Goal: Task Accomplishment & Management: Manage account settings

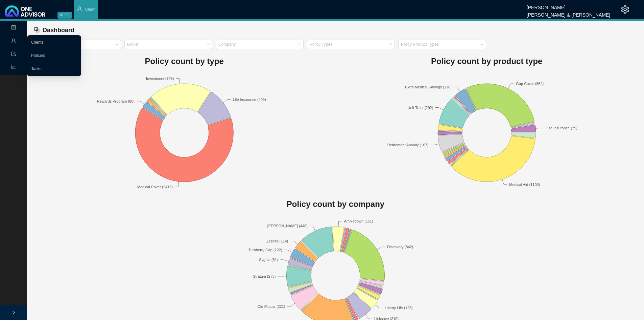
click at [42, 67] on link "Tasks" at bounding box center [36, 68] width 10 height 5
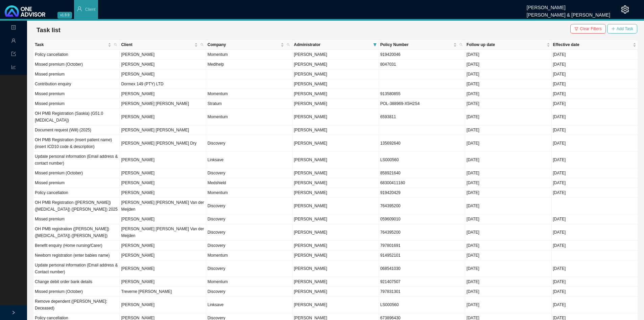
click at [433, 31] on span "Add Task" at bounding box center [625, 28] width 17 height 7
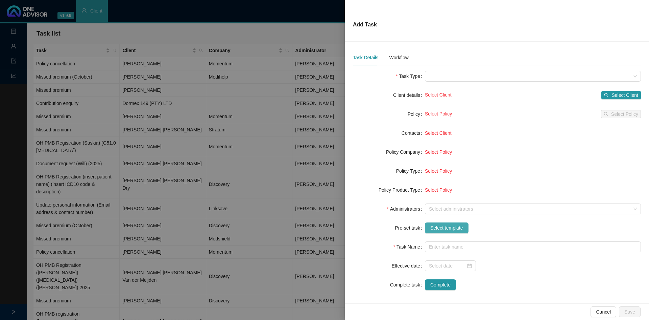
click at [433, 198] on span "Select template" at bounding box center [447, 227] width 33 height 7
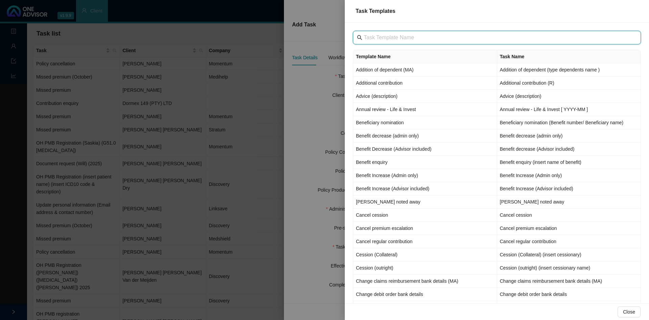
click at [381, 37] on input "text" at bounding box center [498, 37] width 268 height 8
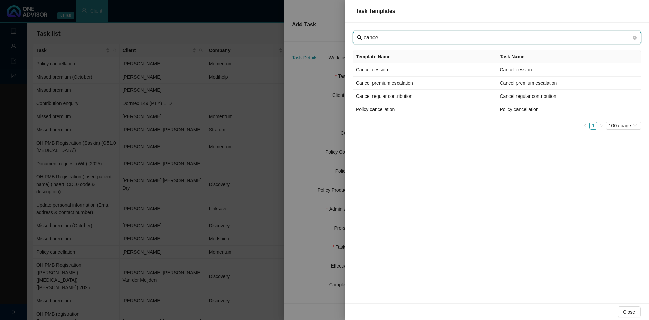
type input "cance"
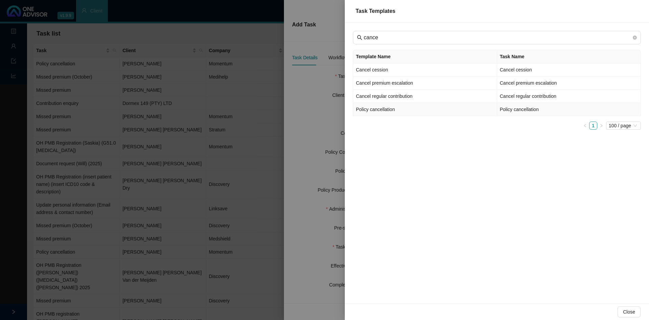
click at [383, 110] on td "Policy cancellation" at bounding box center [425, 109] width 144 height 13
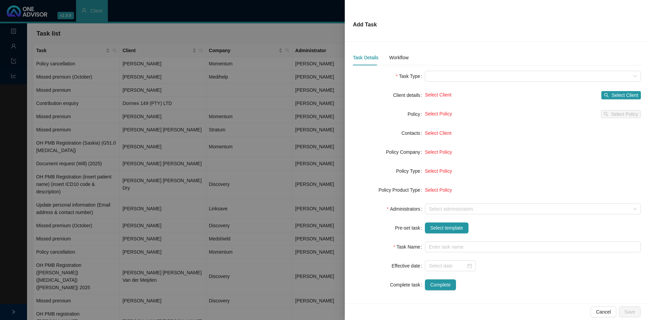
type input "Policy cancellation"
click at [433, 198] on span "Select template" at bounding box center [489, 227] width 33 height 7
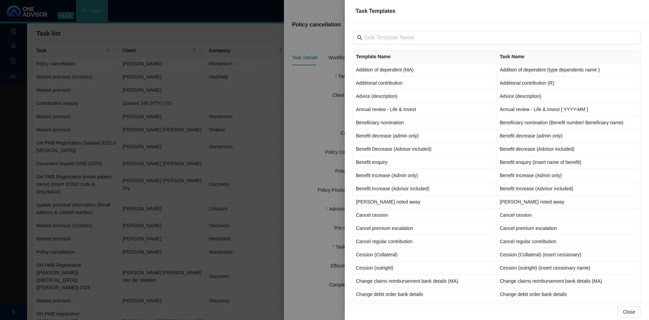
click at [312, 120] on div at bounding box center [324, 160] width 649 height 320
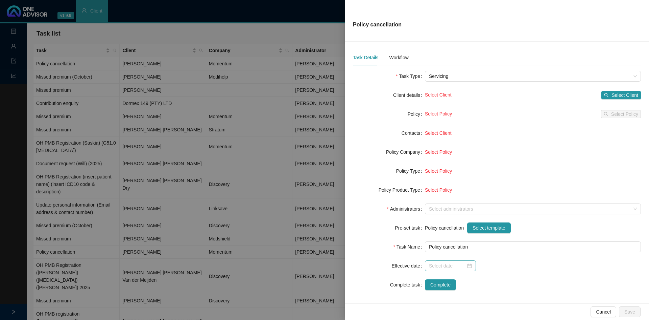
click at [433, 198] on div at bounding box center [450, 265] width 43 height 7
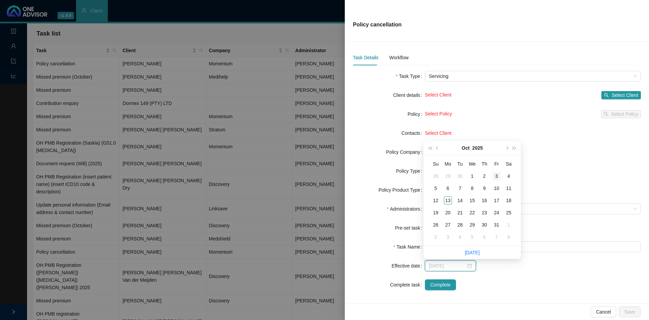
type input "[DATE]"
click at [433, 198] on div "1" at bounding box center [509, 225] width 8 height 8
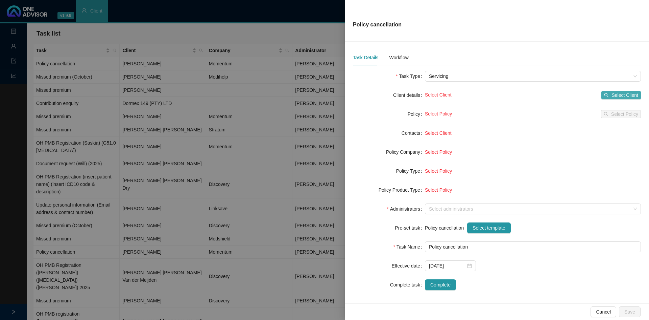
click at [433, 95] on span "Select Client" at bounding box center [625, 94] width 27 height 7
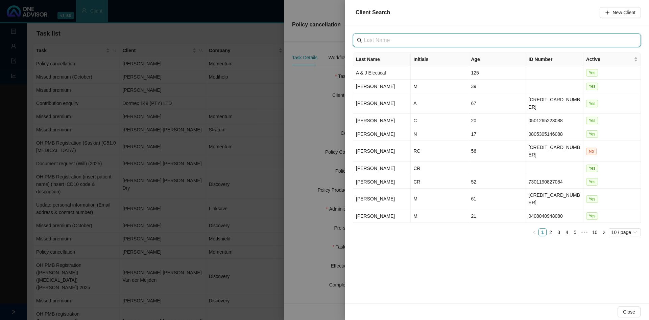
click at [380, 42] on input "text" at bounding box center [498, 40] width 268 height 8
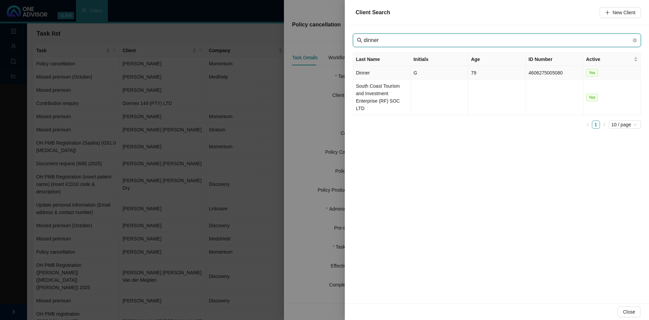
type input "dinner"
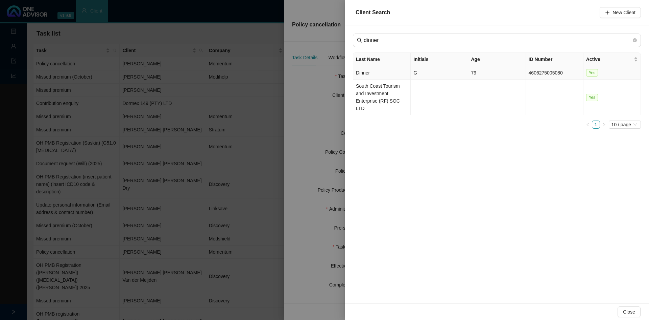
click at [389, 73] on td "Dinner" at bounding box center [381, 73] width 57 height 14
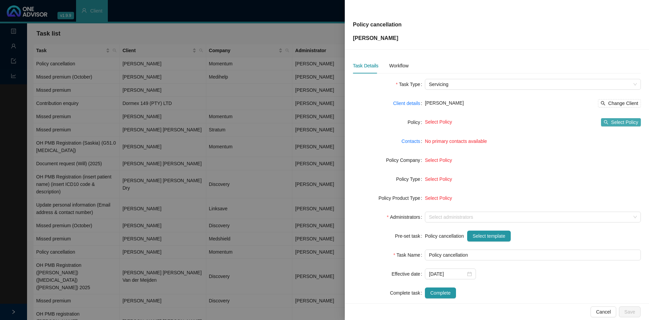
click at [433, 124] on icon "search" at bounding box center [606, 122] width 5 height 5
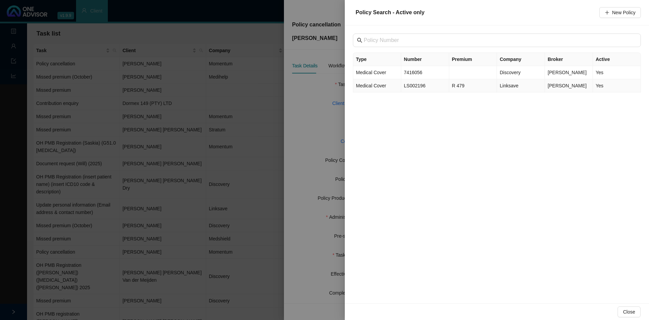
drag, startPoint x: 424, startPoint y: 85, endPoint x: 443, endPoint y: 84, distance: 19.3
click at [426, 85] on td "LS002196" at bounding box center [425, 85] width 48 height 13
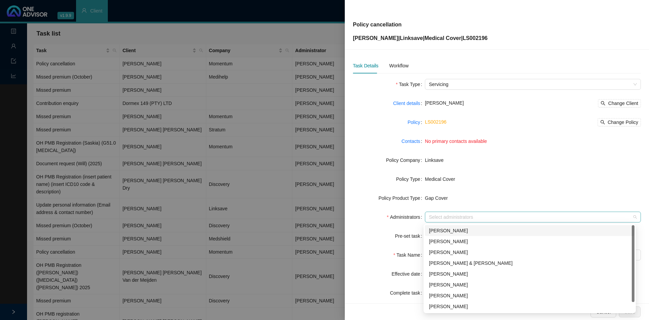
click at [433, 198] on div "Select administrators" at bounding box center [533, 216] width 216 height 11
click at [433, 198] on div "[PERSON_NAME]" at bounding box center [530, 284] width 202 height 7
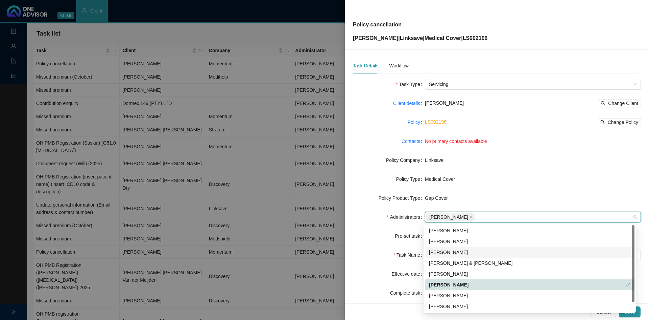
drag, startPoint x: 366, startPoint y: 248, endPoint x: 371, endPoint y: 247, distance: 4.7
click at [367, 198] on form "Task Type Servicing Client details [PERSON_NAME] Dinner Change Client Policy LS…" at bounding box center [497, 188] width 288 height 219
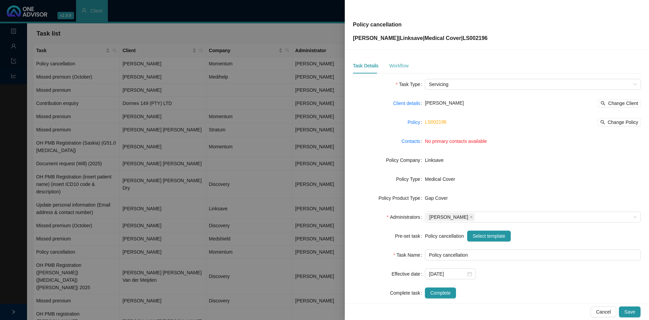
click at [397, 62] on div "Workflow" at bounding box center [398, 66] width 19 height 16
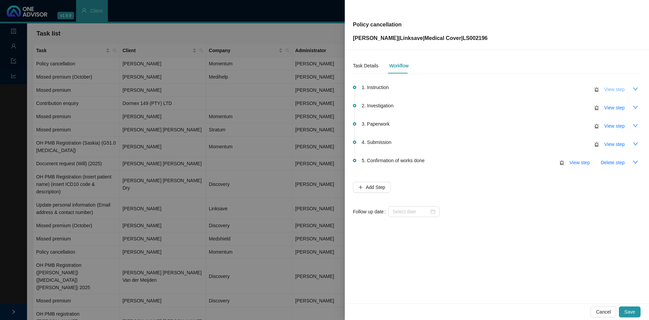
click at [433, 90] on span "View step" at bounding box center [615, 89] width 20 height 7
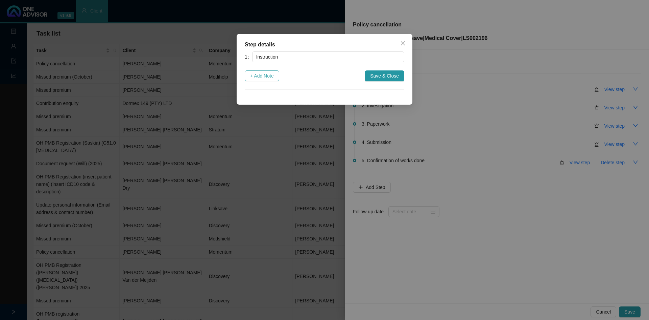
click at [260, 76] on span "+ Add Note" at bounding box center [262, 75] width 24 height 7
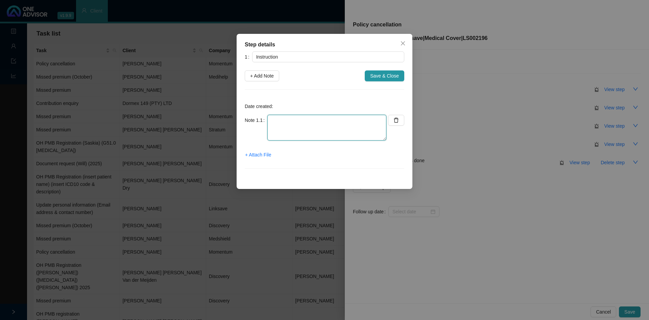
click at [300, 133] on textarea at bounding box center [327, 128] width 119 height 26
type textarea "C"
type textarea "Client sent cancellation directly to Linksave"
click at [259, 156] on span "+ Attach File" at bounding box center [258, 154] width 26 height 7
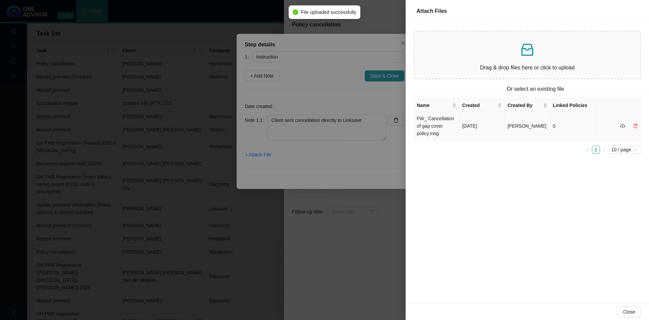
click at [433, 131] on td "FW_ Cancellation of gap cover policy.msg" at bounding box center [436, 126] width 45 height 28
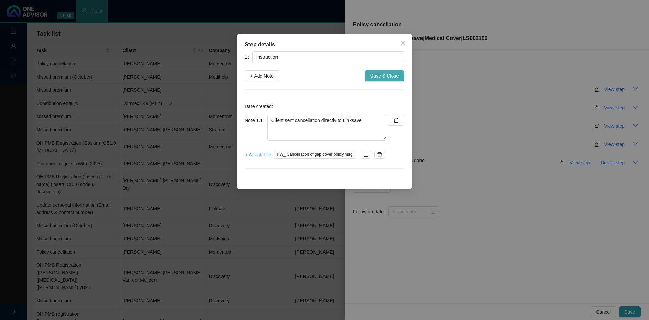
click at [378, 78] on span "Save & Close" at bounding box center [384, 75] width 29 height 7
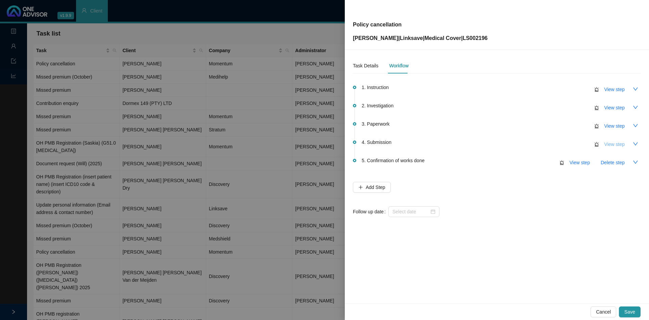
click at [433, 143] on span "View step" at bounding box center [615, 143] width 20 height 7
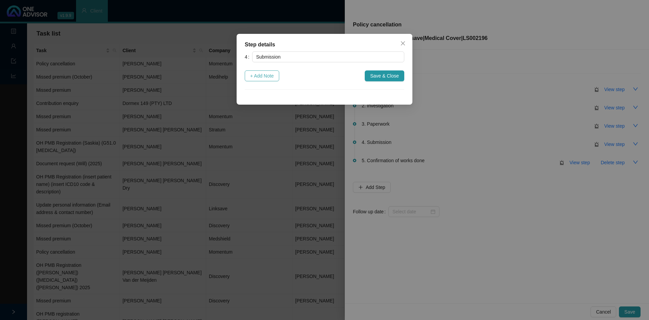
click at [270, 79] on button "+ Add Note" at bounding box center [262, 75] width 34 height 11
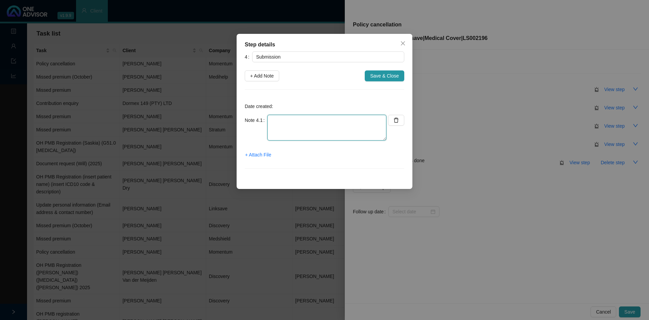
click at [286, 130] on textarea at bounding box center [327, 128] width 119 height 26
type textarea "Asked Linksave for policy document"
click at [254, 157] on span "+ Attach File" at bounding box center [258, 154] width 26 height 7
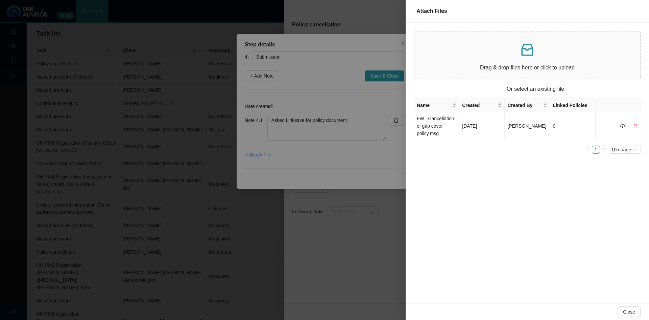
click at [433, 63] on div "Drag & drop files here or click to upload" at bounding box center [527, 55] width 215 height 36
click at [433, 71] on p "Drag & drop files here or click to upload" at bounding box center [527, 67] width 215 height 8
click at [433, 124] on td "RE_ Cancellation of gap cover policy.msg" at bounding box center [436, 126] width 45 height 28
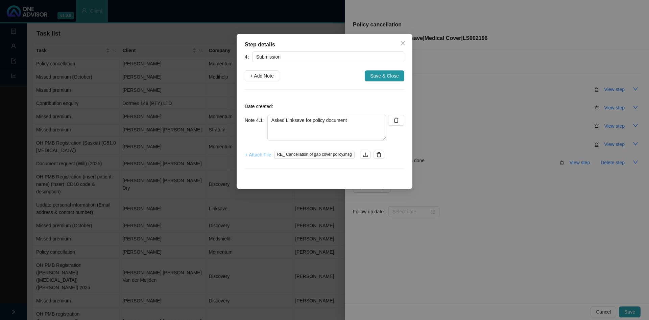
click at [251, 155] on span "+ Attach File" at bounding box center [258, 154] width 26 height 7
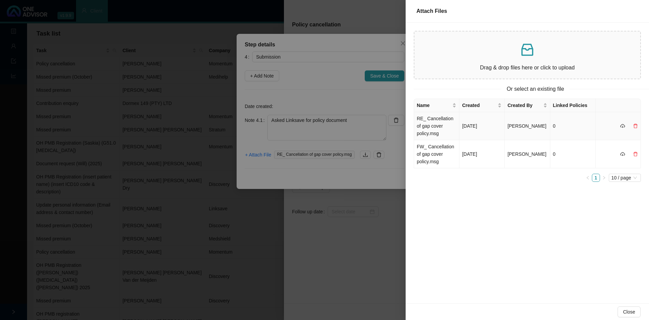
click at [424, 130] on td "RE_ Cancellation of gap cover policy.msg" at bounding box center [436, 126] width 45 height 28
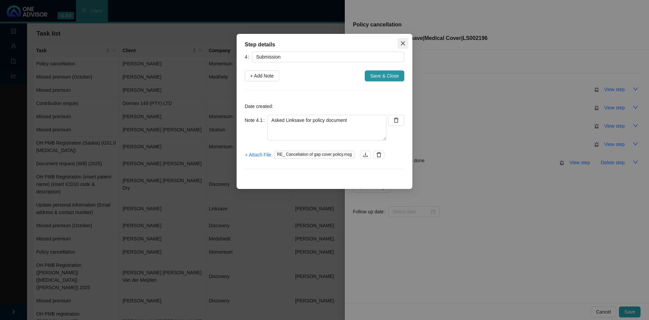
click at [402, 46] on button "Close" at bounding box center [403, 43] width 11 height 11
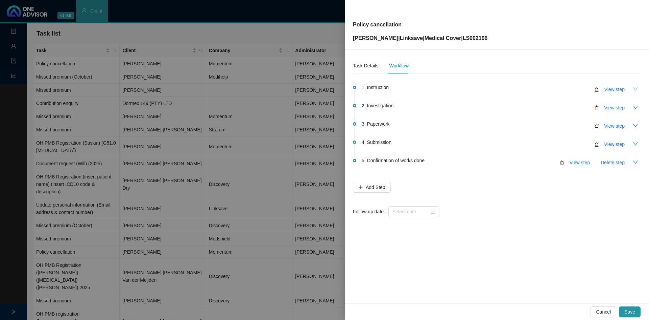
click at [433, 91] on icon "down" at bounding box center [635, 88] width 5 height 5
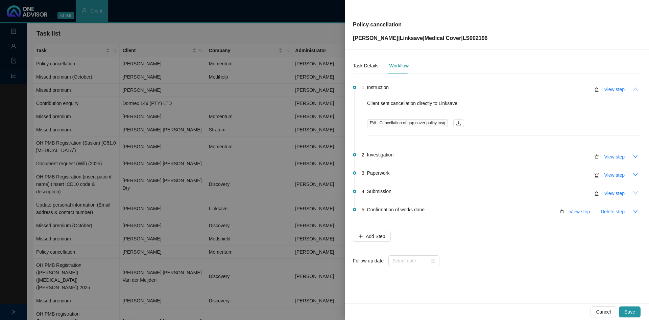
click at [433, 194] on icon "down" at bounding box center [635, 192] width 5 height 5
click at [433, 192] on span "View step" at bounding box center [615, 192] width 20 height 7
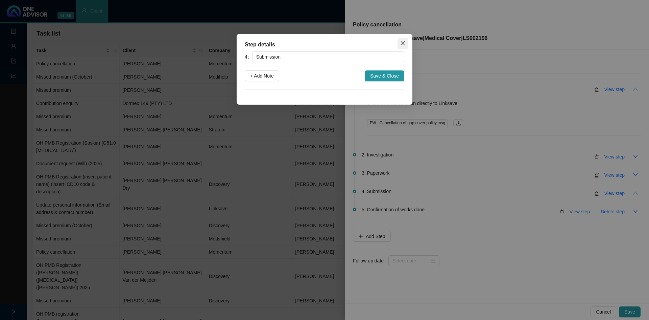
click at [402, 44] on icon "close" at bounding box center [402, 43] width 5 height 5
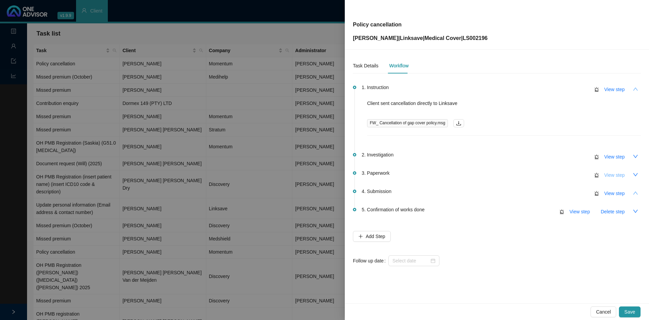
click at [433, 177] on span "View step" at bounding box center [615, 174] width 20 height 7
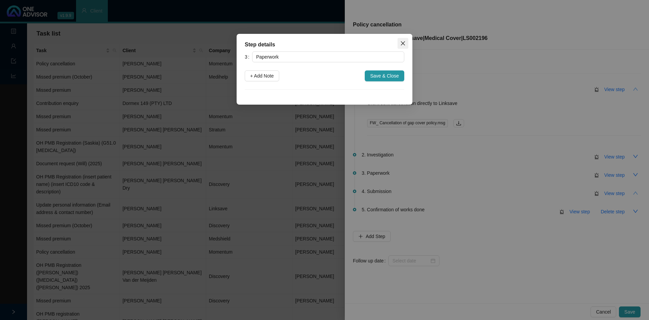
click at [402, 41] on icon "close" at bounding box center [402, 43] width 5 height 5
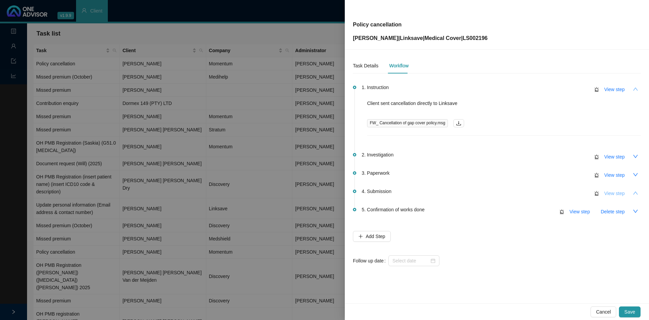
click at [433, 195] on span "View step" at bounding box center [615, 192] width 20 height 7
type input "Submission"
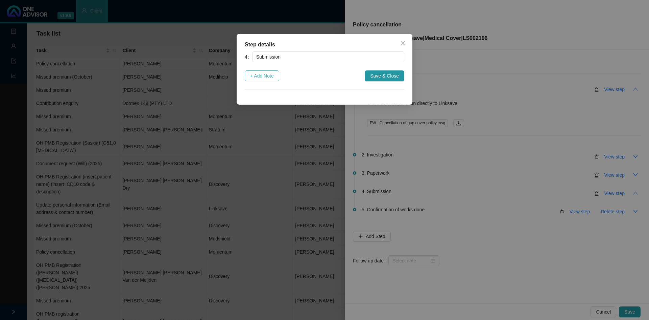
drag, startPoint x: 262, startPoint y: 80, endPoint x: 267, endPoint y: 87, distance: 8.9
click at [262, 79] on button "+ Add Note" at bounding box center [262, 75] width 34 height 11
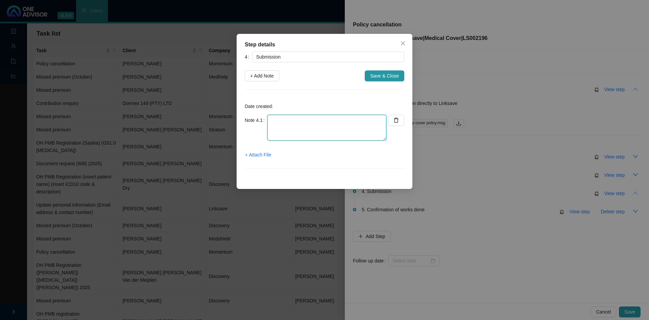
click at [285, 128] on textarea at bounding box center [327, 128] width 119 height 26
type textarea "A"
click at [337, 121] on textarea "Asked Linksave for policy co" at bounding box center [327, 128] width 119 height 26
type textarea "Asked Linksave for policy cancellation document"
click at [264, 155] on span "+ Attach File" at bounding box center [258, 154] width 26 height 7
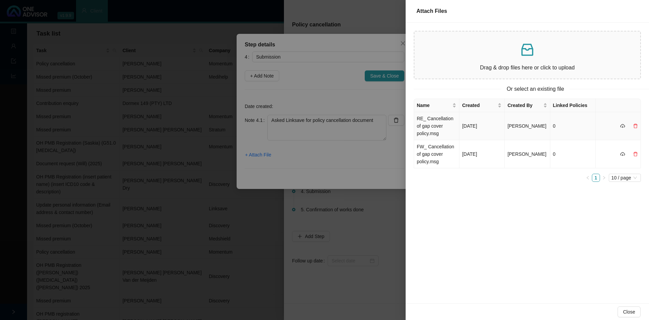
click at [433, 125] on td "RE_ Cancellation of gap cover policy.msg" at bounding box center [436, 126] width 45 height 28
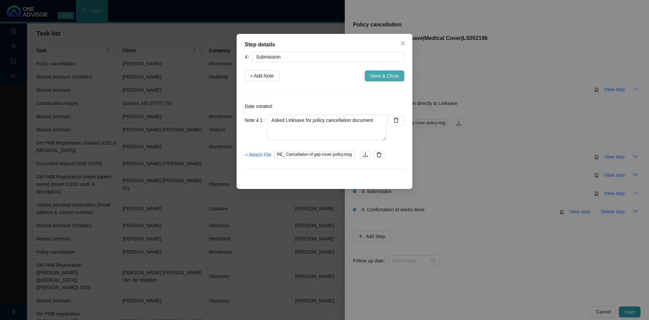
click at [378, 74] on span "Save & Close" at bounding box center [384, 75] width 29 height 7
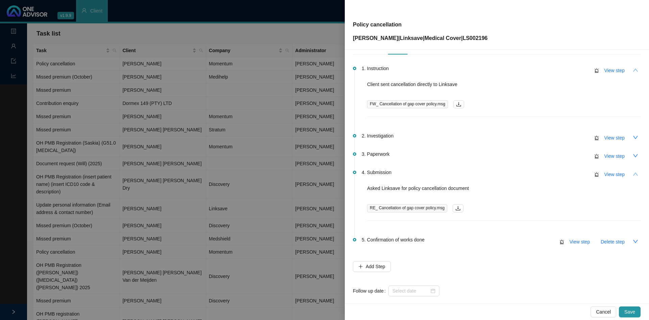
scroll to position [28, 0]
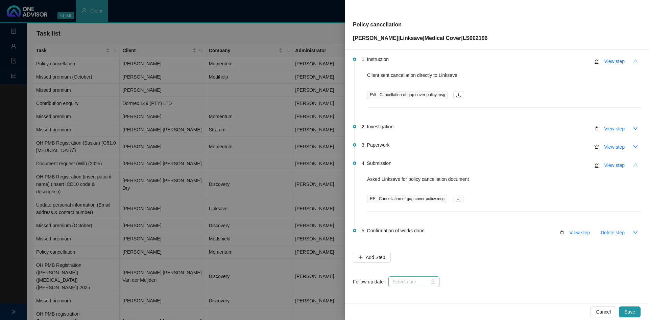
click at [433, 198] on div at bounding box center [414, 281] width 43 height 7
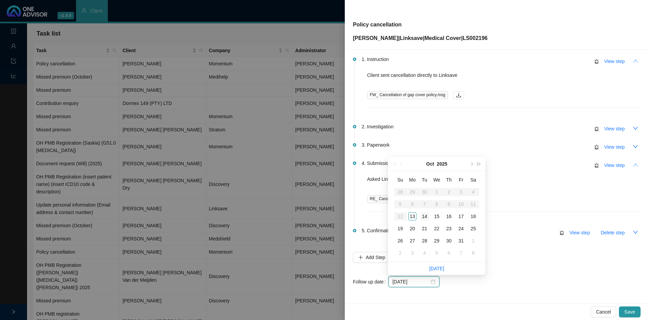
type input "[DATE]"
click at [425, 198] on div "14" at bounding box center [425, 216] width 8 height 8
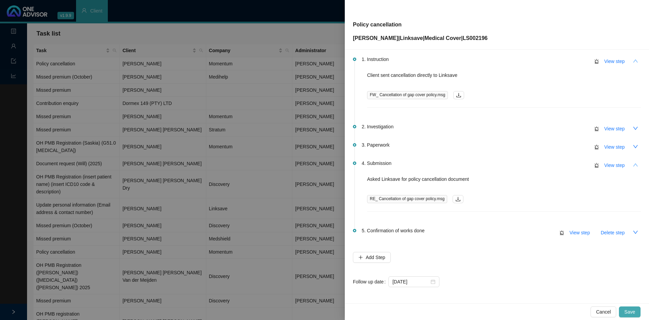
click at [433, 198] on span "Save" at bounding box center [630, 311] width 11 height 7
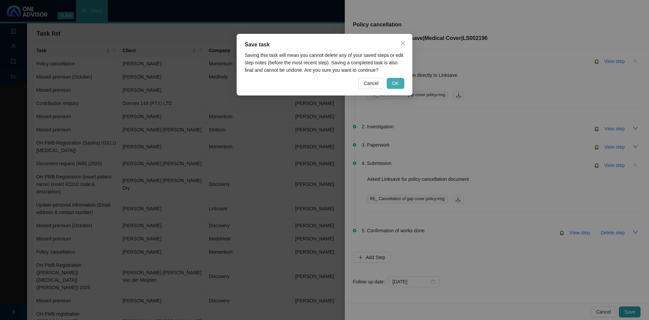
click at [397, 81] on span "OK" at bounding box center [395, 82] width 7 height 7
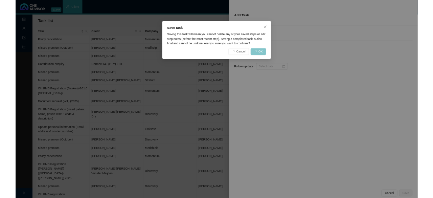
scroll to position [0, 0]
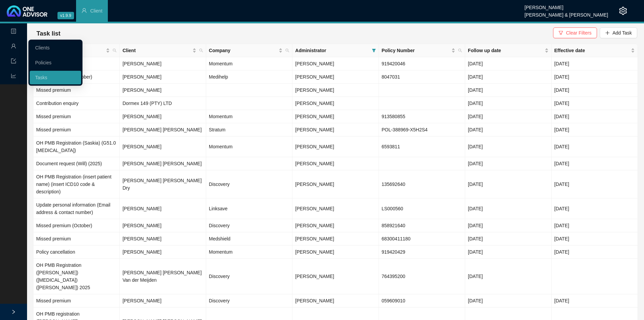
click at [49, 62] on link "Policies" at bounding box center [43, 62] width 16 height 5
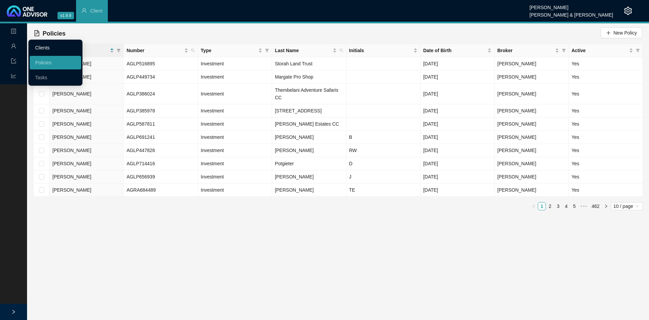
click at [50, 45] on link "Clients" at bounding box center [42, 47] width 15 height 5
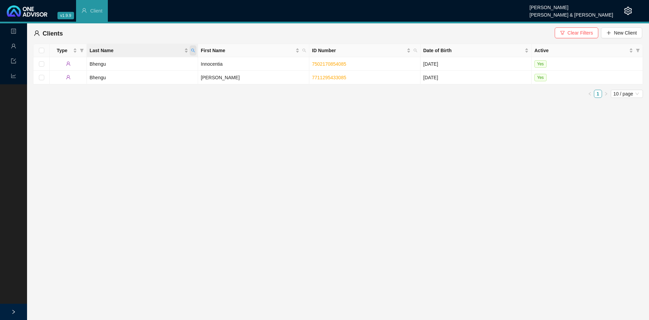
click at [192, 52] on icon "search" at bounding box center [193, 50] width 4 height 4
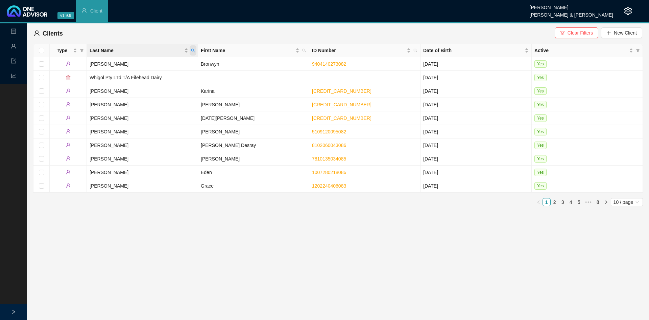
click at [194, 54] on span "Last Name" at bounding box center [193, 50] width 7 height 10
click at [151, 68] on input "tea" at bounding box center [162, 65] width 64 height 11
drag, startPoint x: 151, startPoint y: 68, endPoint x: 115, endPoint y: 68, distance: 35.5
click at [115, 68] on body "v1.9.9 [PERSON_NAME] & [PERSON_NAME] Client Landing Management Data Reports Cli…" at bounding box center [324, 160] width 649 height 320
type input "young"
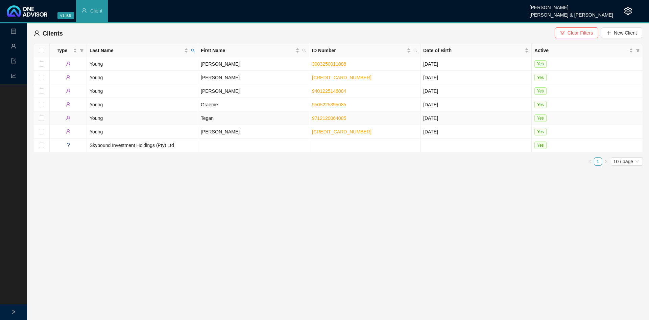
click at [211, 119] on td "Tegan" at bounding box center [253, 118] width 111 height 14
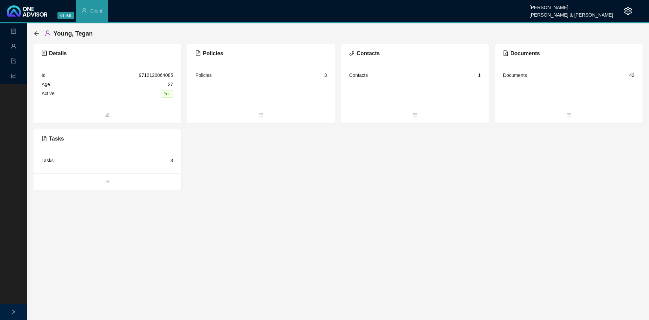
click at [58, 162] on div "Tasks 3" at bounding box center [108, 160] width 132 height 9
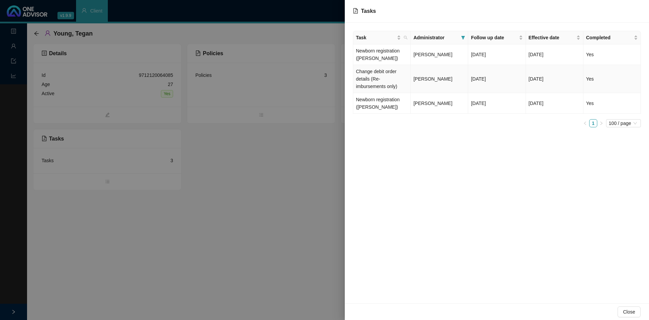
click at [402, 88] on td "Change debit order details (Re-imbursements only)" at bounding box center [381, 79] width 57 height 28
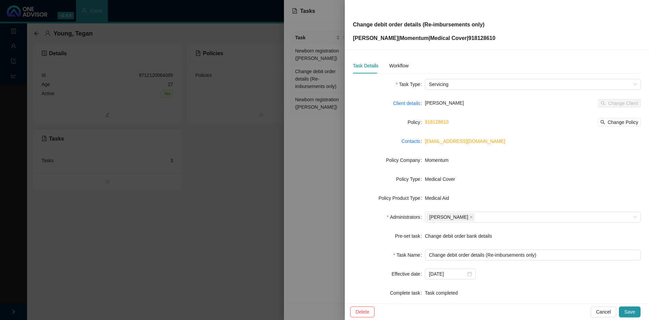
click at [322, 198] on div at bounding box center [324, 160] width 649 height 320
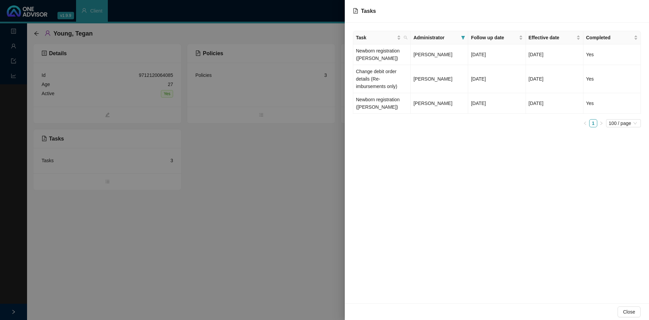
click at [158, 198] on div at bounding box center [324, 160] width 649 height 320
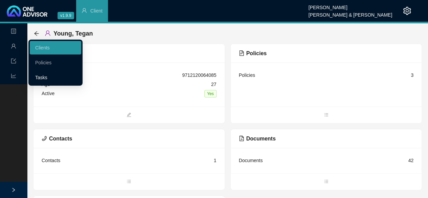
drag, startPoint x: 44, startPoint y: 77, endPoint x: 69, endPoint y: 76, distance: 24.7
click at [44, 77] on link "Tasks" at bounding box center [41, 77] width 12 height 5
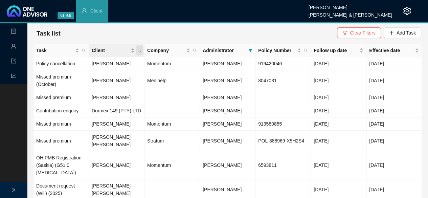
click at [141, 50] on span "Client" at bounding box center [139, 50] width 7 height 10
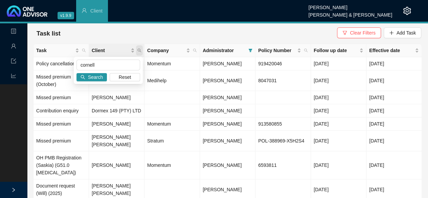
type input "cornell"
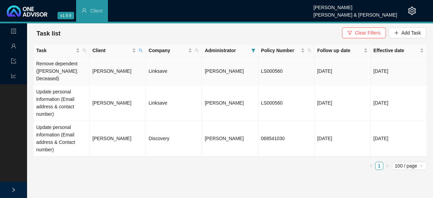
click at [114, 65] on td "[PERSON_NAME]" at bounding box center [118, 71] width 56 height 28
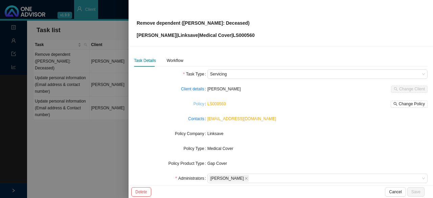
click at [199, 106] on link "Policy" at bounding box center [198, 103] width 11 height 7
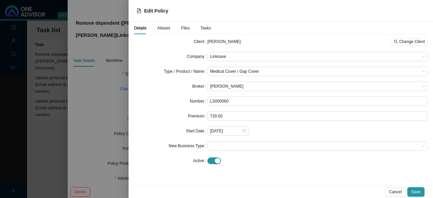
click at [122, 100] on div at bounding box center [216, 99] width 433 height 198
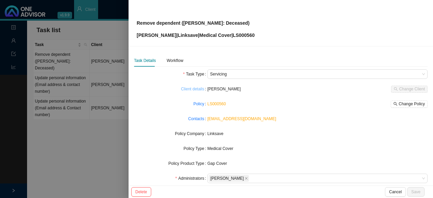
click at [188, 89] on link "Client details" at bounding box center [192, 89] width 23 height 7
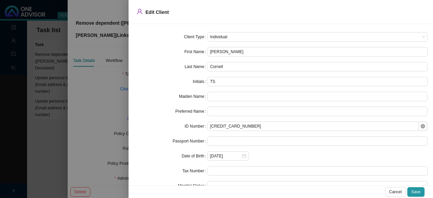
click at [108, 95] on div at bounding box center [216, 99] width 433 height 198
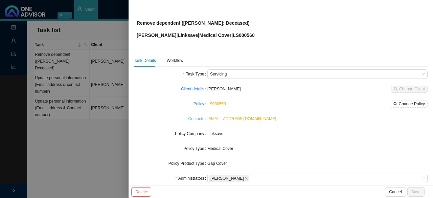
click at [197, 118] on link "Contacts" at bounding box center [196, 118] width 16 height 7
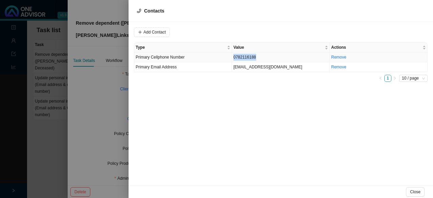
drag, startPoint x: 257, startPoint y: 55, endPoint x: 234, endPoint y: 54, distance: 23.0
click at [234, 54] on td "0782116188" at bounding box center [281, 57] width 98 height 10
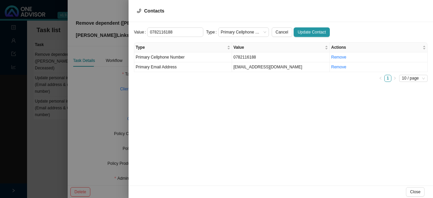
drag, startPoint x: 174, startPoint y: 32, endPoint x: 132, endPoint y: 32, distance: 41.9
click at [132, 32] on div "Value [PHONE_NUMBER] Type Primary Cellphone Number Cancel Update Contact Type V…" at bounding box center [281, 103] width 304 height 163
drag, startPoint x: 87, startPoint y: 96, endPoint x: 154, endPoint y: 93, distance: 67.7
click at [87, 96] on div at bounding box center [216, 99] width 433 height 198
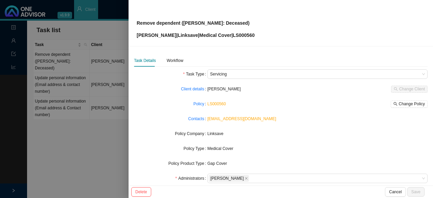
drag, startPoint x: 93, startPoint y: 133, endPoint x: 90, endPoint y: 125, distance: 7.8
click at [92, 133] on div at bounding box center [216, 99] width 433 height 198
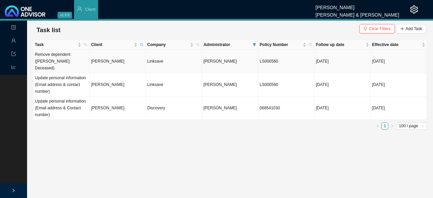
click at [122, 58] on td "[PERSON_NAME]" at bounding box center [118, 61] width 56 height 23
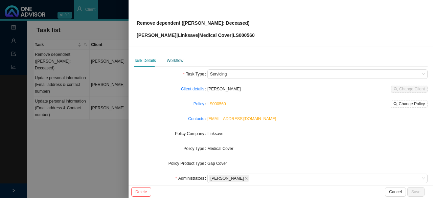
click at [173, 61] on div "Workflow" at bounding box center [175, 60] width 17 height 7
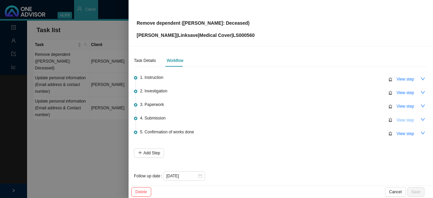
click at [402, 118] on span "View step" at bounding box center [405, 120] width 18 height 7
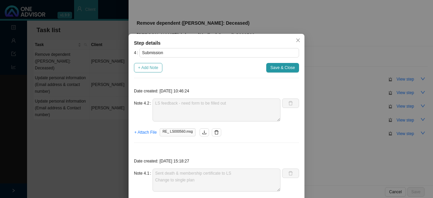
click at [153, 68] on span "+ Add Note" at bounding box center [148, 67] width 20 height 7
type textarea "LS feedback - need form to be filled out"
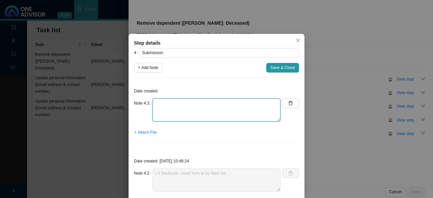
click at [171, 111] on textarea at bounding box center [217, 109] width 128 height 23
type textarea "Contacte"
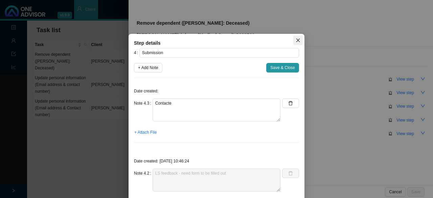
click at [296, 39] on icon "close" at bounding box center [298, 40] width 5 height 5
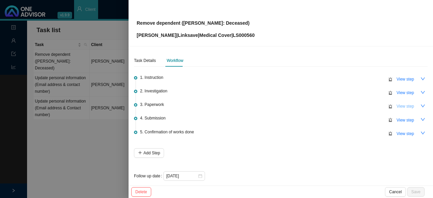
click at [400, 106] on span "View step" at bounding box center [405, 106] width 18 height 7
type input "Paperwork"
type textarea "Member sent back details, not the form Requested form again"
type textarea "Reminder sent to client - to return form to [GEOGRAPHIC_DATA]"
type textarea "Member needs to change from family to individual plan Form sent through"
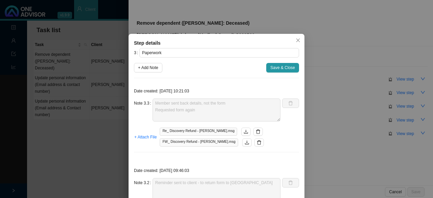
drag, startPoint x: 152, startPoint y: 71, endPoint x: 168, endPoint y: 104, distance: 36.8
click at [153, 72] on button "+ Add Note" at bounding box center [148, 67] width 28 height 9
type textarea "Member sent back details, not the form Requested form again"
type textarea "Reminder sent to client - to return form to [GEOGRAPHIC_DATA]"
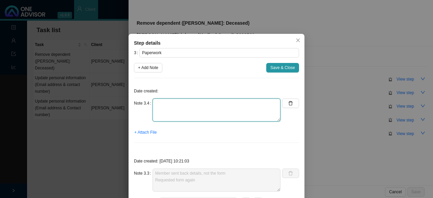
click at [171, 112] on textarea at bounding box center [217, 109] width 128 height 23
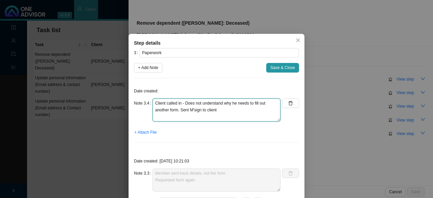
click at [192, 111] on textarea "Client called in - Does not understand why he needs to fill out another form. S…" at bounding box center [217, 109] width 128 height 23
click at [192, 109] on textarea "Client called in - Does not understand why he needs to fill out another form. S…" at bounding box center [217, 109] width 128 height 23
click at [192, 111] on textarea "Client called in - Does not understand why he needs to fill out another form. S…" at bounding box center [217, 109] width 128 height 23
click at [224, 112] on textarea "Client called in - Does not understand why he needs to fill out another form. S…" at bounding box center [217, 109] width 128 height 23
type textarea "Client called in - Does not understand why he needs to fill out another form. S…"
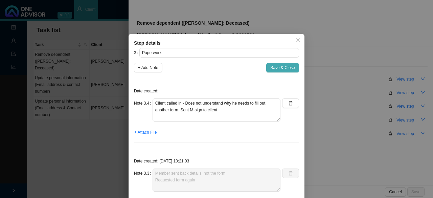
click at [280, 69] on span "Save & Close" at bounding box center [282, 67] width 25 height 7
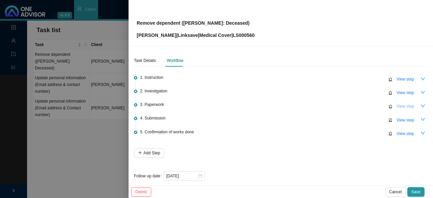
click at [396, 109] on span "View step" at bounding box center [405, 106] width 18 height 7
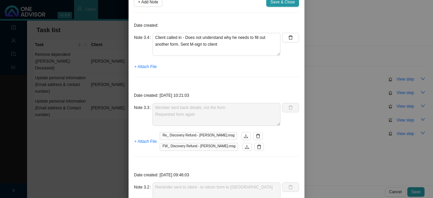
scroll to position [68, 0]
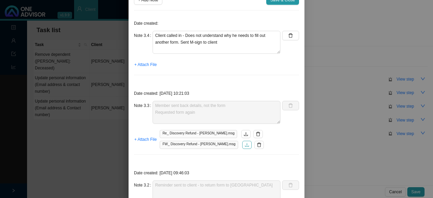
click at [245, 145] on icon "download" at bounding box center [247, 145] width 4 height 4
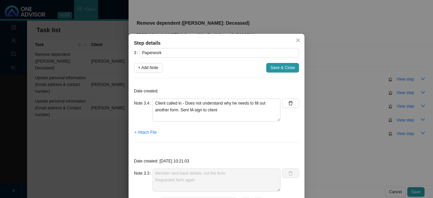
scroll to position [0, 0]
click at [279, 66] on span "Save & Close" at bounding box center [282, 67] width 25 height 7
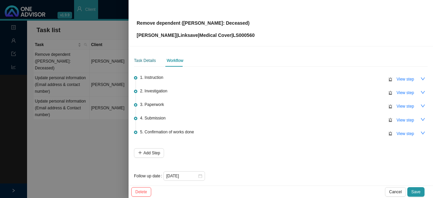
click at [145, 57] on div "Task Details" at bounding box center [145, 60] width 22 height 7
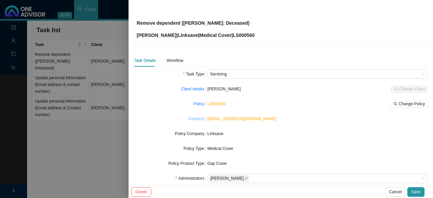
click at [193, 118] on link "Contacts" at bounding box center [196, 118] width 16 height 7
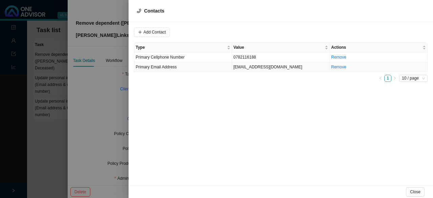
drag, startPoint x: 300, startPoint y: 68, endPoint x: 234, endPoint y: 65, distance: 66.0
click at [234, 65] on td "[EMAIL_ADDRESS][DOMAIN_NAME]" at bounding box center [281, 67] width 98 height 10
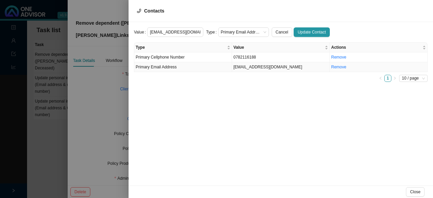
drag, startPoint x: 299, startPoint y: 67, endPoint x: 231, endPoint y: 66, distance: 67.7
click at [231, 66] on tr "Primary Email Address [EMAIL_ADDRESS][DOMAIN_NAME] Remove" at bounding box center [280, 67] width 293 height 10
drag, startPoint x: 298, startPoint y: 67, endPoint x: 230, endPoint y: 69, distance: 67.3
click at [230, 69] on tr "Primary Email Address [EMAIL_ADDRESS][DOMAIN_NAME] Remove" at bounding box center [280, 67] width 293 height 10
drag, startPoint x: 195, startPoint y: 31, endPoint x: 119, endPoint y: 30, distance: 75.4
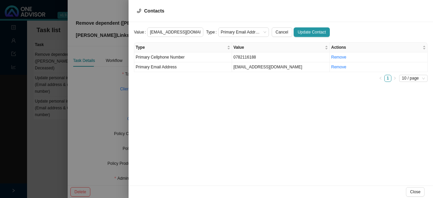
click at [119, 30] on div "Contacts Value [EMAIL_ADDRESS][DOMAIN_NAME] Type Primary Email Address Cancel U…" at bounding box center [216, 99] width 433 height 198
click at [110, 119] on div at bounding box center [216, 99] width 433 height 198
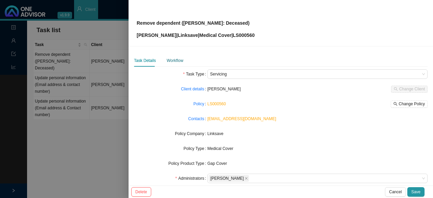
click at [175, 62] on div "Workflow" at bounding box center [175, 60] width 17 height 7
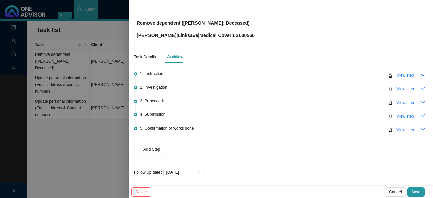
scroll to position [5, 0]
drag, startPoint x: 197, startPoint y: 169, endPoint x: 201, endPoint y: 168, distance: 3.4
click at [198, 169] on icon "close-circle" at bounding box center [200, 171] width 4 height 4
click at [199, 169] on div at bounding box center [184, 171] width 36 height 7
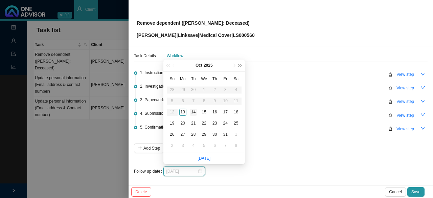
type input "[DATE]"
drag, startPoint x: 195, startPoint y: 110, endPoint x: 328, endPoint y: 163, distance: 143.9
click at [195, 110] on div "14" at bounding box center [193, 112] width 7 height 7
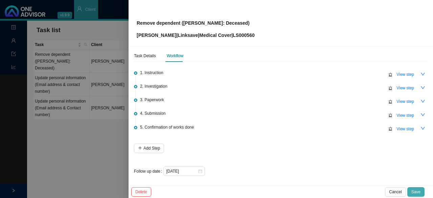
click at [413, 188] on button "Save" at bounding box center [415, 191] width 17 height 9
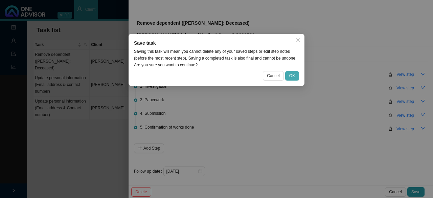
drag, startPoint x: 283, startPoint y: 76, endPoint x: 292, endPoint y: 77, distance: 9.2
click at [289, 77] on div "Cancel OK" at bounding box center [216, 75] width 165 height 9
click at [293, 77] on span "OK" at bounding box center [292, 75] width 6 height 7
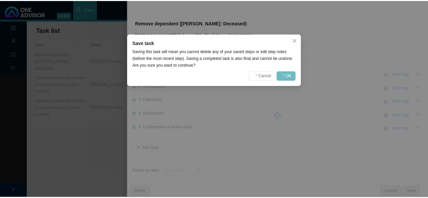
scroll to position [0, 0]
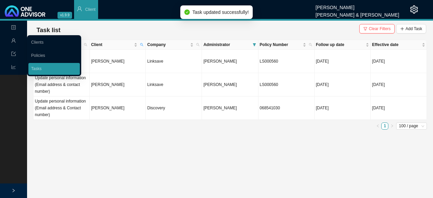
click at [13, 39] on icon "user" at bounding box center [13, 40] width 5 height 5
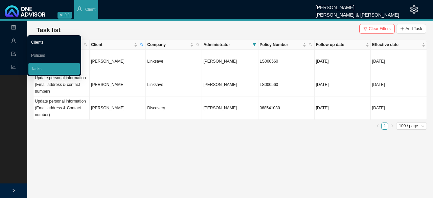
click at [41, 41] on link "Clients" at bounding box center [37, 42] width 13 height 5
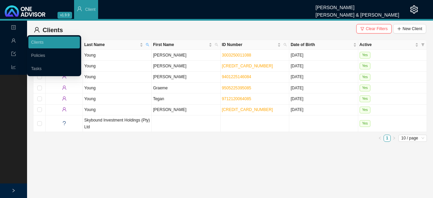
click at [9, 39] on div "Management" at bounding box center [13, 41] width 24 height 12
click at [42, 66] on link "Tasks" at bounding box center [36, 68] width 10 height 5
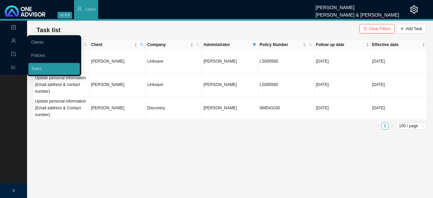
drag, startPoint x: 34, startPoint y: 69, endPoint x: 112, endPoint y: 86, distance: 79.2
click at [34, 69] on link "Tasks" at bounding box center [36, 68] width 10 height 5
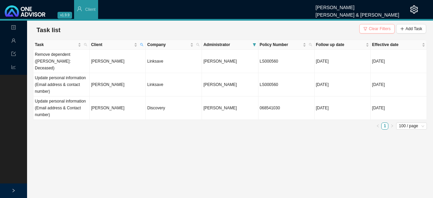
drag, startPoint x: 380, startPoint y: 26, endPoint x: 375, endPoint y: 27, distance: 5.5
click at [380, 27] on span "Clear Filters" at bounding box center [380, 28] width 22 height 7
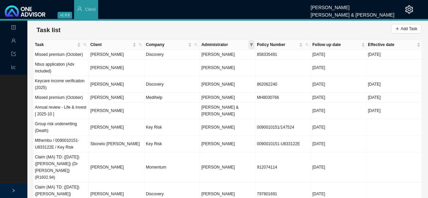
click at [250, 44] on icon "filter" at bounding box center [251, 44] width 3 height 3
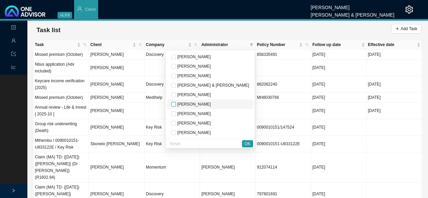
click at [176, 104] on input "checkbox" at bounding box center [173, 104] width 5 height 5
checkbox input "true"
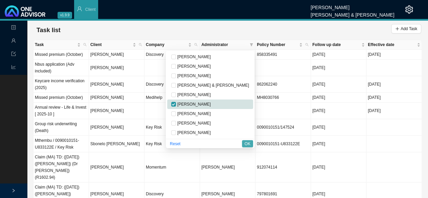
click at [250, 143] on button "OK" at bounding box center [247, 143] width 11 height 7
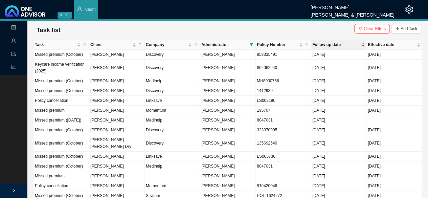
click at [322, 45] on span "Follow up date" at bounding box center [336, 44] width 48 height 7
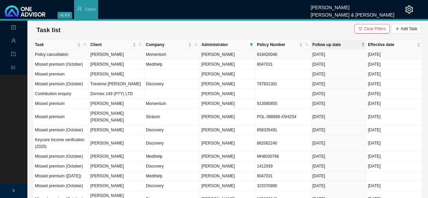
click at [117, 56] on td "[PERSON_NAME]" at bounding box center [116, 55] width 55 height 10
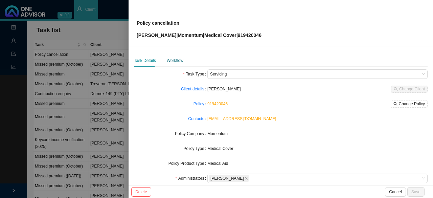
click at [175, 61] on div "Workflow" at bounding box center [175, 60] width 17 height 7
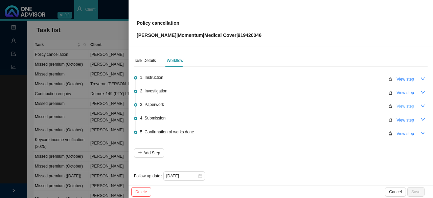
click at [402, 107] on span "View step" at bounding box center [405, 106] width 18 height 7
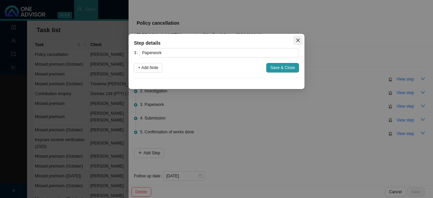
click at [300, 41] on span "Close" at bounding box center [297, 40] width 9 height 5
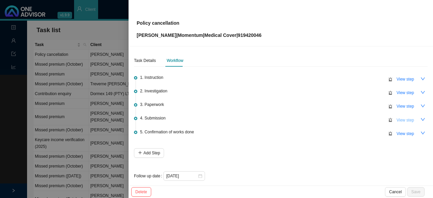
click at [398, 119] on span "View step" at bounding box center [405, 120] width 18 height 7
type input "Submission"
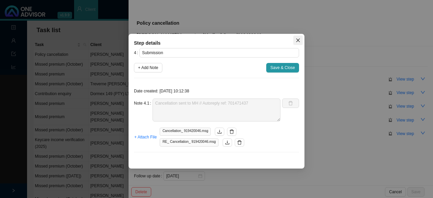
click at [298, 40] on icon "close" at bounding box center [298, 40] width 5 height 5
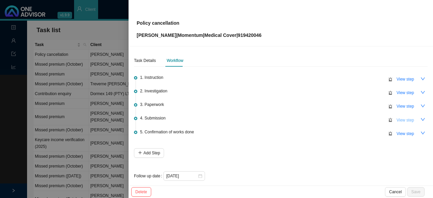
click at [399, 119] on span "View step" at bounding box center [405, 120] width 18 height 7
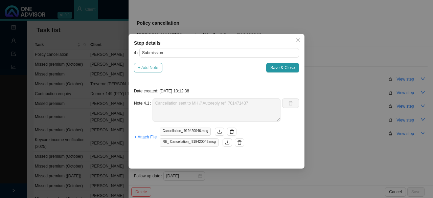
click at [146, 67] on span "+ Add Note" at bounding box center [148, 67] width 20 height 7
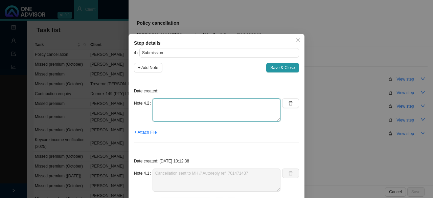
click at [173, 112] on textarea at bounding box center [217, 109] width 128 height 23
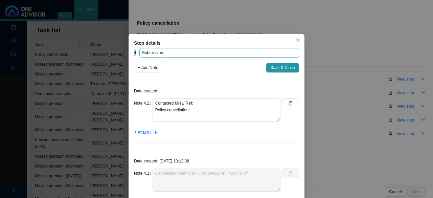
drag, startPoint x: 178, startPoint y: 43, endPoint x: 183, endPoint y: 50, distance: 8.5
click at [181, 50] on div "Step details 4 Submission + Add Note Save & Close Date created: Note 4.2 Contac…" at bounding box center [217, 136] width 176 height 205
click at [296, 40] on icon "close" at bounding box center [298, 41] width 4 height 4
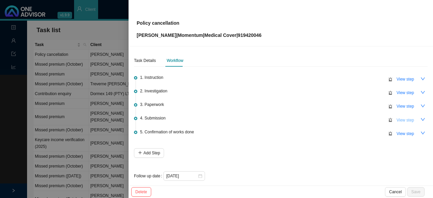
click at [400, 119] on span "View step" at bounding box center [405, 120] width 18 height 7
type textarea "Cancellation sent to MH // Autoreply ref: 701471437"
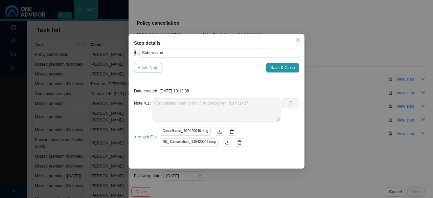
click at [155, 69] on span "+ Add Note" at bounding box center [148, 67] width 20 height 7
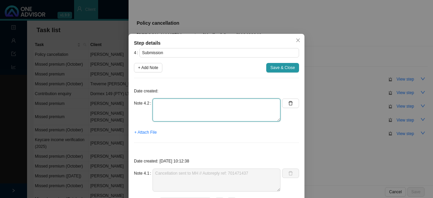
click at [171, 101] on textarea at bounding box center [217, 109] width 128 height 23
drag, startPoint x: 188, startPoint y: 102, endPoint x: 194, endPoint y: 101, distance: 6.6
click at [188, 102] on textarea "Contacted MH // End of [DATE]." at bounding box center [217, 109] width 128 height 23
click at [198, 109] on textarea "Contacted MH // Ref: End of [DATE]." at bounding box center [217, 109] width 128 height 23
drag, startPoint x: 197, startPoint y: 110, endPoint x: 203, endPoint y: 105, distance: 8.0
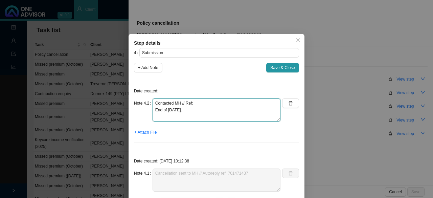
click at [153, 108] on textarea "Contacted MH // Ref: End of [DATE]." at bounding box center [217, 109] width 128 height 23
click at [202, 101] on textarea "Contacted MH // Ref: Refund will take place." at bounding box center [217, 109] width 128 height 23
click at [198, 111] on textarea "Contacted MH // Ref: Refund will take place." at bounding box center [217, 109] width 128 height 23
click at [196, 102] on textarea "Contacted MH // Ref: Refund will take place." at bounding box center [217, 109] width 128 height 23
click at [198, 110] on textarea "Contacted MH // Ref: Refund will take place." at bounding box center [217, 109] width 128 height 23
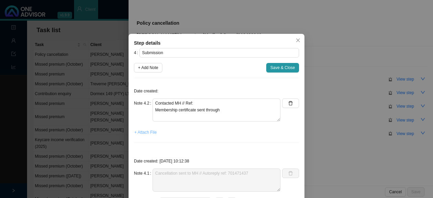
click at [148, 130] on span "+ Attach File" at bounding box center [145, 132] width 22 height 7
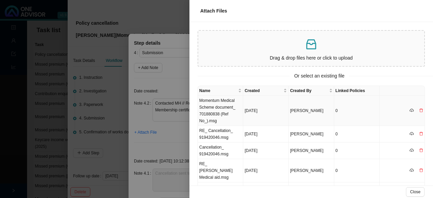
click at [213, 114] on td "Momentum Medical Scheme document_ 701880838 (Ref No_).msg" at bounding box center [220, 111] width 45 height 30
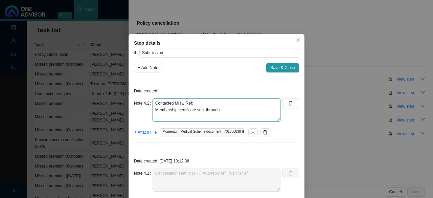
click at [224, 109] on textarea "Contacted MH // Ref: Membership certificate sent through" at bounding box center [217, 109] width 128 height 23
click at [203, 104] on textarea "Contacted MH // Ref: Membership certificate sent through" at bounding box center [217, 109] width 128 height 23
click at [233, 111] on textarea "Contacted MH // Ref: Membership certificate sent through" at bounding box center [217, 109] width 128 height 23
click at [198, 103] on textarea "Contacted MH // Ref: Membership certificate sent through" at bounding box center [217, 109] width 128 height 23
drag, startPoint x: 204, startPoint y: 101, endPoint x: 219, endPoint y: 103, distance: 15.5
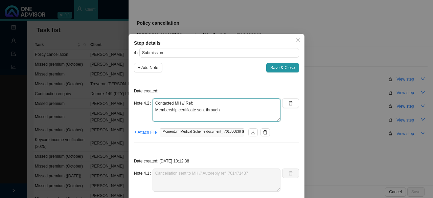
click at [204, 101] on textarea "Contacted MH // Ref: Membership certificate sent through" at bounding box center [217, 109] width 128 height 23
click at [228, 109] on textarea "Contacted MH // Ref: Membership certificate sent through" at bounding box center [217, 109] width 128 height 23
click at [215, 102] on textarea "Contacted MH // Ref: Membership certificate sent through" at bounding box center [217, 109] width 128 height 23
click at [201, 102] on textarea "Contacted MH // Ref: Membership certificate sent through" at bounding box center [217, 109] width 128 height 23
click at [202, 102] on textarea "Contacted MH // Ref: Membership certificate sent through" at bounding box center [217, 109] width 128 height 23
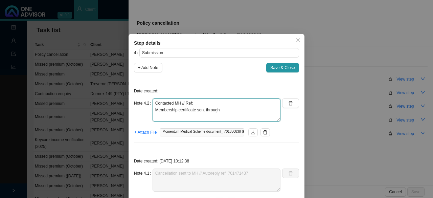
click at [197, 103] on textarea "Contacted MH // Ref: Membership certificate sent through" at bounding box center [217, 109] width 128 height 23
click at [197, 104] on textarea "Contacted MH // Ref: Membership certificate sent through" at bounding box center [217, 109] width 128 height 23
type textarea "Contacted MH // Ref: 702042395 Membership certificate sent through"
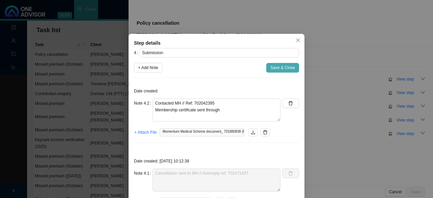
click at [282, 68] on span "Save & Close" at bounding box center [282, 67] width 25 height 7
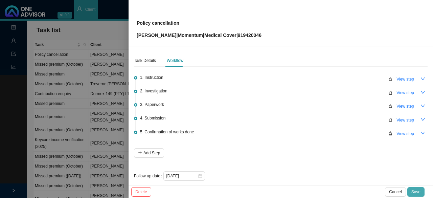
click at [418, 188] on span "Save" at bounding box center [415, 191] width 9 height 7
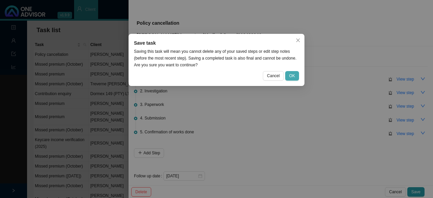
click at [291, 75] on span "OK" at bounding box center [292, 75] width 6 height 7
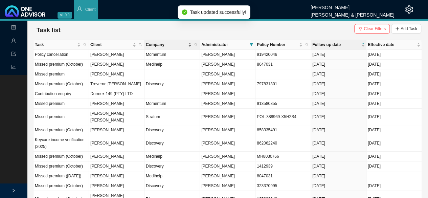
click at [148, 42] on span "Company" at bounding box center [166, 44] width 41 height 7
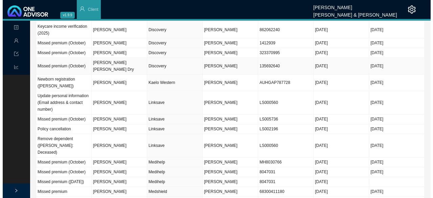
scroll to position [271, 0]
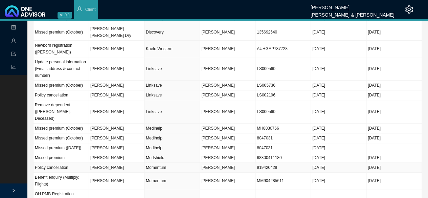
click at [106, 163] on td "[PERSON_NAME]" at bounding box center [116, 168] width 55 height 10
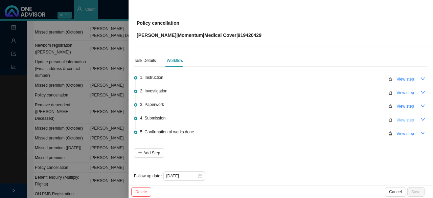
click at [404, 119] on span "View step" at bounding box center [405, 120] width 18 height 7
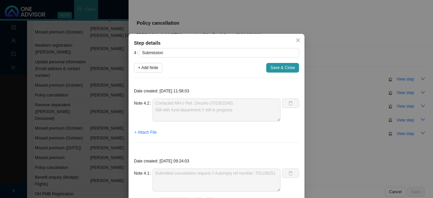
scroll to position [34, 0]
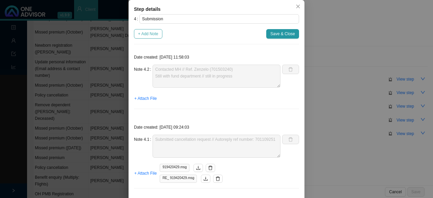
click at [149, 33] on span "+ Add Note" at bounding box center [148, 33] width 20 height 7
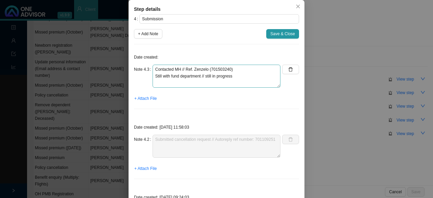
type textarea "Contacted MH // Ref. Zenzelo (701503240) Still with fund department // still in…"
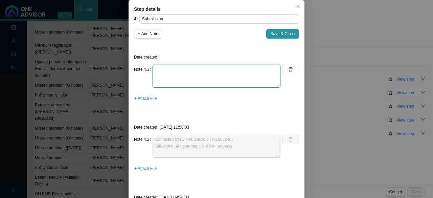
click at [158, 66] on textarea at bounding box center [217, 76] width 128 height 23
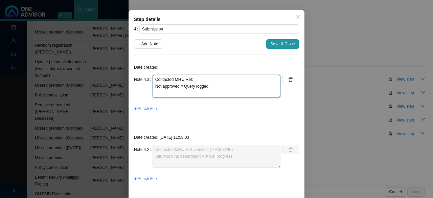
scroll to position [0, 0]
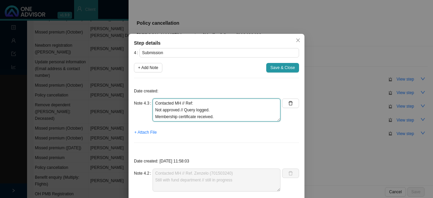
click at [207, 100] on textarea "Contacted MH // Ref: Not approved // Query logged. Membership certificate recei…" at bounding box center [217, 109] width 128 height 23
drag, startPoint x: 215, startPoint y: 114, endPoint x: 147, endPoint y: 115, distance: 68.3
click at [147, 115] on div "Note 4.3 Contacted MH // Ref: Not approved // Query logged. Membership certific…" at bounding box center [207, 109] width 146 height 23
click at [197, 100] on textarea "Contacted MH // Ref: Not approved // Query logged." at bounding box center [217, 109] width 128 height 23
type textarea "Contacted MH // Ref: 702044110 Not approved // Query logged."
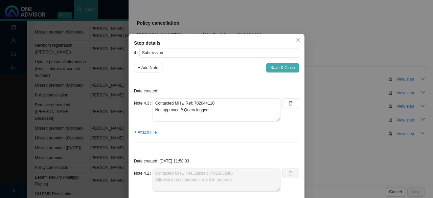
click at [285, 68] on span "Save & Close" at bounding box center [282, 67] width 25 height 7
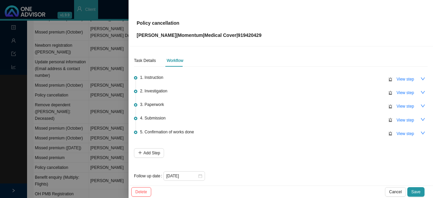
scroll to position [5, 0]
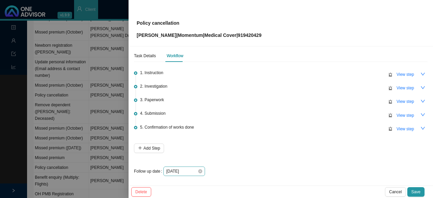
click at [202, 168] on div "[DATE]" at bounding box center [184, 170] width 42 height 9
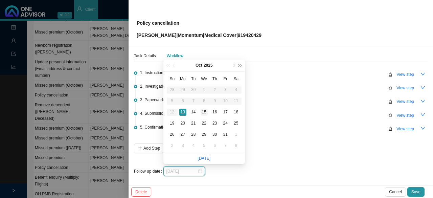
type input "[DATE]"
drag, startPoint x: 202, startPoint y: 113, endPoint x: 252, endPoint y: 117, distance: 49.9
click at [203, 112] on div "15" at bounding box center [204, 112] width 7 height 7
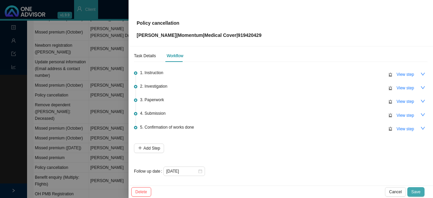
click at [412, 190] on span "Save" at bounding box center [415, 191] width 9 height 7
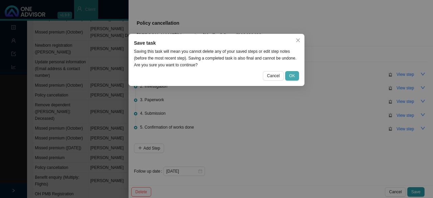
click at [293, 74] on span "OK" at bounding box center [292, 75] width 6 height 7
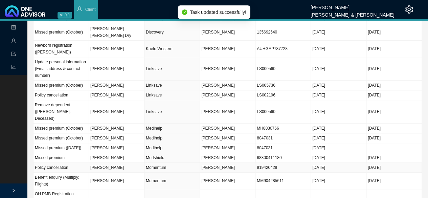
scroll to position [304, 0]
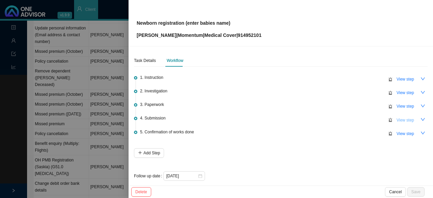
click at [397, 117] on span "View step" at bounding box center [405, 120] width 18 height 7
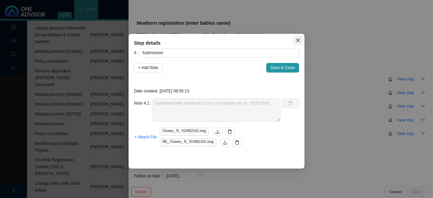
click at [297, 42] on icon "close" at bounding box center [298, 40] width 5 height 5
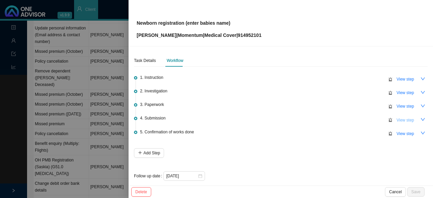
click at [401, 120] on span "View step" at bounding box center [405, 120] width 18 height 7
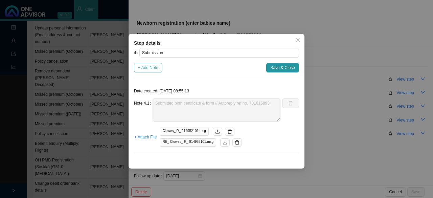
click at [149, 68] on span "+ Add Note" at bounding box center [148, 67] width 20 height 7
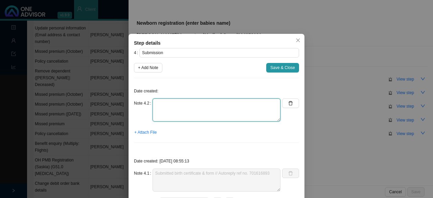
click at [161, 108] on textarea at bounding box center [217, 109] width 128 height 23
drag, startPoint x: 212, startPoint y: 102, endPoint x: 221, endPoint y: 100, distance: 8.3
click at [213, 102] on textarea "Contacted MH // Ref. Baby has been added to medical aid, effective [DATE]" at bounding box center [217, 109] width 128 height 23
click at [203, 102] on textarea "Contacted MH // Ref. Baby has been added to medical aid, effective [DATE]" at bounding box center [217, 109] width 128 height 23
click at [205, 102] on textarea "Contacted MH // Ref. Baby has been added to medical aid, effective [DATE]" at bounding box center [217, 109] width 128 height 23
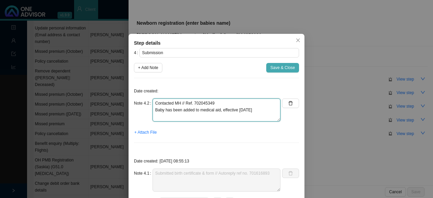
type textarea "Contacted MH // Ref. 702045349 Baby has been added to medical aid, effective [D…"
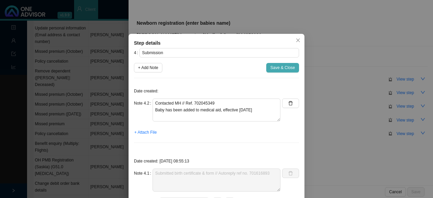
click at [283, 67] on span "Save & Close" at bounding box center [282, 67] width 25 height 7
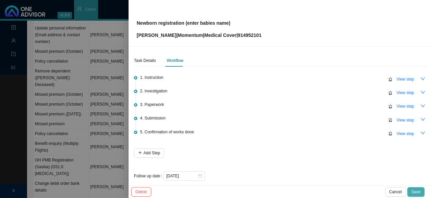
click at [417, 191] on span "Save" at bounding box center [415, 191] width 9 height 7
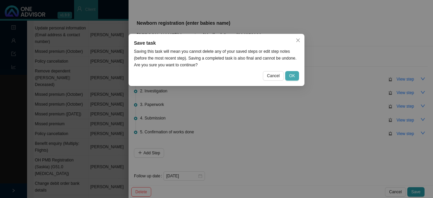
click at [294, 75] on span "OK" at bounding box center [292, 75] width 6 height 7
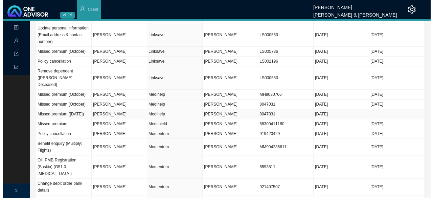
scroll to position [338, 0]
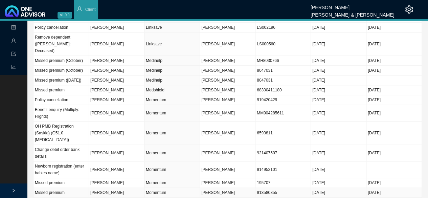
click at [112, 188] on td "[PERSON_NAME]" at bounding box center [116, 193] width 55 height 10
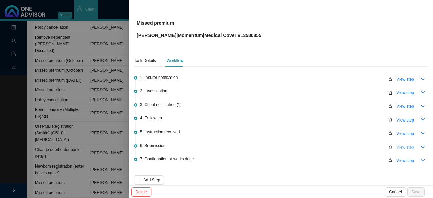
click at [402, 146] on span "View step" at bounding box center [405, 147] width 18 height 7
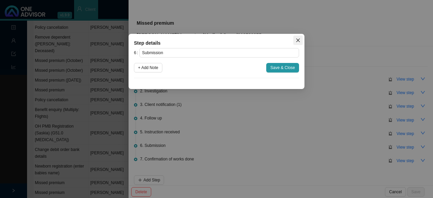
click at [297, 42] on icon "close" at bounding box center [298, 40] width 5 height 5
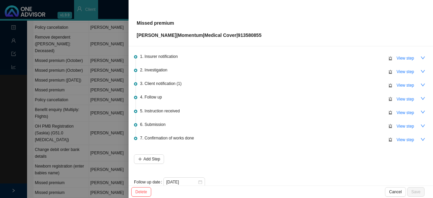
scroll to position [31, 0]
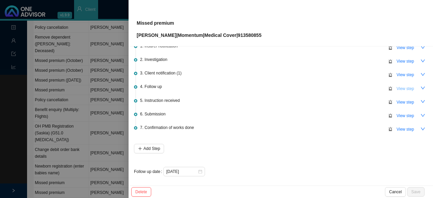
click at [402, 85] on span "View step" at bounding box center [405, 88] width 18 height 7
type input "Follow up"
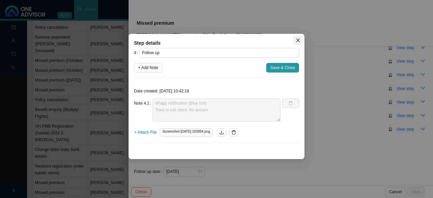
click at [301, 40] on span "Close" at bounding box center [297, 40] width 9 height 5
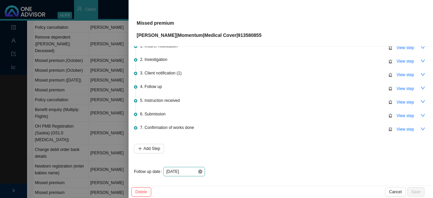
click at [201, 170] on icon "close-circle" at bounding box center [200, 171] width 4 height 4
click at [201, 170] on div at bounding box center [184, 171] width 36 height 7
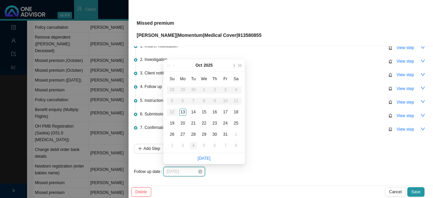
type input "[DATE]"
click at [195, 144] on div "4" at bounding box center [193, 145] width 7 height 7
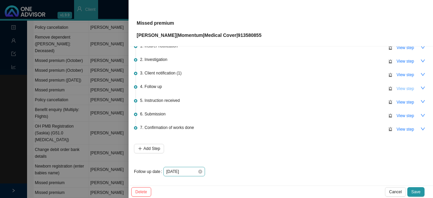
click at [403, 87] on span "View step" at bounding box center [405, 88] width 18 height 7
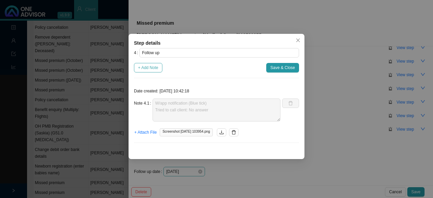
click at [148, 67] on span "+ Add Note" at bounding box center [148, 67] width 20 height 7
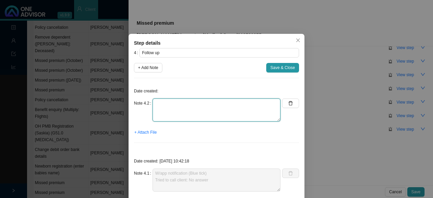
click at [162, 106] on textarea at bounding box center [217, 109] width 128 height 23
type textarea "Follow up in the new month"
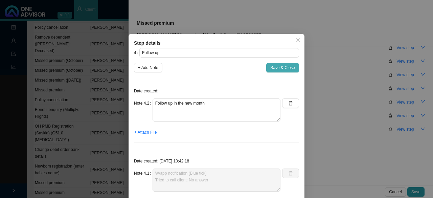
click at [279, 70] on span "Save & Close" at bounding box center [282, 67] width 25 height 7
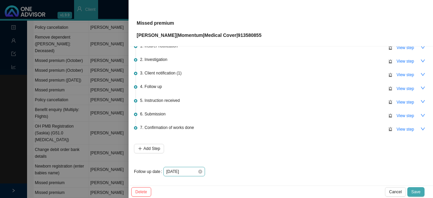
drag, startPoint x: 418, startPoint y: 191, endPoint x: 415, endPoint y: 181, distance: 9.9
click at [418, 190] on span "Save" at bounding box center [415, 191] width 9 height 7
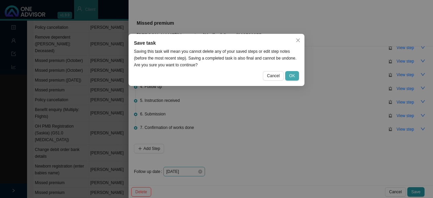
click at [295, 73] on span "OK" at bounding box center [292, 75] width 6 height 7
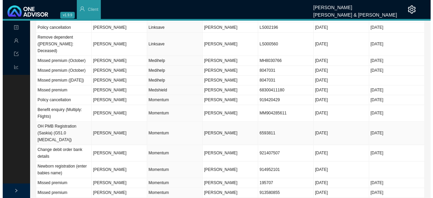
scroll to position [372, 0]
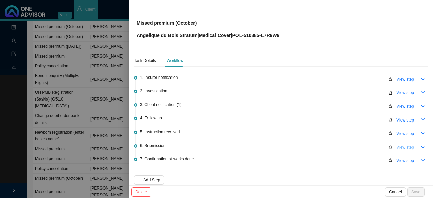
click at [397, 146] on span "View step" at bounding box center [405, 147] width 18 height 7
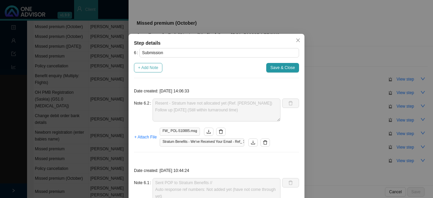
click at [149, 68] on span "+ Add Note" at bounding box center [148, 67] width 20 height 7
type textarea "Resent - Stratum have not allocated yet (Ref. [PERSON_NAME]) Follow up [DATE] (…"
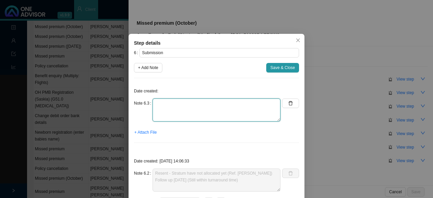
click at [161, 106] on textarea at bounding box center [217, 109] width 128 height 23
type textarea "Stratum Correspondence: Premium allocated"
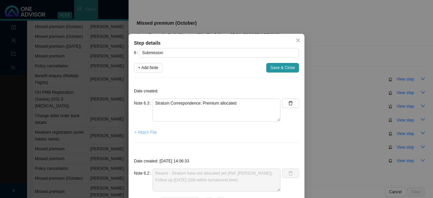
click at [144, 131] on span "+ Attach File" at bounding box center [145, 132] width 22 height 7
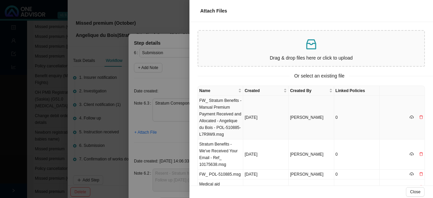
click at [227, 118] on td "FW_ Stratum Benefits - Manual Premium Payment Received and Allocated - Angeliqu…" at bounding box center [220, 118] width 45 height 44
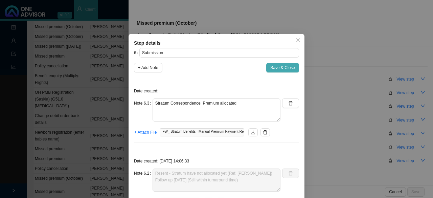
click at [275, 67] on span "Save & Close" at bounding box center [282, 67] width 25 height 7
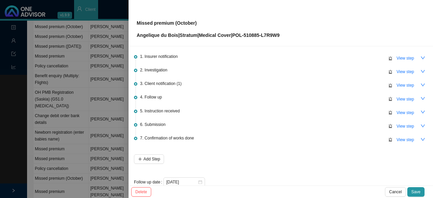
scroll to position [31, 0]
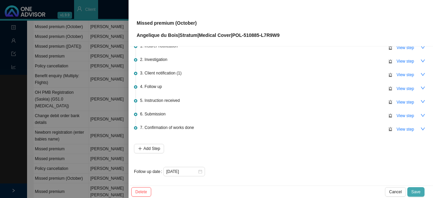
click at [414, 189] on span "Save" at bounding box center [415, 191] width 9 height 7
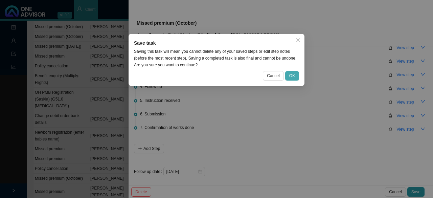
click at [293, 75] on span "OK" at bounding box center [292, 75] width 6 height 7
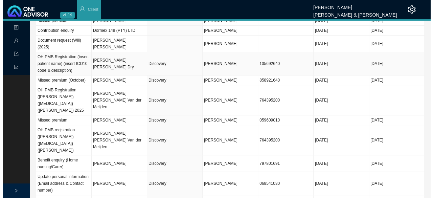
scroll to position [0, 0]
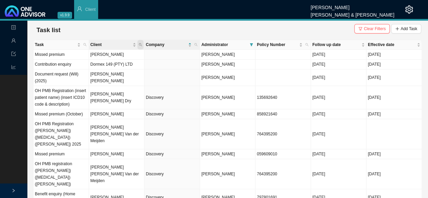
click at [141, 44] on icon "search" at bounding box center [140, 44] width 3 height 3
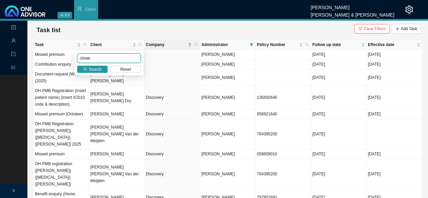
type input "clowe"
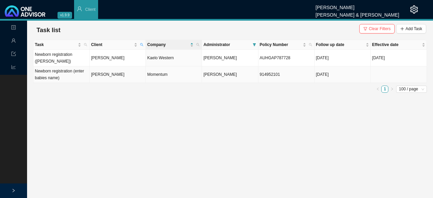
click at [102, 76] on td "[PERSON_NAME]" at bounding box center [118, 74] width 56 height 17
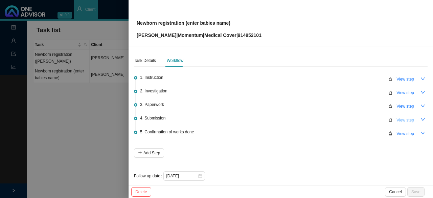
click at [398, 118] on span "View step" at bounding box center [405, 120] width 18 height 7
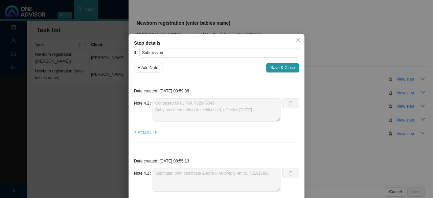
click at [142, 133] on span "+ Attach File" at bounding box center [145, 132] width 22 height 7
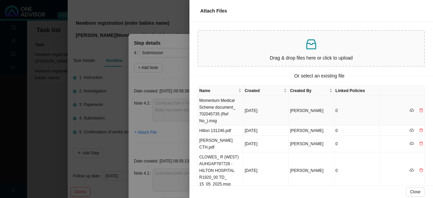
drag, startPoint x: 227, startPoint y: 105, endPoint x: 225, endPoint y: 95, distance: 10.0
click at [227, 105] on td "Momentum Medical Scheme document_ 702045735 (Ref No_).msg" at bounding box center [220, 111] width 45 height 30
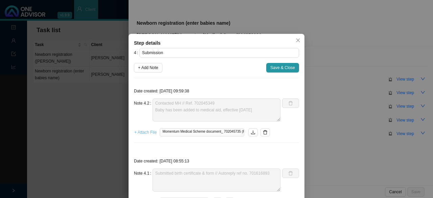
click at [141, 133] on span "+ Attach File" at bounding box center [145, 132] width 22 height 7
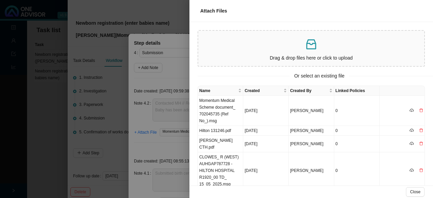
click at [305, 54] on p "Drag & drop files here or click to upload" at bounding box center [311, 58] width 221 height 8
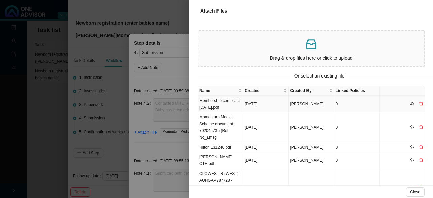
click at [218, 103] on td "Membership certificate [DATE].pdf" at bounding box center [220, 104] width 45 height 17
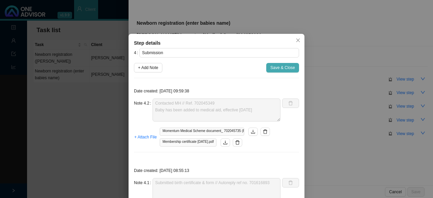
click at [279, 68] on span "Save & Close" at bounding box center [282, 67] width 25 height 7
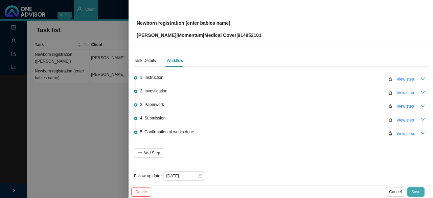
click at [415, 193] on span "Save" at bounding box center [415, 191] width 9 height 7
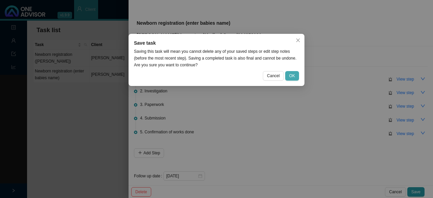
click at [295, 77] on button "OK" at bounding box center [292, 75] width 14 height 9
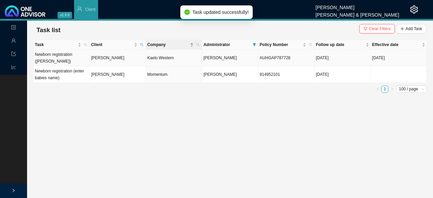
click at [98, 61] on td "[PERSON_NAME]" at bounding box center [118, 58] width 56 height 17
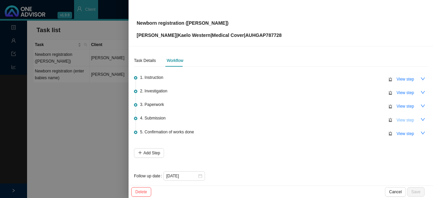
click at [396, 120] on span "View step" at bounding box center [405, 120] width 18 height 7
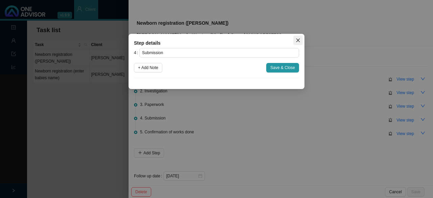
click at [299, 40] on icon "close" at bounding box center [298, 40] width 5 height 5
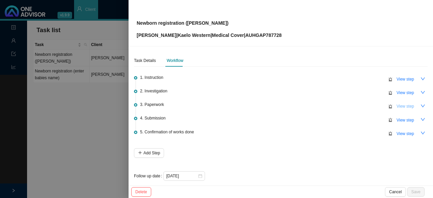
click at [402, 107] on span "View step" at bounding box center [405, 106] width 18 height 7
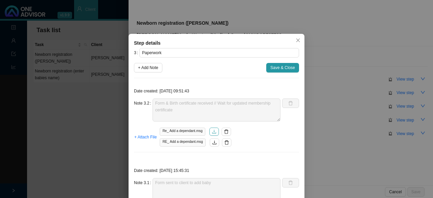
click at [212, 130] on icon "download" at bounding box center [214, 132] width 4 height 4
drag, startPoint x: 297, startPoint y: 40, endPoint x: 280, endPoint y: 49, distance: 18.6
click at [297, 40] on icon "close" at bounding box center [298, 40] width 5 height 5
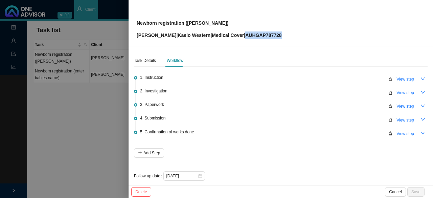
drag, startPoint x: 272, startPoint y: 36, endPoint x: 238, endPoint y: 34, distance: 33.2
click at [238, 34] on p "[PERSON_NAME] | Kaelo Western | Medical Cover | AUHGAP787728" at bounding box center [209, 34] width 145 height 7
copy p "AUHGAP787728"
click at [396, 120] on span "View step" at bounding box center [405, 120] width 18 height 7
type input "Submission"
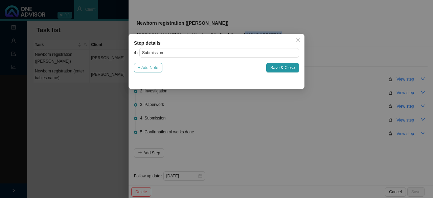
click at [151, 64] on span "+ Add Note" at bounding box center [148, 67] width 20 height 7
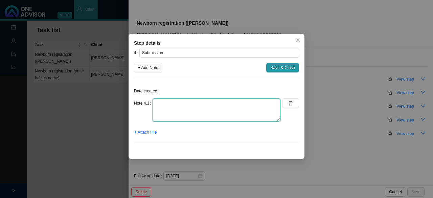
click at [162, 111] on textarea at bounding box center [217, 109] width 128 height 23
click at [255, 105] on textarea "Submitted form, membership & birth certificate" at bounding box center [217, 109] width 128 height 23
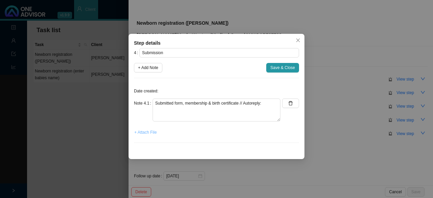
click at [154, 129] on span "+ Attach File" at bounding box center [145, 132] width 22 height 7
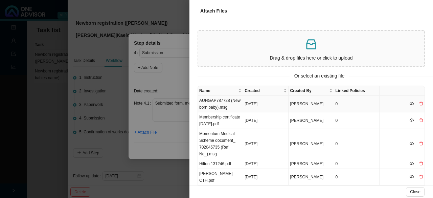
click at [225, 103] on td "AUHGAP787728 (New born baby).msg" at bounding box center [220, 104] width 45 height 17
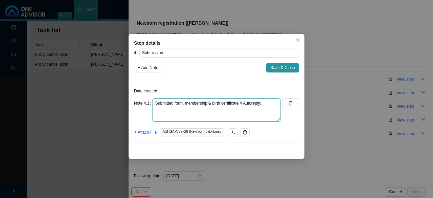
click at [209, 106] on textarea "Submitted form, membership & birth certificate // Autoreply:" at bounding box center [217, 109] width 128 height 23
drag, startPoint x: 268, startPoint y: 103, endPoint x: 241, endPoint y: 103, distance: 26.4
click at [241, 103] on textarea "Submitted form, membership & birth certificate // Autoreply:" at bounding box center [217, 109] width 128 height 23
type textarea "Submitted form, membership & birth certificate"
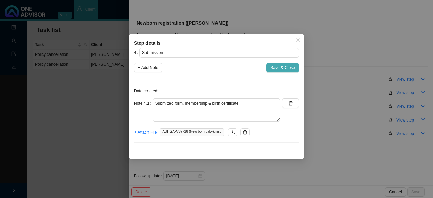
click at [275, 70] on span "Save & Close" at bounding box center [282, 67] width 25 height 7
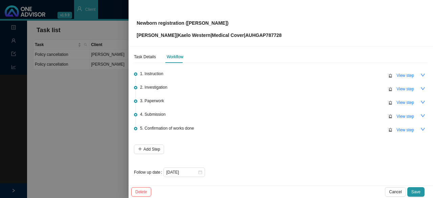
scroll to position [5, 0]
click at [200, 170] on icon "close-circle" at bounding box center [200, 171] width 4 height 4
click at [200, 171] on div at bounding box center [184, 171] width 36 height 7
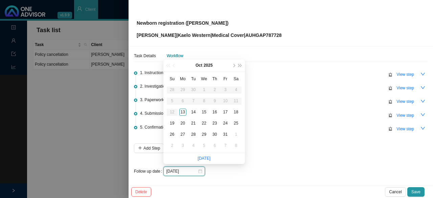
type input "[DATE]"
click at [193, 110] on div "14" at bounding box center [193, 112] width 7 height 7
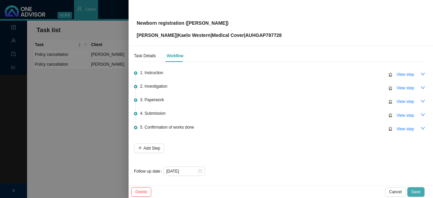
click at [418, 189] on span "Save" at bounding box center [415, 191] width 9 height 7
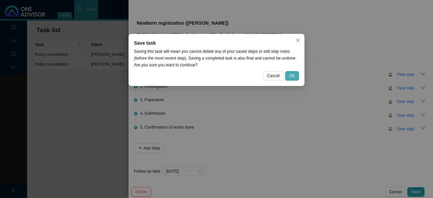
click at [291, 76] on span "OK" at bounding box center [292, 75] width 6 height 7
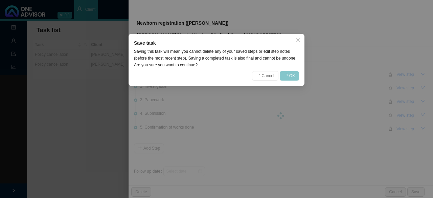
scroll to position [0, 0]
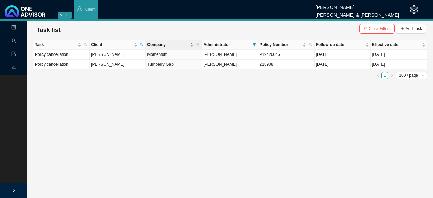
click at [142, 42] on span "Client" at bounding box center [142, 44] width 6 height 9
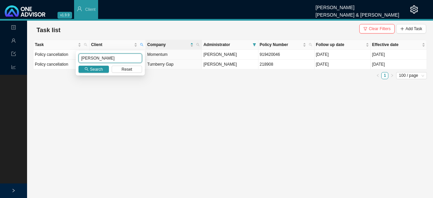
click at [95, 58] on input "[PERSON_NAME]" at bounding box center [110, 57] width 64 height 9
click at [64, 46] on body "v1.9.9 [PERSON_NAME] & [PERSON_NAME] Client Landing Management Data Reports Tas…" at bounding box center [216, 99] width 433 height 198
type input "dinner"
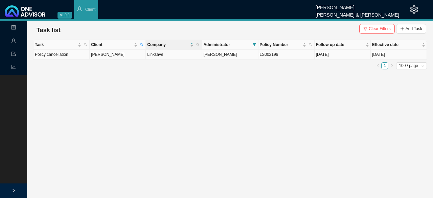
click at [100, 55] on td "[PERSON_NAME]" at bounding box center [118, 55] width 56 height 10
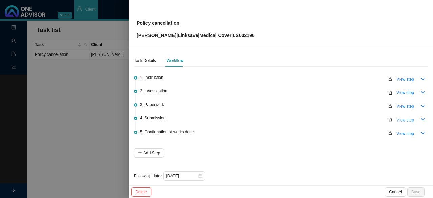
click at [401, 121] on span "View step" at bounding box center [405, 120] width 18 height 7
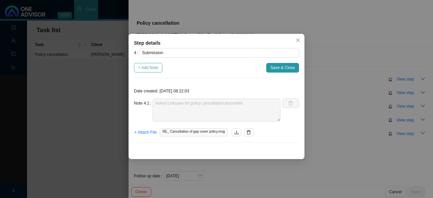
click at [148, 68] on span "+ Add Note" at bounding box center [148, 67] width 20 height 7
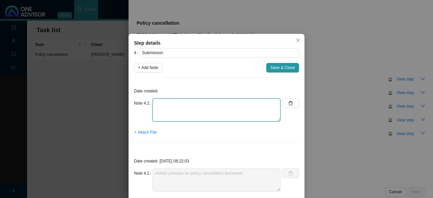
click at [181, 107] on textarea at bounding box center [217, 109] width 128 height 23
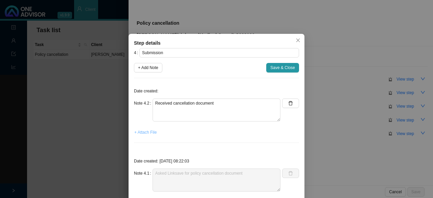
click at [145, 134] on button "+ Attach File" at bounding box center [145, 132] width 23 height 9
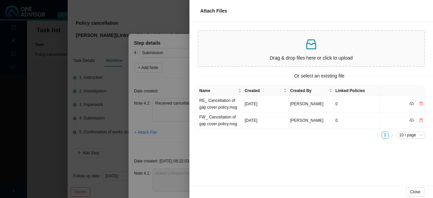
click at [240, 52] on div "Drag & drop files here or click to upload" at bounding box center [311, 48] width 221 height 30
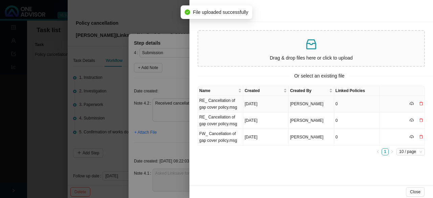
click at [219, 107] on td "RE_ Cancellation of gap cover policy.msg" at bounding box center [220, 104] width 45 height 17
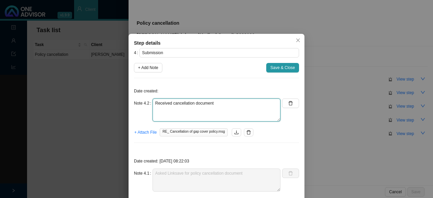
click at [231, 108] on textarea "Received cancellation document" at bounding box center [217, 109] width 128 height 23
paste textarea "4606275005080"
drag, startPoint x: 255, startPoint y: 104, endPoint x: 221, endPoint y: 103, distance: 34.5
click at [221, 103] on textarea "Received cancellation document // ID: 4606275005080" at bounding box center [217, 109] width 128 height 23
type textarea "Received cancellation document // ID: 4606275005080"
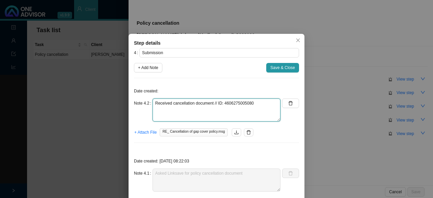
click at [174, 110] on textarea "Received cancellation document // ID: 4606275005080" at bounding box center [217, 109] width 128 height 23
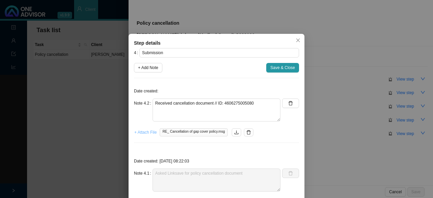
click at [141, 132] on span "+ Attach File" at bounding box center [145, 132] width 22 height 7
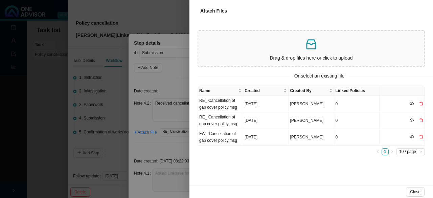
click at [233, 55] on p "Drag & drop files here or click to upload" at bounding box center [311, 58] width 221 height 8
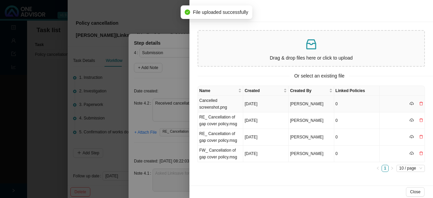
click at [216, 104] on td "Cancelled screenshot.png" at bounding box center [220, 104] width 45 height 17
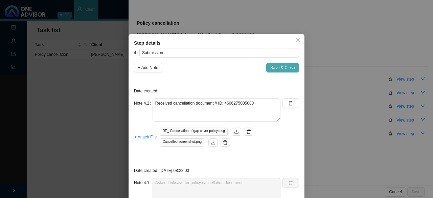
click at [281, 68] on span "Save & Close" at bounding box center [282, 67] width 25 height 7
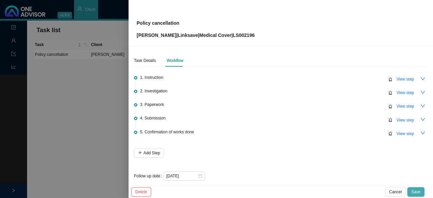
click at [415, 193] on span "Save" at bounding box center [415, 191] width 9 height 7
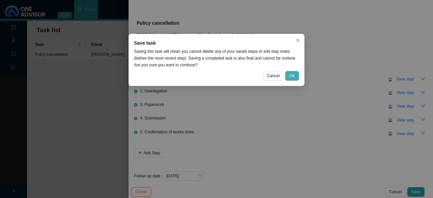
click at [291, 75] on span "OK" at bounding box center [292, 75] width 6 height 7
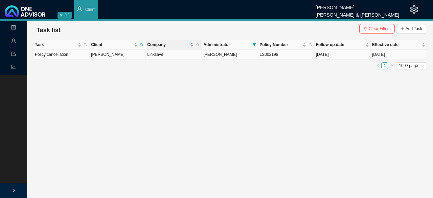
drag, startPoint x: 110, startPoint y: 55, endPoint x: 200, endPoint y: 61, distance: 90.9
click at [110, 55] on td "[PERSON_NAME]" at bounding box center [118, 55] width 56 height 10
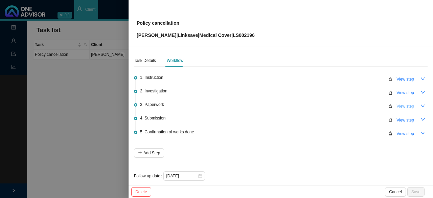
click at [397, 106] on span "View step" at bounding box center [405, 106] width 18 height 7
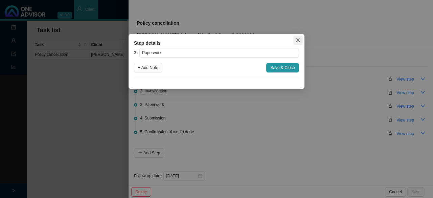
drag, startPoint x: 298, startPoint y: 41, endPoint x: 306, endPoint y: 45, distance: 8.9
click at [300, 42] on icon "close" at bounding box center [298, 40] width 5 height 5
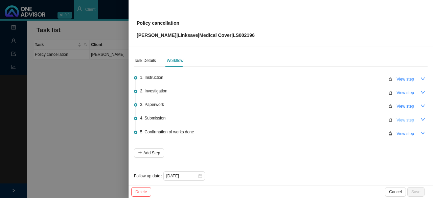
click at [404, 118] on span "View step" at bounding box center [405, 120] width 18 height 7
type input "Submission"
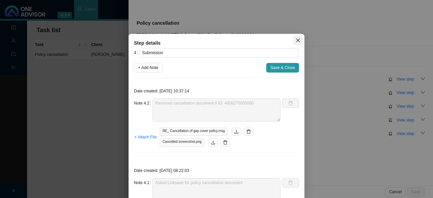
click at [296, 40] on icon "close" at bounding box center [298, 40] width 5 height 5
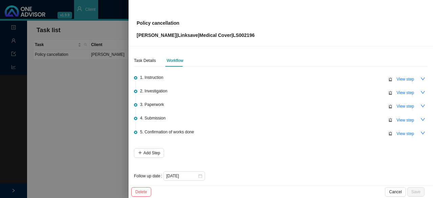
click at [81, 120] on div at bounding box center [216, 99] width 433 height 198
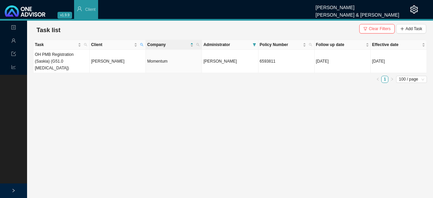
drag, startPoint x: 41, startPoint y: 66, endPoint x: 91, endPoint y: 74, distance: 50.7
click at [41, 66] on div "Task Client Company Administrator Policy Number Follow up date Effective date O…" at bounding box center [230, 61] width 394 height 43
click at [371, 31] on button "Clear Filters" at bounding box center [377, 28] width 36 height 9
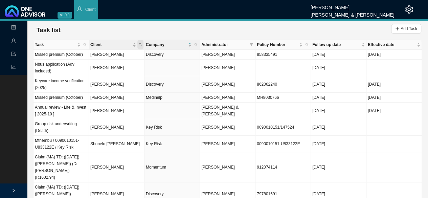
click at [142, 46] on span "Client" at bounding box center [140, 44] width 6 height 9
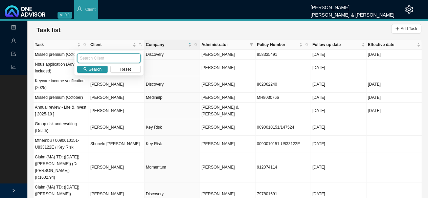
click at [94, 61] on input "text" at bounding box center [109, 57] width 64 height 9
type input "dinner"
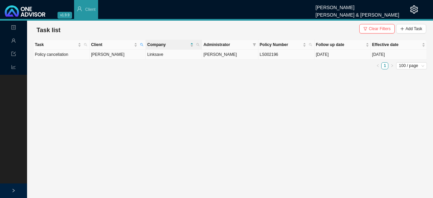
click at [101, 52] on td "[PERSON_NAME]" at bounding box center [118, 55] width 56 height 10
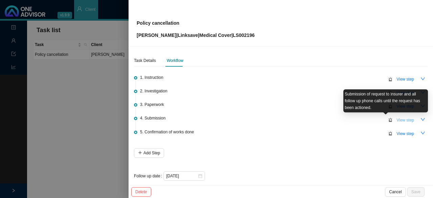
click at [400, 120] on span "View step" at bounding box center [405, 120] width 18 height 7
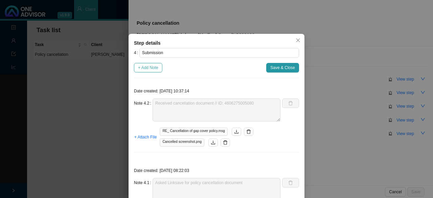
click at [147, 69] on span "+ Add Note" at bounding box center [148, 67] width 20 height 7
type textarea "Received cancellation document // ID: 4606275005080"
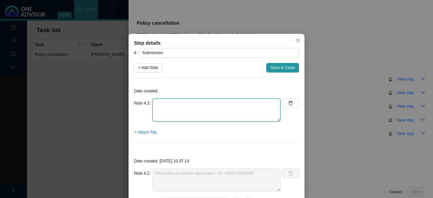
click at [154, 105] on textarea at bounding box center [217, 109] width 128 height 23
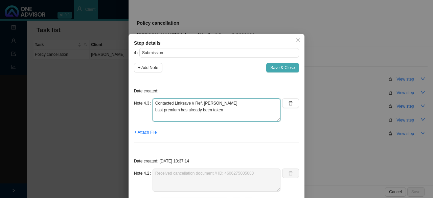
type textarea "Contacted Linksave // Ref. [PERSON_NAME] Last premium has already been taken"
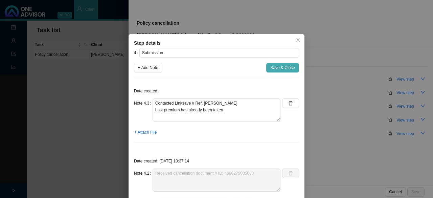
click at [277, 70] on span "Save & Close" at bounding box center [282, 67] width 25 height 7
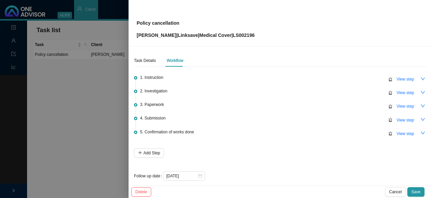
scroll to position [5, 0]
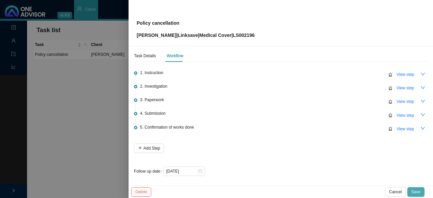
click at [416, 191] on span "Save" at bounding box center [415, 191] width 9 height 7
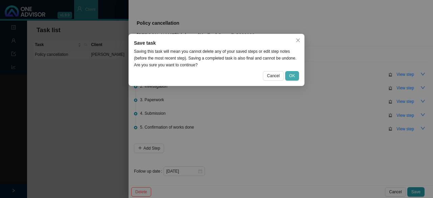
click at [291, 77] on span "OK" at bounding box center [292, 75] width 6 height 7
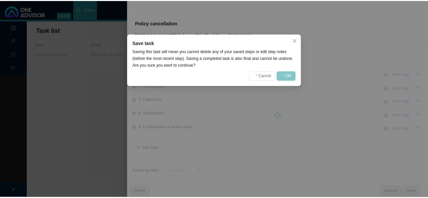
scroll to position [0, 0]
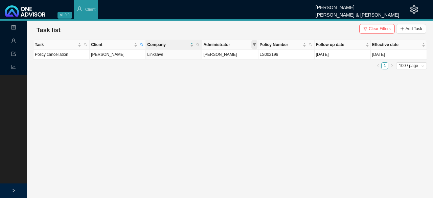
click at [255, 43] on icon "filter" at bounding box center [254, 44] width 3 height 3
checkbox input "false"
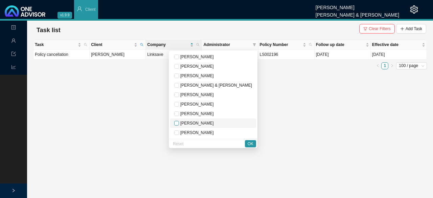
click at [179, 120] on label at bounding box center [176, 123] width 5 height 7
click at [179, 121] on input "checkbox" at bounding box center [176, 123] width 5 height 5
click at [375, 28] on span "Clear Filters" at bounding box center [380, 28] width 22 height 7
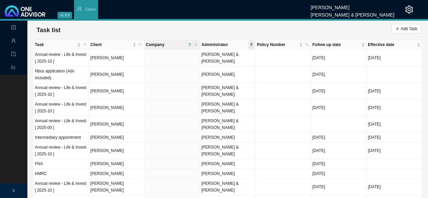
click at [251, 44] on icon "filter" at bounding box center [251, 44] width 3 height 3
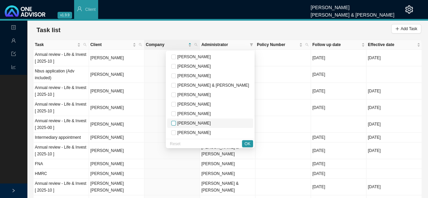
click at [176, 122] on input "checkbox" at bounding box center [173, 123] width 5 height 5
checkbox input "true"
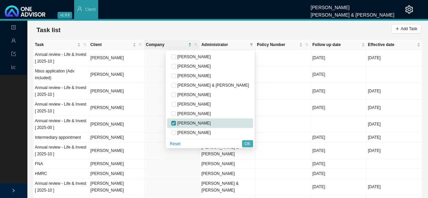
click at [252, 142] on button "OK" at bounding box center [247, 143] width 11 height 7
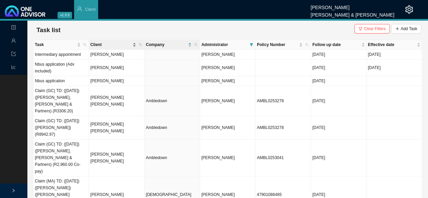
click at [96, 45] on span "Client" at bounding box center [110, 44] width 41 height 7
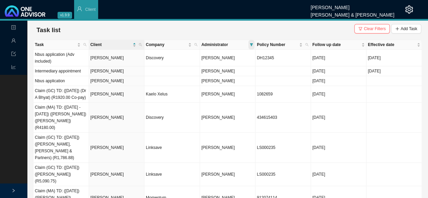
click at [251, 44] on icon "filter" at bounding box center [251, 44] width 3 height 3
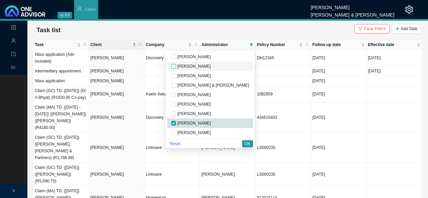
click at [176, 66] on input "checkbox" at bounding box center [173, 66] width 5 height 5
checkbox input "true"
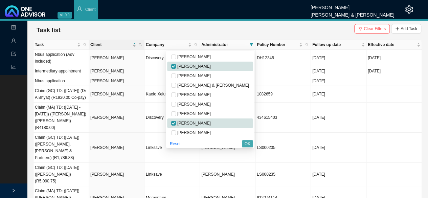
click at [249, 143] on span "OK" at bounding box center [248, 143] width 6 height 7
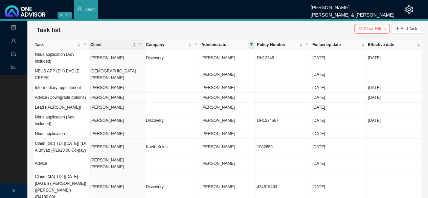
click at [251, 44] on icon "filter" at bounding box center [251, 44] width 3 height 3
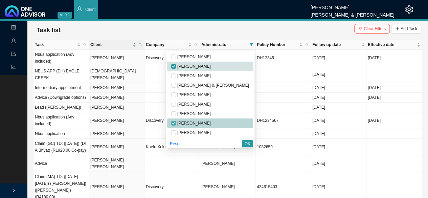
click at [176, 121] on input "checkbox" at bounding box center [173, 123] width 5 height 5
checkbox input "false"
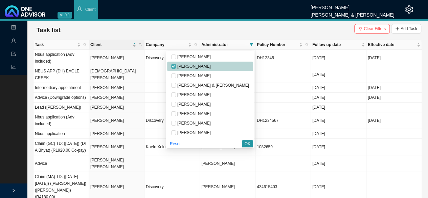
click at [176, 65] on input "checkbox" at bounding box center [173, 66] width 5 height 5
checkbox input "false"
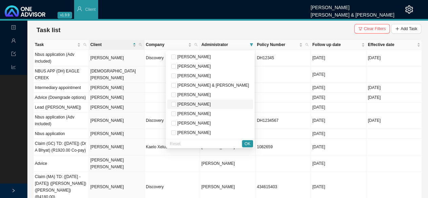
click at [211, 102] on span "[PERSON_NAME]" at bounding box center [193, 104] width 35 height 5
checkbox input "true"
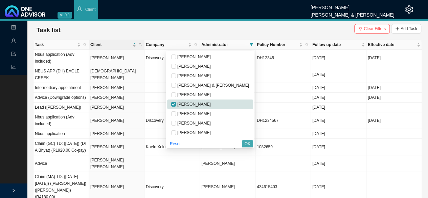
click at [245, 142] on span "OK" at bounding box center [248, 143] width 6 height 7
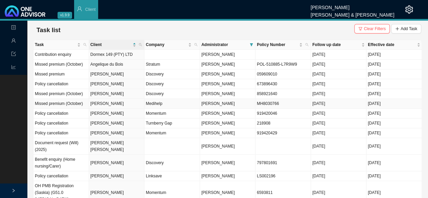
click at [124, 105] on td "[PERSON_NAME]" at bounding box center [116, 104] width 55 height 10
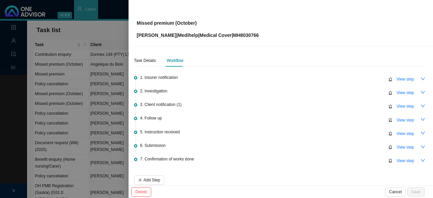
scroll to position [31, 0]
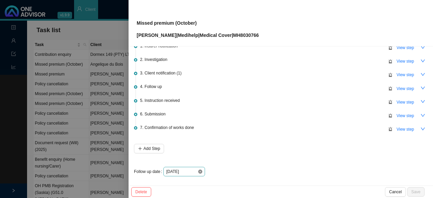
click at [199, 170] on icon "close-circle" at bounding box center [200, 171] width 4 height 4
click at [200, 170] on div at bounding box center [184, 171] width 36 height 7
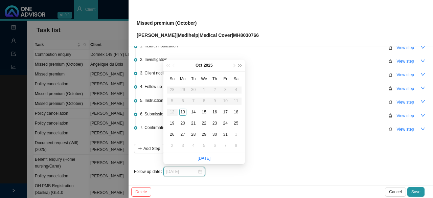
type input "[DATE]"
click at [248, 167] on div at bounding box center [295, 171] width 264 height 9
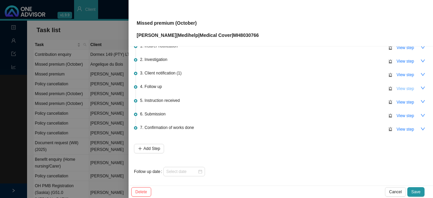
click at [398, 86] on span "View step" at bounding box center [405, 88] width 18 height 7
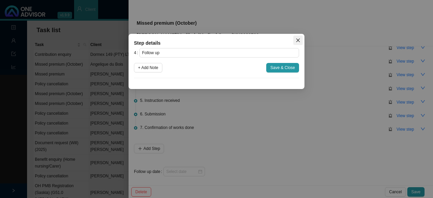
click at [297, 43] on button "Close" at bounding box center [297, 40] width 9 height 9
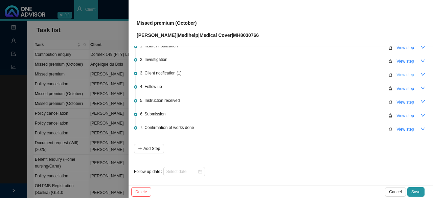
click at [401, 73] on span "View step" at bounding box center [405, 74] width 18 height 7
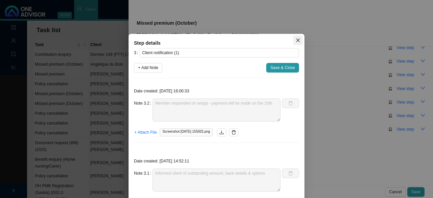
click at [296, 42] on icon "close" at bounding box center [298, 40] width 5 height 5
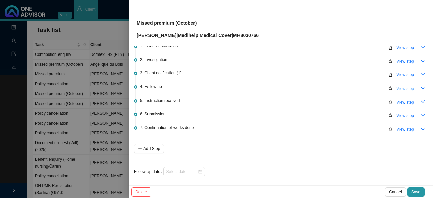
click at [400, 87] on span "View step" at bounding box center [405, 88] width 18 height 7
type input "Follow up"
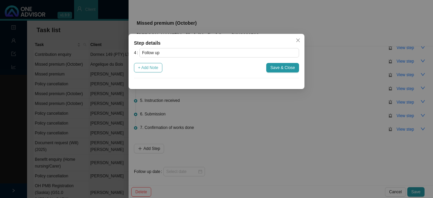
click at [149, 65] on span "+ Add Note" at bounding box center [148, 67] width 20 height 7
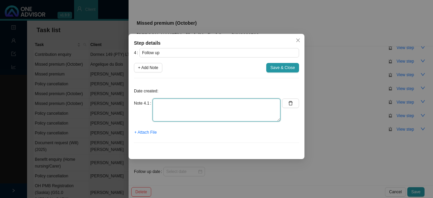
click at [160, 116] on textarea at bounding box center [217, 109] width 128 height 23
type textarea "No follow up - check in the new month"
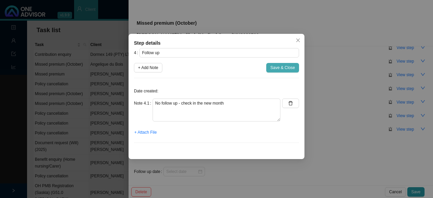
click at [275, 70] on span "Save & Close" at bounding box center [282, 67] width 25 height 7
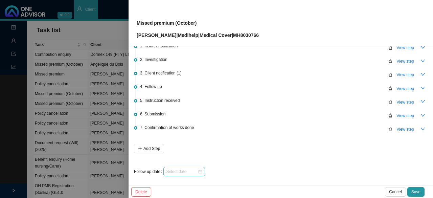
click at [198, 171] on div at bounding box center [184, 171] width 36 height 7
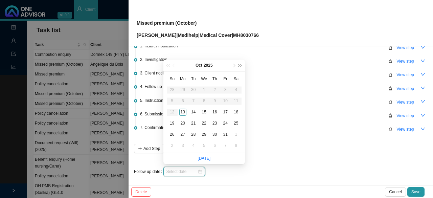
click at [199, 170] on div at bounding box center [184, 171] width 36 height 7
type input "[DATE]"
drag, startPoint x: 195, startPoint y: 145, endPoint x: 201, endPoint y: 144, distance: 6.5
click at [195, 145] on div "4" at bounding box center [193, 145] width 7 height 7
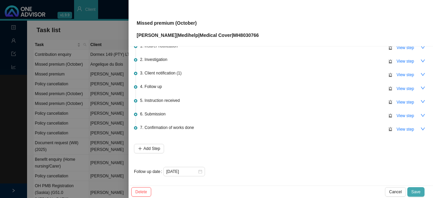
click at [412, 189] on button "Save" at bounding box center [415, 191] width 17 height 9
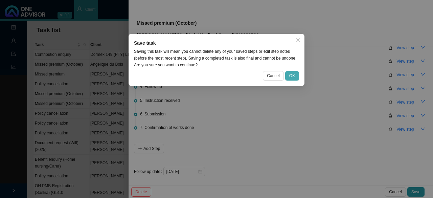
click at [294, 79] on button "OK" at bounding box center [292, 75] width 14 height 9
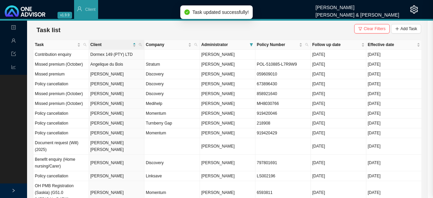
scroll to position [0, 0]
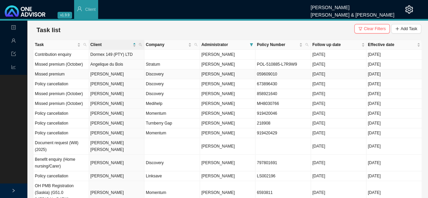
click at [98, 73] on td "[PERSON_NAME]" at bounding box center [116, 74] width 55 height 10
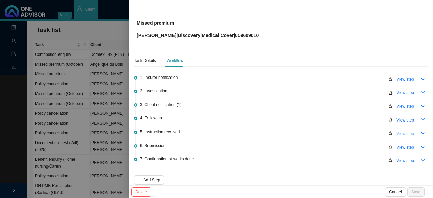
click at [397, 134] on span "View step" at bounding box center [405, 133] width 18 height 7
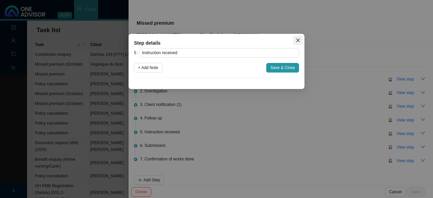
drag, startPoint x: 299, startPoint y: 40, endPoint x: 316, endPoint y: 78, distance: 42.2
click at [300, 39] on icon "close" at bounding box center [298, 40] width 5 height 5
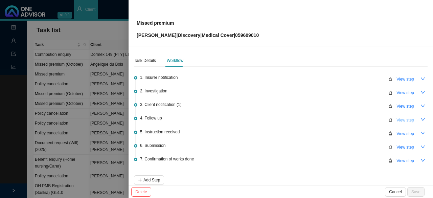
click at [396, 119] on span "View step" at bounding box center [405, 120] width 18 height 7
type input "Follow up"
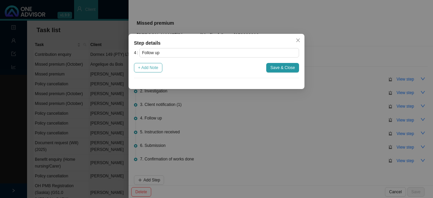
drag, startPoint x: 154, startPoint y: 68, endPoint x: 160, endPoint y: 75, distance: 9.4
click at [154, 68] on span "+ Add Note" at bounding box center [148, 67] width 20 height 7
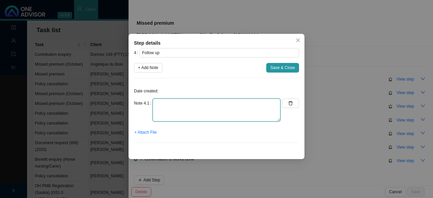
click at [183, 112] on textarea at bounding box center [217, 109] width 128 height 23
click at [197, 107] on textarea "[PERSON_NAME] called - he" at bounding box center [217, 109] width 128 height 23
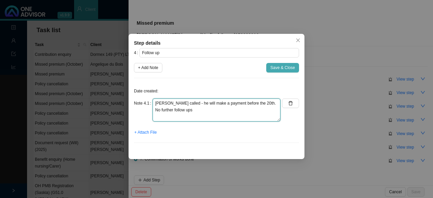
type textarea "[PERSON_NAME] called - he will make a payment before the 20th. No further follo…"
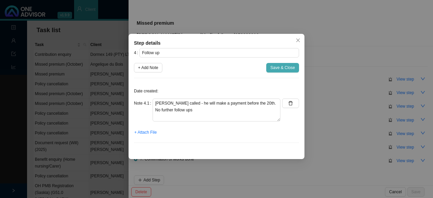
click at [275, 70] on span "Save & Close" at bounding box center [282, 67] width 25 height 7
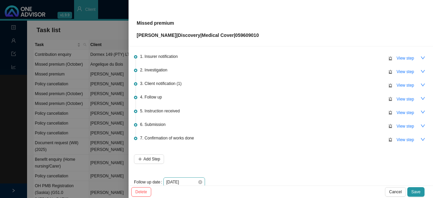
scroll to position [31, 0]
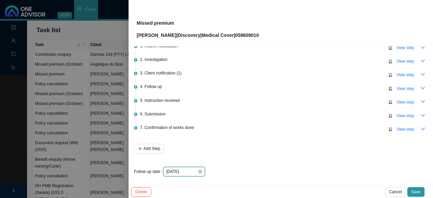
click at [189, 170] on input "[DATE]" at bounding box center [181, 171] width 31 height 7
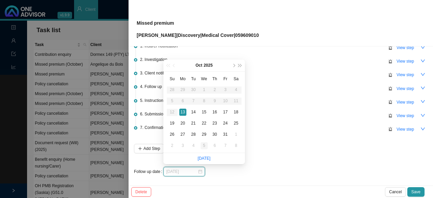
type input "[DATE]"
click at [204, 145] on div "5" at bounding box center [204, 145] width 7 height 7
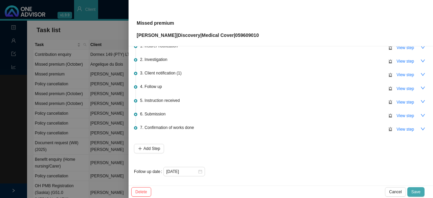
click at [418, 194] on span "Save" at bounding box center [415, 191] width 9 height 7
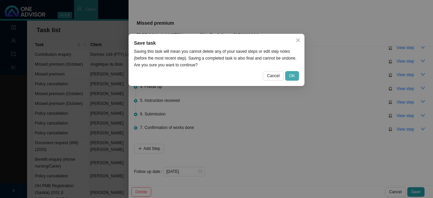
click at [294, 77] on span "OK" at bounding box center [292, 75] width 6 height 7
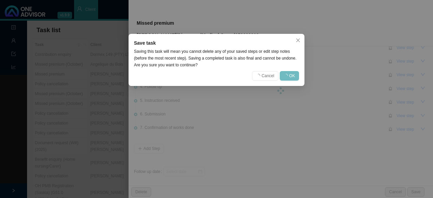
scroll to position [0, 0]
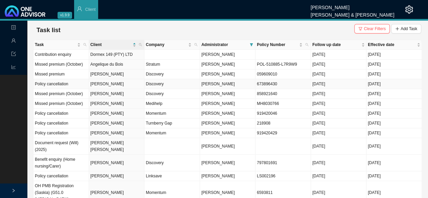
click at [161, 86] on td "Discovery" at bounding box center [171, 84] width 55 height 10
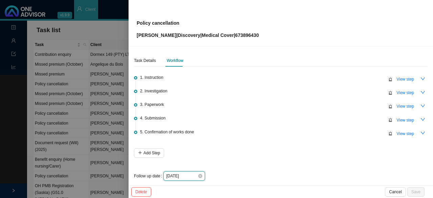
drag, startPoint x: 189, startPoint y: 174, endPoint x: 195, endPoint y: 175, distance: 5.4
click at [189, 175] on input "[DATE]" at bounding box center [181, 175] width 31 height 7
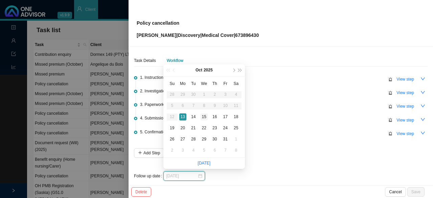
type input "[DATE]"
click at [205, 117] on div "15" at bounding box center [204, 116] width 7 height 7
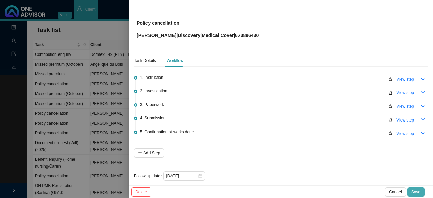
click at [417, 192] on span "Save" at bounding box center [415, 191] width 9 height 7
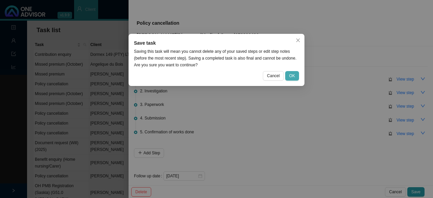
click at [287, 78] on button "OK" at bounding box center [292, 75] width 14 height 9
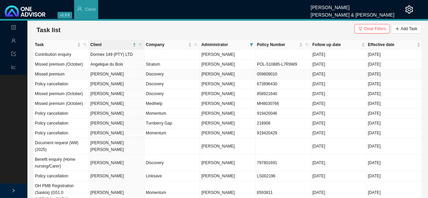
drag, startPoint x: 103, startPoint y: 72, endPoint x: 108, endPoint y: 72, distance: 4.4
click at [106, 72] on td "[PERSON_NAME]" at bounding box center [116, 74] width 55 height 10
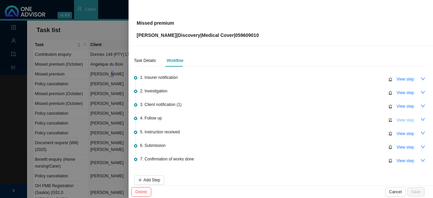
click at [399, 118] on span "View step" at bounding box center [405, 120] width 18 height 7
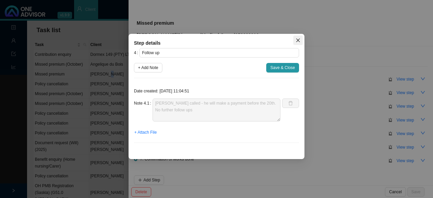
click at [297, 42] on icon "close" at bounding box center [298, 40] width 5 height 5
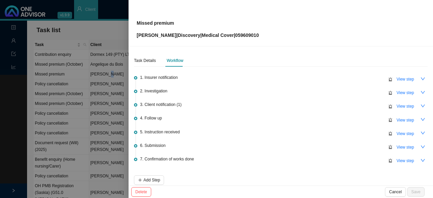
scroll to position [31, 0]
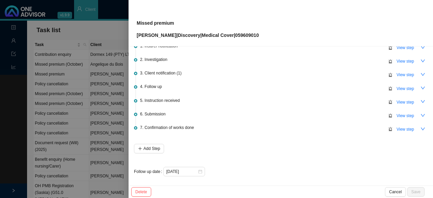
click at [104, 92] on div at bounding box center [216, 99] width 433 height 198
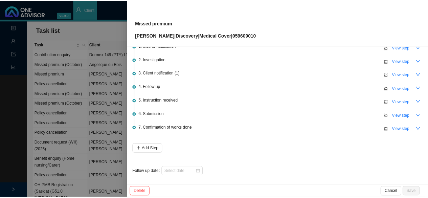
scroll to position [0, 0]
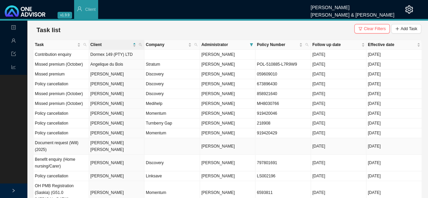
drag, startPoint x: 112, startPoint y: 143, endPoint x: 132, endPoint y: 142, distance: 20.0
click at [113, 143] on td "[PERSON_NAME] [PERSON_NAME]" at bounding box center [116, 146] width 55 height 17
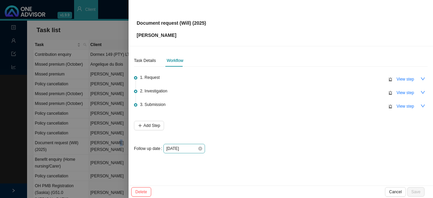
click at [202, 148] on div "[DATE]" at bounding box center [184, 148] width 42 height 9
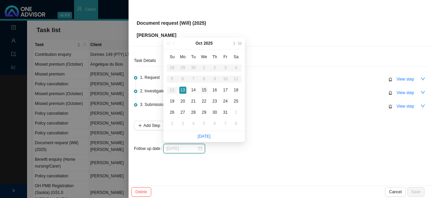
type input "[DATE]"
drag, startPoint x: 203, startPoint y: 88, endPoint x: 235, endPoint y: 97, distance: 33.0
click at [204, 89] on div "15" at bounding box center [204, 90] width 7 height 7
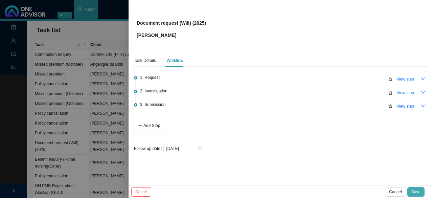
click at [413, 191] on span "Save" at bounding box center [415, 191] width 9 height 7
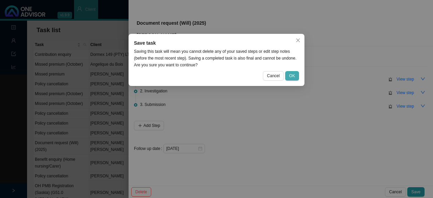
drag, startPoint x: 294, startPoint y: 77, endPoint x: 203, endPoint y: 112, distance: 97.1
click at [294, 77] on span "OK" at bounding box center [292, 75] width 6 height 7
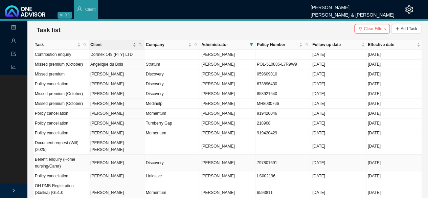
click at [130, 159] on td "[PERSON_NAME]" at bounding box center [116, 163] width 55 height 17
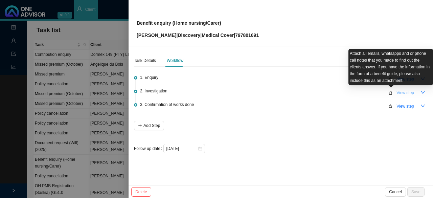
click at [395, 92] on button "View step" at bounding box center [405, 92] width 26 height 9
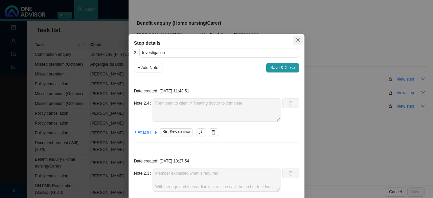
click at [296, 40] on icon "close" at bounding box center [298, 40] width 5 height 5
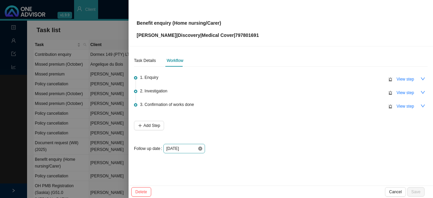
click at [199, 147] on icon "close-circle" at bounding box center [200, 148] width 4 height 4
click at [200, 147] on div at bounding box center [184, 148] width 36 height 7
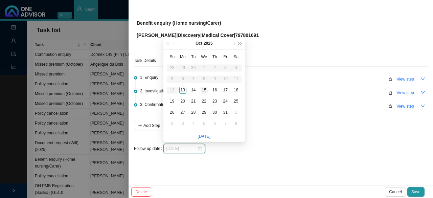
type input "[DATE]"
click at [205, 89] on div "15" at bounding box center [204, 90] width 7 height 7
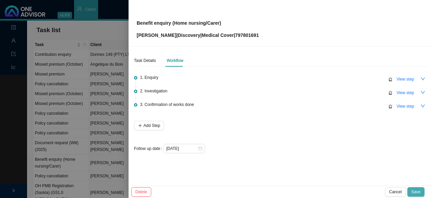
click at [411, 189] on button "Save" at bounding box center [415, 191] width 17 height 9
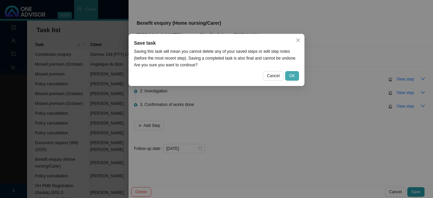
click at [298, 75] on button "OK" at bounding box center [292, 75] width 14 height 9
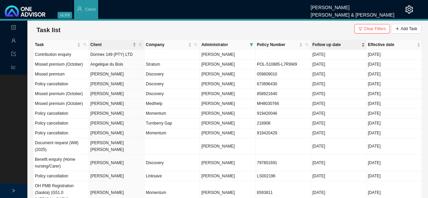
click at [327, 44] on span "Follow up date" at bounding box center [336, 44] width 48 height 7
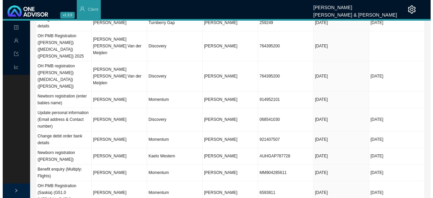
scroll to position [237, 0]
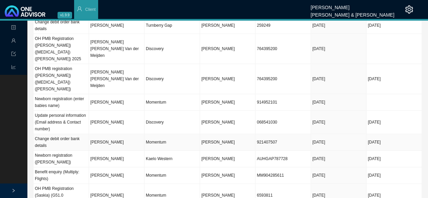
click at [166, 134] on td "Momentum" at bounding box center [171, 142] width 55 height 17
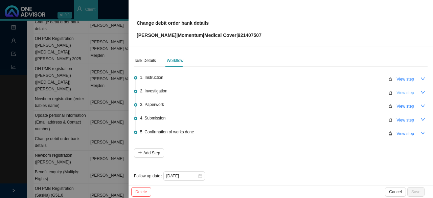
click at [396, 91] on span "View step" at bounding box center [405, 92] width 18 height 7
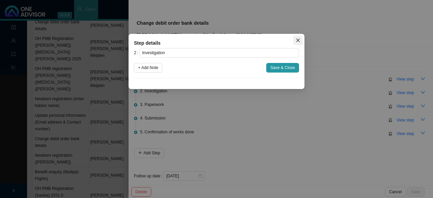
drag, startPoint x: 301, startPoint y: 39, endPoint x: 306, endPoint y: 41, distance: 5.7
click at [302, 39] on span "Close" at bounding box center [297, 40] width 9 height 5
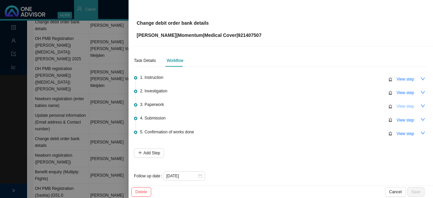
click at [402, 103] on span "View step" at bounding box center [405, 106] width 18 height 7
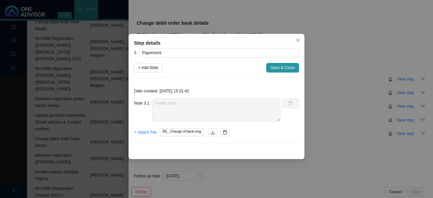
drag, startPoint x: 296, startPoint y: 41, endPoint x: 312, endPoint y: 49, distance: 18.2
click at [298, 41] on icon "close" at bounding box center [298, 40] width 5 height 5
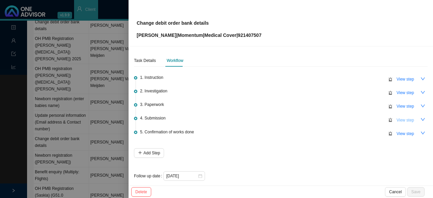
click at [398, 118] on span "View step" at bounding box center [405, 120] width 18 height 7
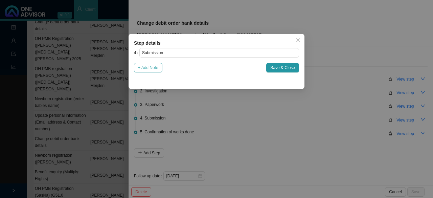
click at [150, 69] on span "+ Add Note" at bounding box center [148, 67] width 20 height 7
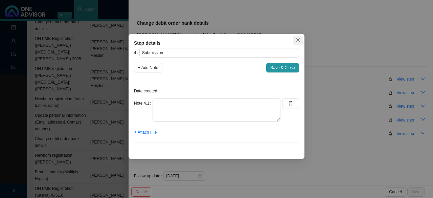
click at [296, 40] on icon "close" at bounding box center [298, 40] width 5 height 5
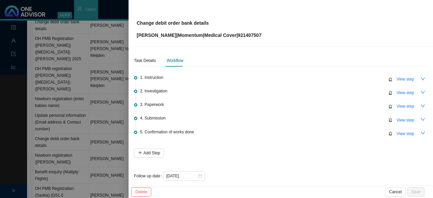
drag, startPoint x: 398, startPoint y: 103, endPoint x: 243, endPoint y: 87, distance: 156.4
click at [398, 103] on span "View step" at bounding box center [405, 106] width 18 height 7
type input "Paperwork"
type textarea "Forms sent"
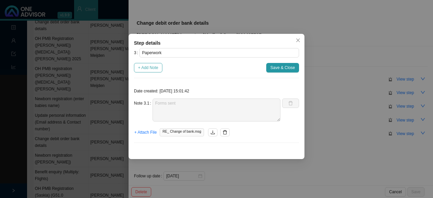
click at [150, 68] on span "+ Add Note" at bounding box center [148, 67] width 20 height 7
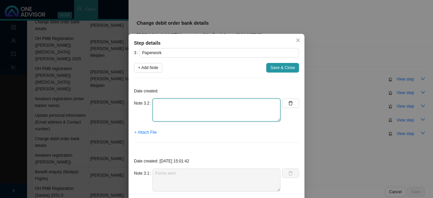
click at [169, 102] on textarea at bounding box center [217, 109] width 128 height 23
type textarea "Forms returned // No supporting docs received"
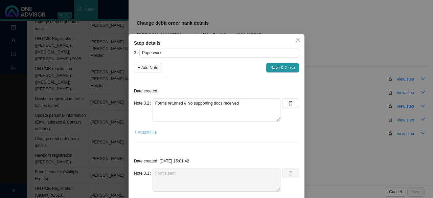
click at [152, 130] on span "+ Attach File" at bounding box center [145, 132] width 22 height 7
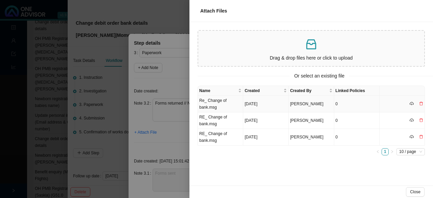
click at [218, 103] on td "Re_ Change of bank.msg" at bounding box center [220, 104] width 45 height 17
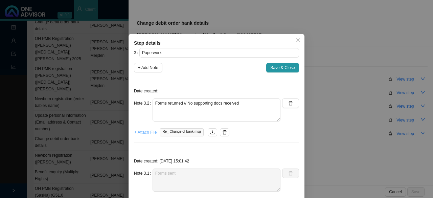
click at [141, 132] on span "+ Attach File" at bounding box center [145, 132] width 22 height 7
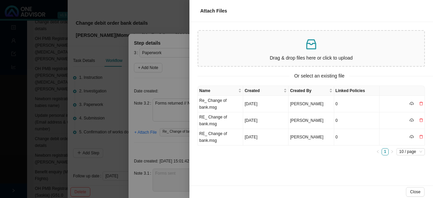
click at [247, 62] on div "Drag & drop files here or click to upload" at bounding box center [311, 48] width 221 height 30
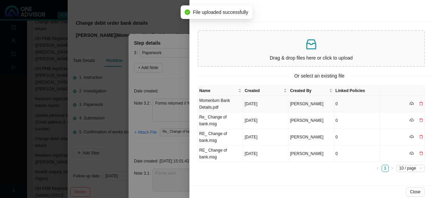
click at [218, 107] on td "Momentum Bank Details.pdf" at bounding box center [220, 104] width 45 height 17
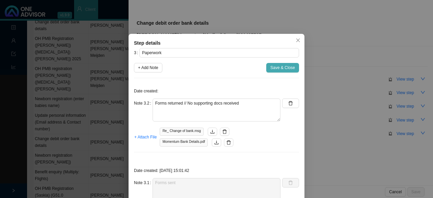
click at [289, 66] on span "Save & Close" at bounding box center [282, 67] width 25 height 7
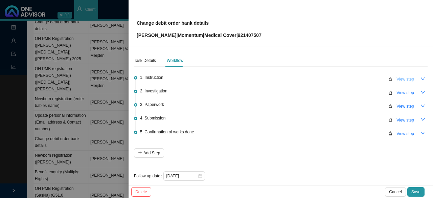
click at [396, 78] on span "View step" at bounding box center [405, 79] width 18 height 7
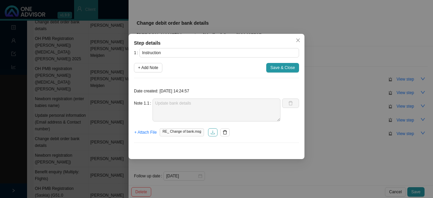
click at [212, 132] on icon "download" at bounding box center [212, 132] width 5 height 5
click at [297, 44] on button "Close" at bounding box center [297, 40] width 9 height 9
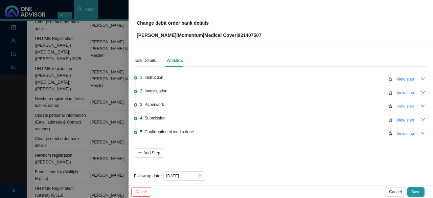
click at [400, 109] on span "View step" at bounding box center [405, 106] width 18 height 7
type input "Paperwork"
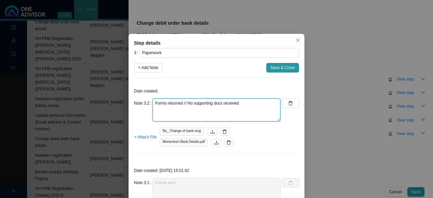
click at [244, 105] on textarea "Forms returned // No supporting docs received" at bounding box center [217, 109] width 128 height 23
type textarea "Forms returned // No supporting docs received Asked client for supporting docs"
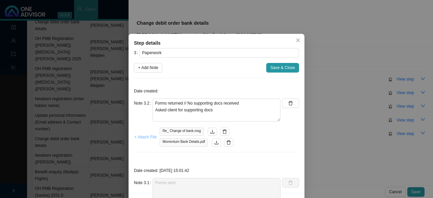
click at [143, 138] on span "+ Attach File" at bounding box center [145, 137] width 22 height 7
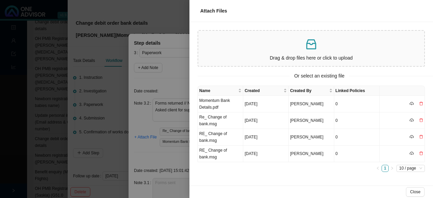
click at [252, 12] on div "Attach Files" at bounding box center [311, 10] width 227 height 7
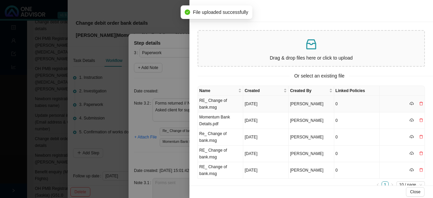
click at [215, 102] on td "RE_ Change of bank.msg" at bounding box center [220, 104] width 45 height 17
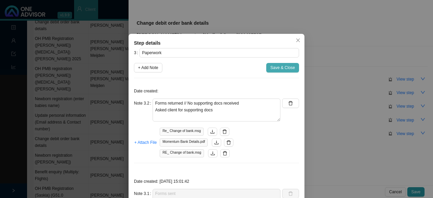
click at [272, 71] on button "Save & Close" at bounding box center [282, 67] width 33 height 9
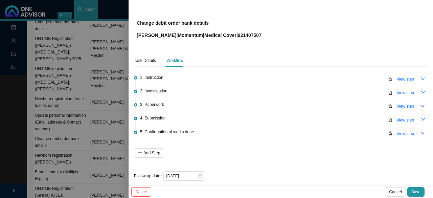
scroll to position [5, 0]
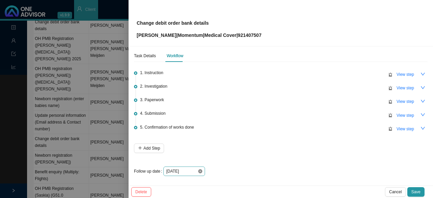
click at [201, 171] on icon "close-circle" at bounding box center [200, 171] width 4 height 4
click at [197, 171] on div at bounding box center [184, 171] width 36 height 7
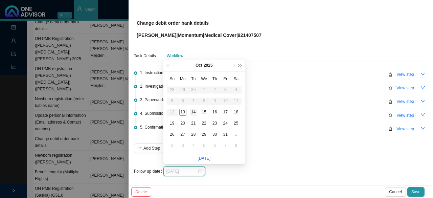
type input "[DATE]"
click at [193, 112] on div "14" at bounding box center [193, 112] width 7 height 7
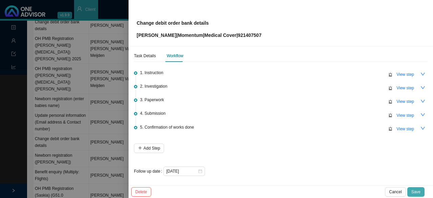
click at [415, 189] on span "Save" at bounding box center [415, 191] width 9 height 7
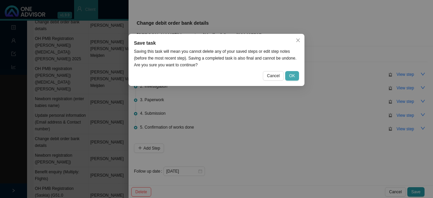
click at [295, 77] on span "OK" at bounding box center [292, 75] width 6 height 7
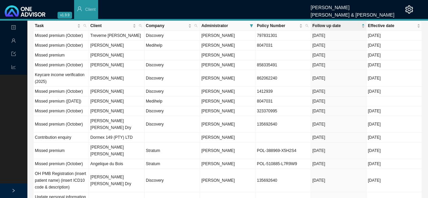
scroll to position [0, 0]
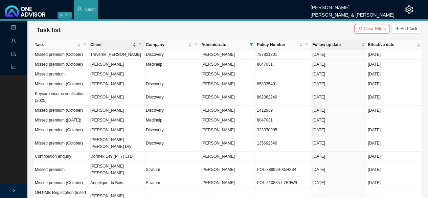
click at [99, 45] on span "Client" at bounding box center [110, 44] width 41 height 7
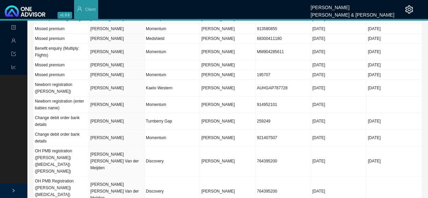
scroll to position [271, 0]
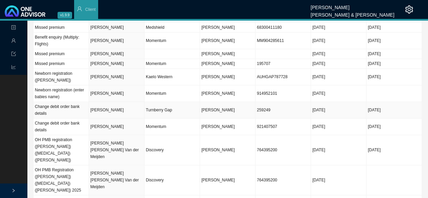
click at [110, 103] on td "[PERSON_NAME]" at bounding box center [116, 110] width 55 height 17
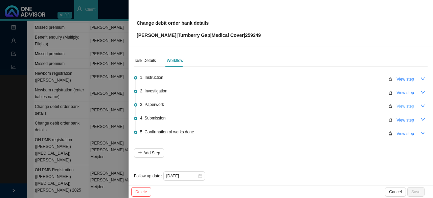
click at [397, 107] on span "View step" at bounding box center [405, 106] width 18 height 7
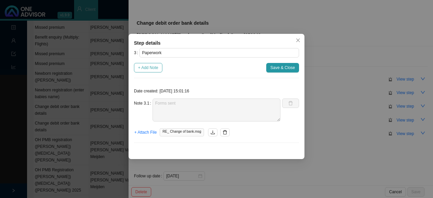
click at [153, 68] on span "+ Add Note" at bounding box center [148, 67] width 20 height 7
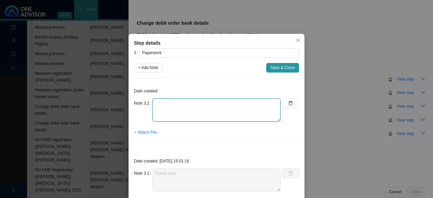
click at [167, 115] on textarea at bounding box center [217, 109] width 128 height 23
type textarea "Forms received // No supporting docs attached. Asked client for supporting docs"
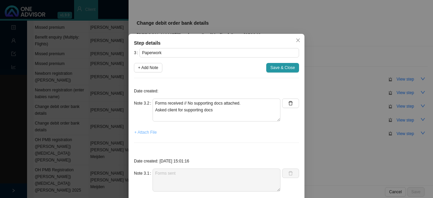
click at [154, 131] on span "+ Attach File" at bounding box center [145, 132] width 22 height 7
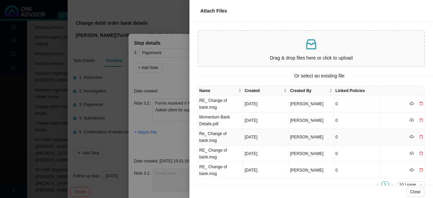
click at [269, 136] on td "[DATE]" at bounding box center [265, 137] width 45 height 17
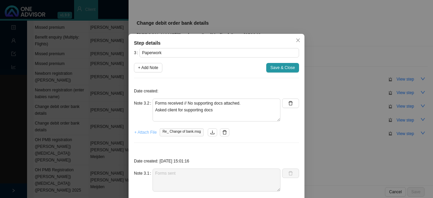
click at [143, 130] on span "+ Attach File" at bounding box center [145, 132] width 22 height 7
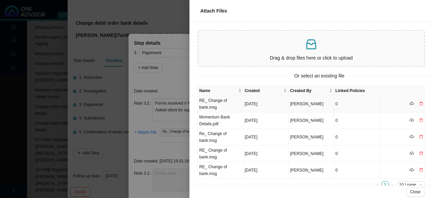
click at [224, 101] on td "RE_ Change of bank.msg" at bounding box center [220, 104] width 45 height 17
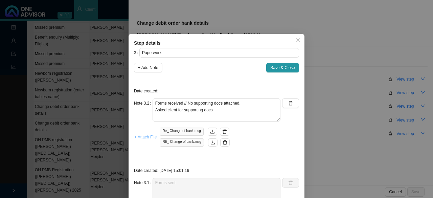
click at [145, 137] on span "+ Attach File" at bounding box center [145, 137] width 22 height 7
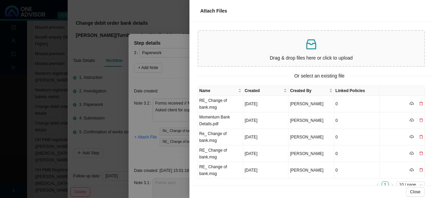
click at [286, 50] on p at bounding box center [311, 45] width 221 height 14
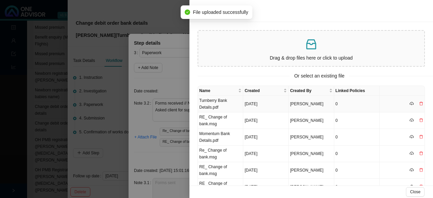
click at [201, 105] on td "Turnberry Bank Details.pdf" at bounding box center [220, 104] width 45 height 17
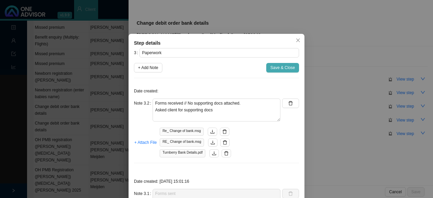
click at [274, 67] on span "Save & Close" at bounding box center [282, 67] width 25 height 7
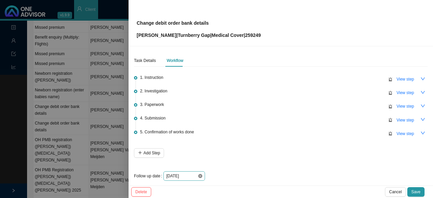
click at [199, 176] on icon "close-circle" at bounding box center [200, 176] width 4 height 4
click at [200, 175] on div at bounding box center [184, 175] width 36 height 7
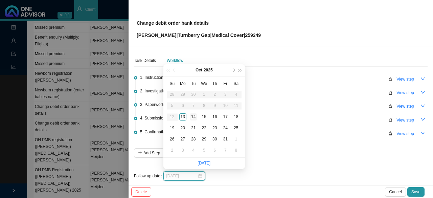
type input "[DATE]"
click at [193, 117] on div "14" at bounding box center [193, 116] width 7 height 7
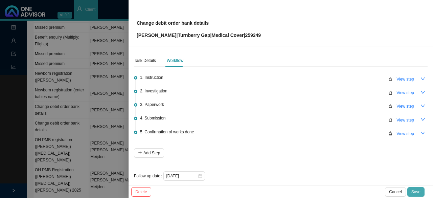
click at [417, 191] on span "Save" at bounding box center [415, 191] width 9 height 7
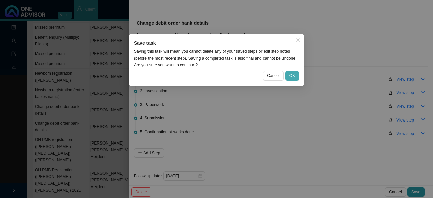
click at [295, 76] on button "OK" at bounding box center [292, 75] width 14 height 9
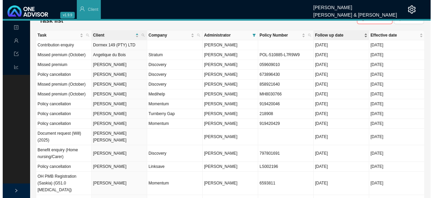
scroll to position [0, 0]
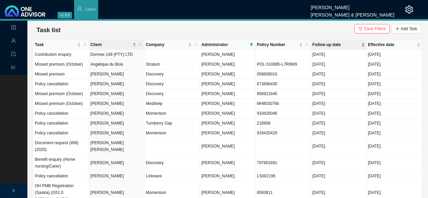
click at [322, 41] on span "Follow up date" at bounding box center [336, 44] width 48 height 7
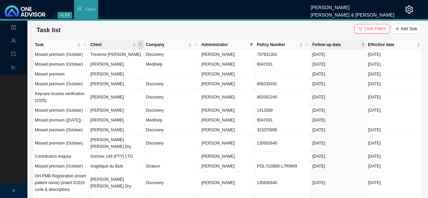
click at [140, 44] on icon "search" at bounding box center [140, 44] width 3 height 3
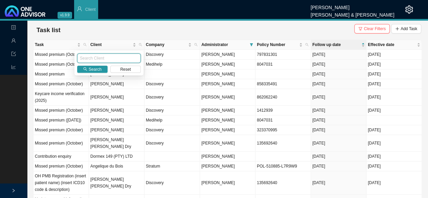
click at [103, 57] on input "text" at bounding box center [109, 57] width 64 height 9
type input "[PERSON_NAME]"
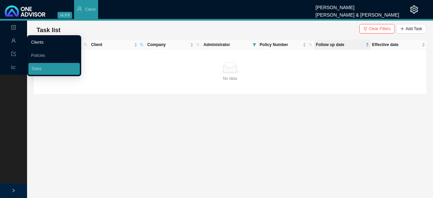
drag, startPoint x: 45, startPoint y: 44, endPoint x: 50, endPoint y: 41, distance: 6.1
click at [44, 44] on link "Clients" at bounding box center [37, 42] width 13 height 5
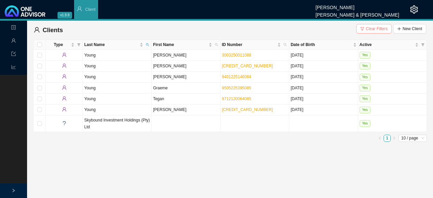
click at [378, 30] on span "Clear Filters" at bounding box center [377, 28] width 22 height 7
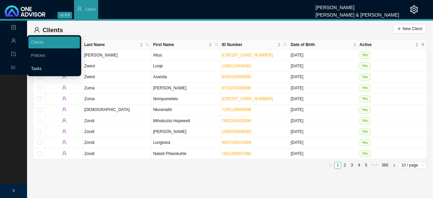
click at [42, 66] on link "Tasks" at bounding box center [36, 68] width 10 height 5
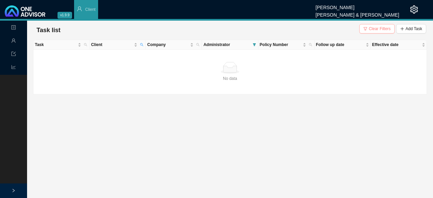
click at [370, 30] on button "Clear Filters" at bounding box center [377, 28] width 36 height 9
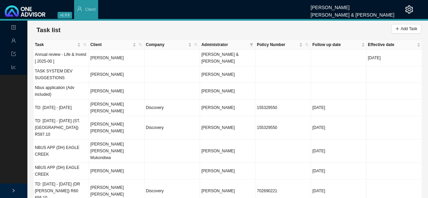
click at [220, 44] on span "Administrator" at bounding box center [224, 44] width 46 height 7
click at [250, 45] on icon "filter" at bounding box center [251, 44] width 3 height 3
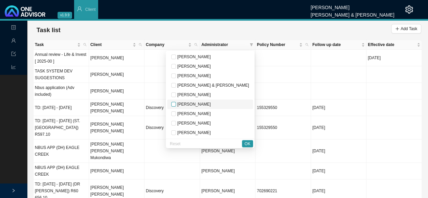
click at [176, 104] on input "checkbox" at bounding box center [173, 104] width 5 height 5
checkbox input "true"
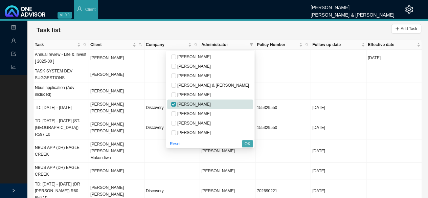
click at [244, 142] on button "OK" at bounding box center [247, 143] width 11 height 7
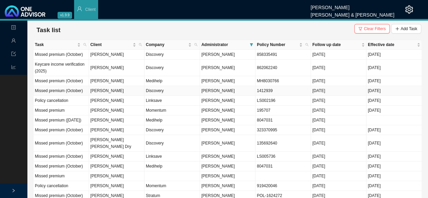
click at [100, 89] on td "[PERSON_NAME]" at bounding box center [116, 91] width 55 height 10
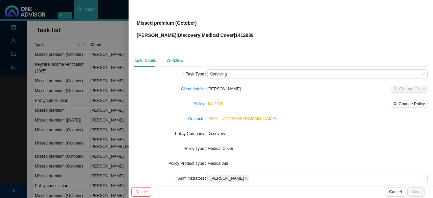
click at [177, 61] on div "Workflow" at bounding box center [175, 60] width 17 height 7
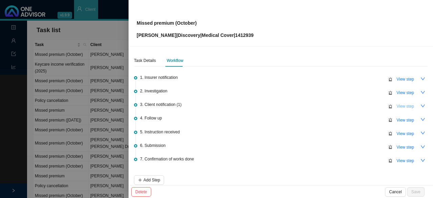
click at [404, 107] on span "View step" at bounding box center [405, 106] width 18 height 7
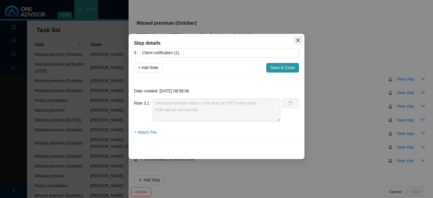
click at [300, 39] on span "Close" at bounding box center [297, 40] width 9 height 5
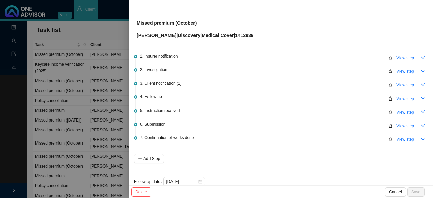
scroll to position [31, 0]
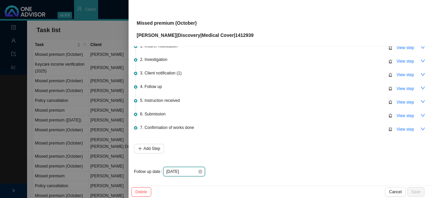
click at [187, 169] on input "[DATE]" at bounding box center [181, 171] width 31 height 7
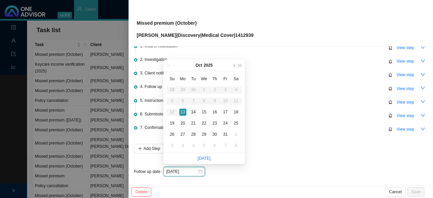
type input "[DATE]"
click at [193, 112] on div "14" at bounding box center [193, 112] width 7 height 7
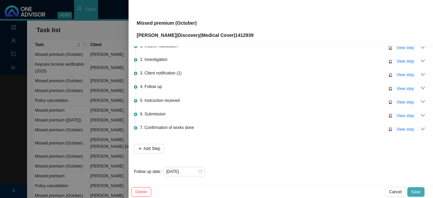
click at [414, 192] on span "Save" at bounding box center [415, 191] width 9 height 7
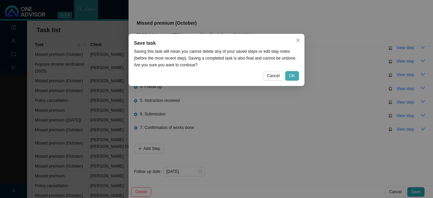
click at [295, 78] on span "OK" at bounding box center [292, 75] width 6 height 7
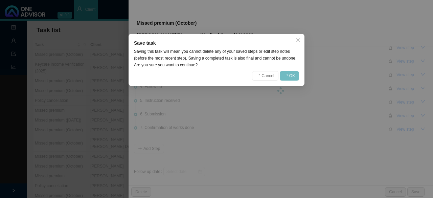
scroll to position [0, 0]
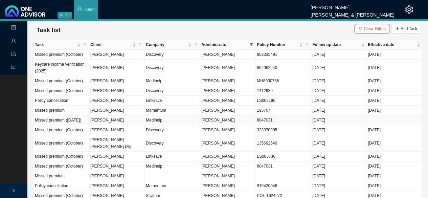
click at [106, 125] on td "[PERSON_NAME]" at bounding box center [116, 120] width 55 height 10
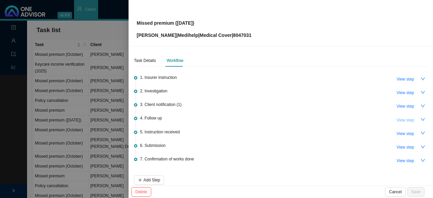
click at [399, 118] on span "View step" at bounding box center [405, 120] width 18 height 7
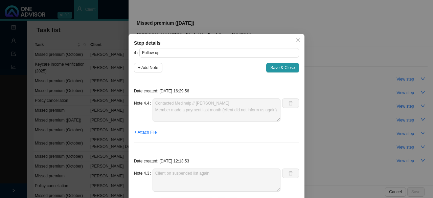
drag, startPoint x: 295, startPoint y: 41, endPoint x: 327, endPoint y: 57, distance: 35.7
click at [296, 40] on icon "close" at bounding box center [298, 41] width 4 height 4
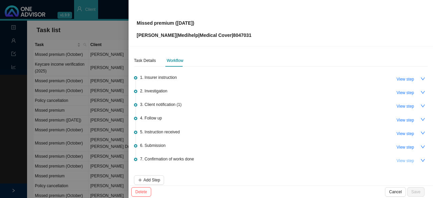
click at [402, 161] on span "View step" at bounding box center [405, 160] width 18 height 7
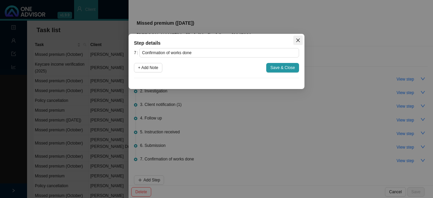
drag, startPoint x: 298, startPoint y: 38, endPoint x: 304, endPoint y: 40, distance: 6.2
click at [298, 38] on icon "close" at bounding box center [298, 40] width 5 height 5
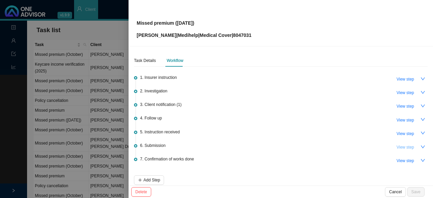
click at [408, 145] on span "View step" at bounding box center [405, 147] width 18 height 7
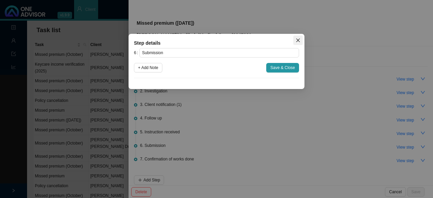
click at [300, 42] on span "Close" at bounding box center [297, 40] width 9 height 5
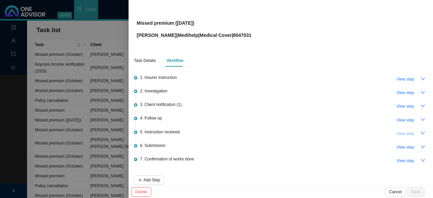
click at [396, 134] on span "View step" at bounding box center [405, 133] width 18 height 7
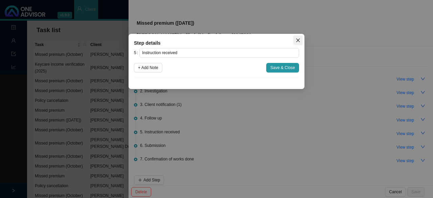
drag, startPoint x: 300, startPoint y: 40, endPoint x: 337, endPoint y: 60, distance: 42.8
click at [300, 40] on span "Close" at bounding box center [297, 40] width 9 height 5
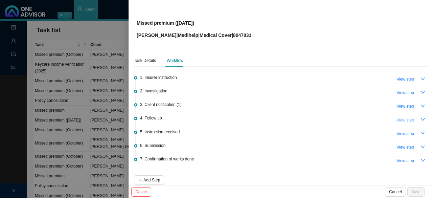
click at [397, 119] on span "View step" at bounding box center [405, 120] width 18 height 7
type input "Follow up"
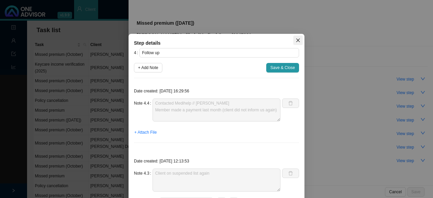
click at [296, 42] on icon "close" at bounding box center [298, 40] width 5 height 5
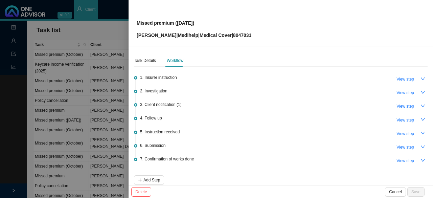
scroll to position [31, 0]
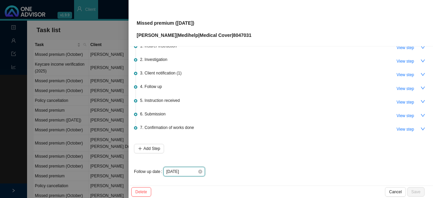
drag, startPoint x: 189, startPoint y: 171, endPoint x: 197, endPoint y: 174, distance: 8.6
click at [189, 171] on input "[DATE]" at bounding box center [181, 171] width 31 height 7
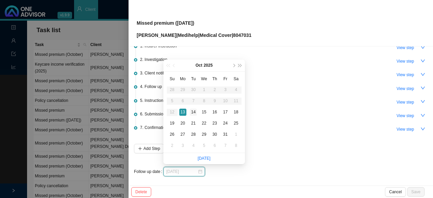
type input "[DATE]"
click at [193, 110] on div "14" at bounding box center [193, 112] width 7 height 7
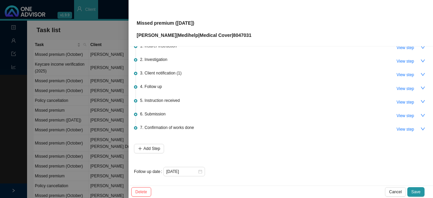
click at [417, 191] on span "Save" at bounding box center [415, 191] width 9 height 7
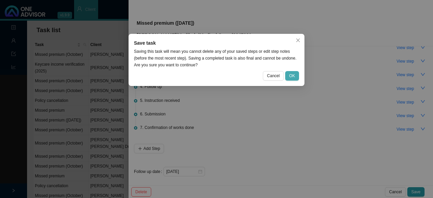
click at [294, 76] on span "OK" at bounding box center [292, 75] width 6 height 7
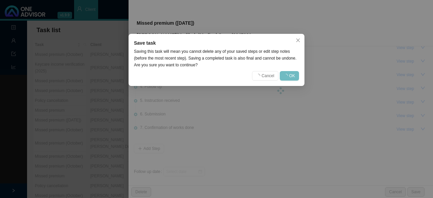
scroll to position [0, 0]
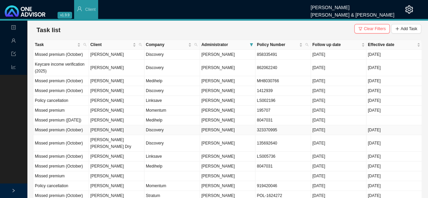
drag, startPoint x: 105, startPoint y: 138, endPoint x: 211, endPoint y: 136, distance: 106.2
click at [105, 135] on td "[PERSON_NAME]" at bounding box center [116, 130] width 55 height 10
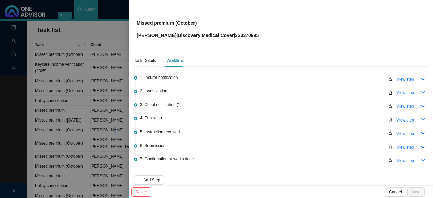
scroll to position [31, 0]
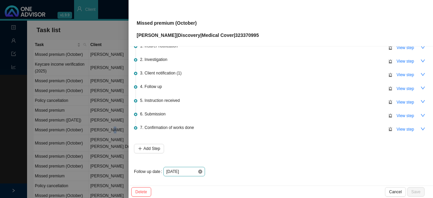
click at [201, 173] on div "[DATE]" at bounding box center [184, 171] width 36 height 7
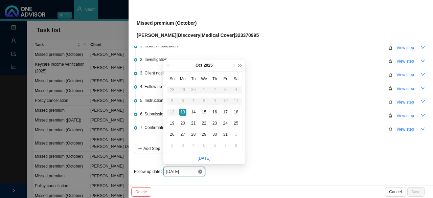
click at [200, 170] on icon "close-circle" at bounding box center [200, 171] width 4 height 4
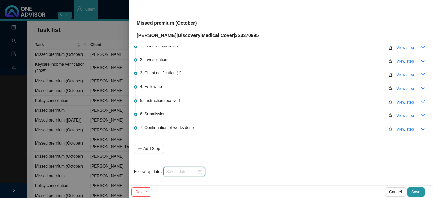
click at [202, 170] on div at bounding box center [184, 171] width 42 height 9
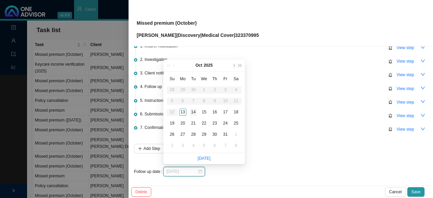
type input "[DATE]"
click at [192, 110] on div "14" at bounding box center [193, 112] width 7 height 7
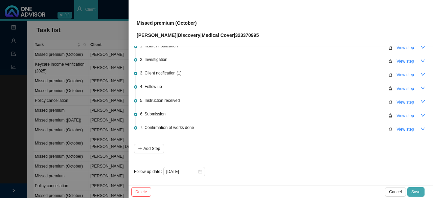
click at [419, 190] on span "Save" at bounding box center [415, 191] width 9 height 7
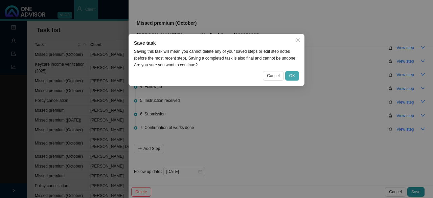
click at [293, 76] on span "OK" at bounding box center [292, 75] width 6 height 7
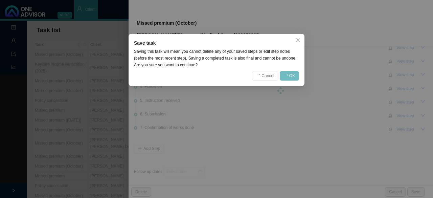
scroll to position [0, 0]
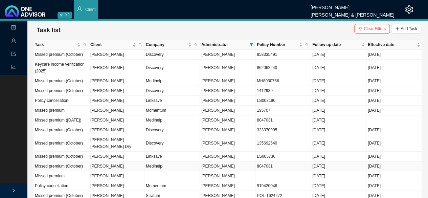
click at [154, 165] on td "Medihelp" at bounding box center [171, 166] width 55 height 10
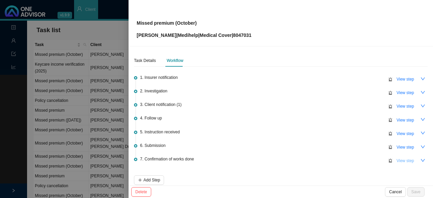
click at [403, 162] on span "View step" at bounding box center [405, 160] width 18 height 7
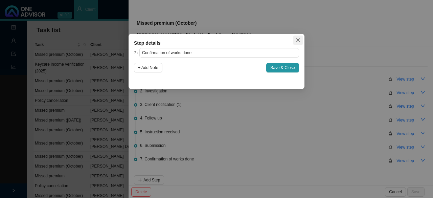
drag, startPoint x: 298, startPoint y: 41, endPoint x: 303, endPoint y: 43, distance: 5.0
click at [300, 41] on icon "close" at bounding box center [298, 40] width 5 height 5
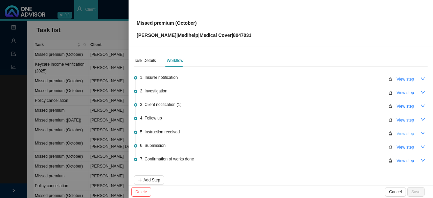
click at [402, 134] on span "View step" at bounding box center [405, 133] width 18 height 7
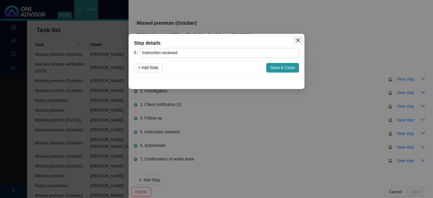
click at [298, 40] on icon "close" at bounding box center [298, 41] width 4 height 4
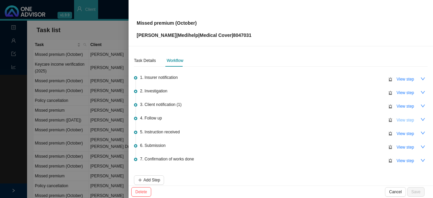
click at [397, 117] on span "View step" at bounding box center [405, 120] width 18 height 7
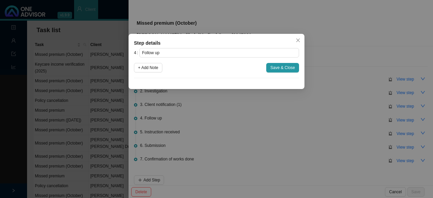
drag, startPoint x: 298, startPoint y: 41, endPoint x: 335, endPoint y: 91, distance: 62.2
click at [300, 41] on icon "close" at bounding box center [298, 40] width 5 height 5
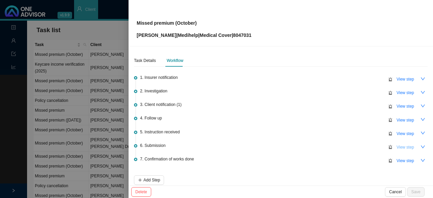
click at [403, 144] on span "View step" at bounding box center [405, 147] width 18 height 7
type input "Submission"
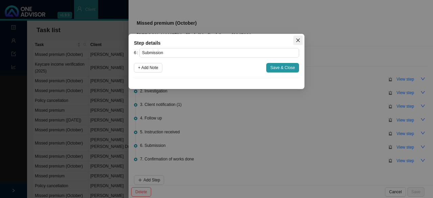
click at [300, 40] on span "Close" at bounding box center [297, 40] width 9 height 5
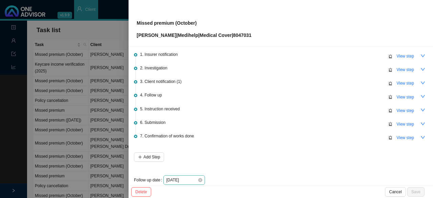
scroll to position [31, 0]
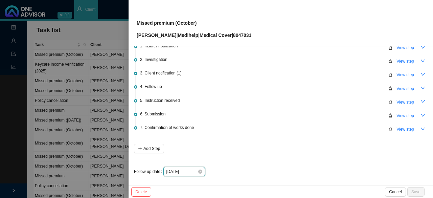
drag, startPoint x: 194, startPoint y: 169, endPoint x: 199, endPoint y: 167, distance: 4.9
click at [195, 168] on input "[DATE]" at bounding box center [181, 171] width 31 height 7
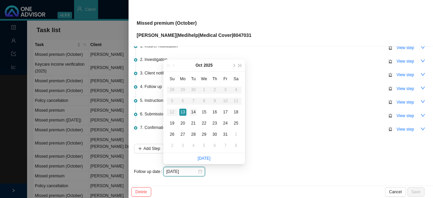
type input "[DATE]"
drag, startPoint x: 193, startPoint y: 112, endPoint x: 217, endPoint y: 117, distance: 24.5
click at [195, 113] on div "14" at bounding box center [193, 112] width 7 height 7
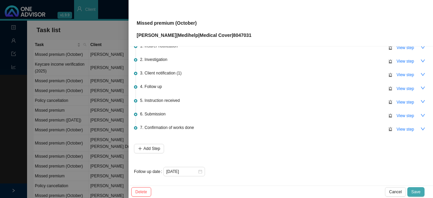
click at [412, 191] on button "Save" at bounding box center [415, 191] width 17 height 9
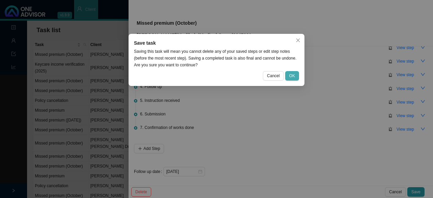
click at [296, 76] on button "OK" at bounding box center [292, 75] width 14 height 9
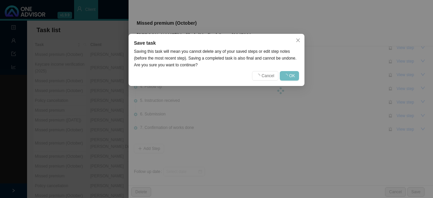
scroll to position [0, 0]
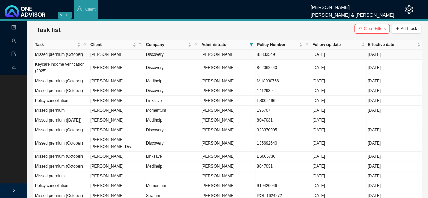
drag, startPoint x: 108, startPoint y: 51, endPoint x: 154, endPoint y: 66, distance: 48.3
click at [110, 51] on td "[PERSON_NAME]" at bounding box center [116, 55] width 55 height 10
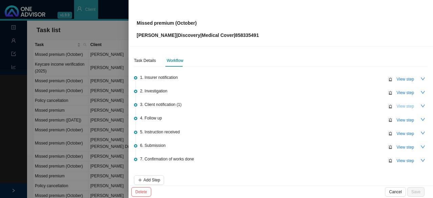
click at [396, 105] on span "View step" at bounding box center [405, 106] width 18 height 7
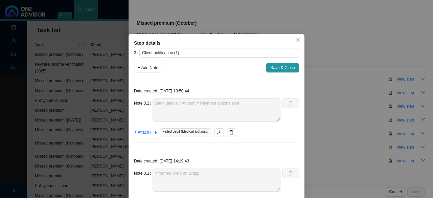
drag, startPoint x: 292, startPoint y: 39, endPoint x: 324, endPoint y: 58, distance: 36.8
click at [294, 40] on span "Close" at bounding box center [297, 40] width 9 height 5
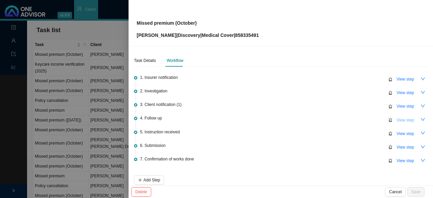
click at [396, 120] on span "View step" at bounding box center [405, 120] width 18 height 7
type input "Follow up"
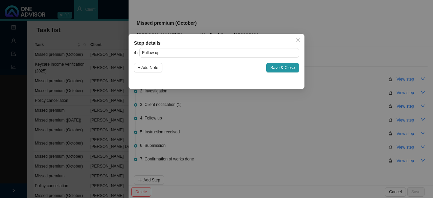
drag, startPoint x: 152, startPoint y: 68, endPoint x: 159, endPoint y: 79, distance: 13.7
click at [152, 69] on span "+ Add Note" at bounding box center [148, 67] width 20 height 7
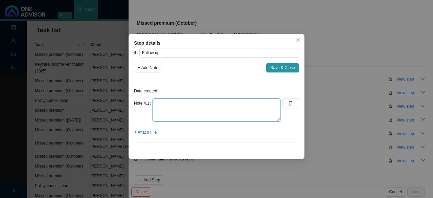
click at [167, 108] on textarea at bounding box center [217, 109] width 128 height 23
type textarea "Tried to call client - No answer"
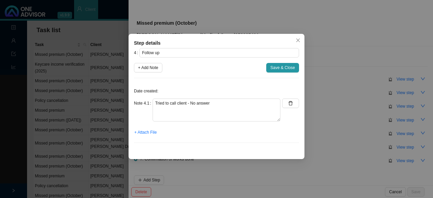
click at [278, 72] on div "4 Follow up + Add Note Save & Close Date created: Note 4.1 Tried to call client…" at bounding box center [216, 98] width 165 height 100
click at [279, 68] on span "Save & Close" at bounding box center [282, 67] width 25 height 7
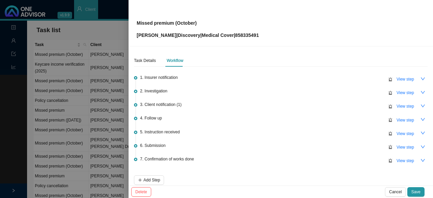
scroll to position [31, 0]
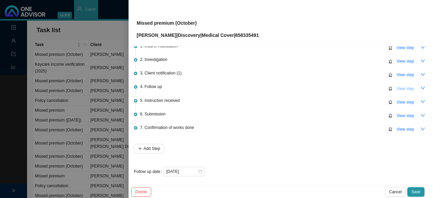
click at [407, 86] on span "View step" at bounding box center [405, 88] width 18 height 7
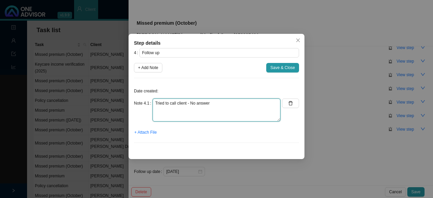
click at [217, 103] on textarea "Tried to call client - No answer" at bounding box center [217, 109] width 128 height 23
type textarea "Tried to call client - No answer Follow up in the new month"
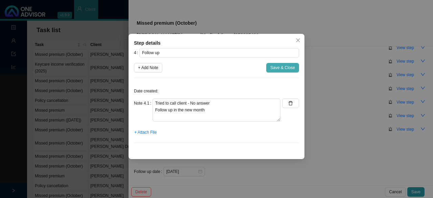
click at [281, 69] on span "Save & Close" at bounding box center [282, 67] width 25 height 7
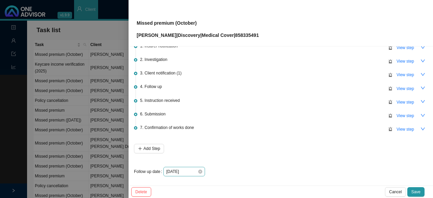
click at [202, 170] on div "[DATE]" at bounding box center [184, 171] width 42 height 9
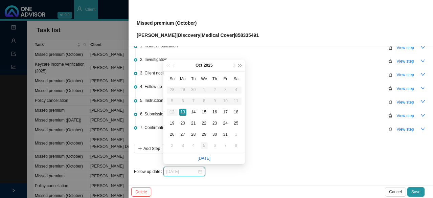
type input "[DATE]"
click at [202, 146] on div "5" at bounding box center [204, 145] width 7 height 7
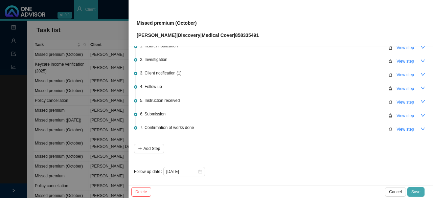
click at [413, 189] on span "Save" at bounding box center [415, 191] width 9 height 7
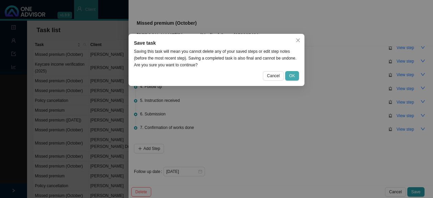
click at [290, 74] on span "OK" at bounding box center [292, 75] width 6 height 7
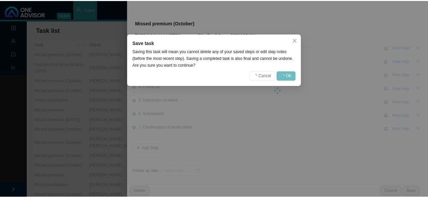
scroll to position [0, 0]
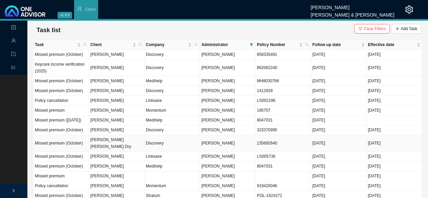
click at [113, 144] on td "[PERSON_NAME] [PERSON_NAME] Dry" at bounding box center [116, 143] width 55 height 17
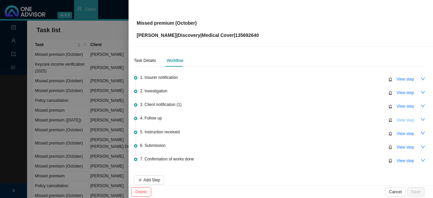
click at [407, 119] on span "View step" at bounding box center [405, 120] width 18 height 7
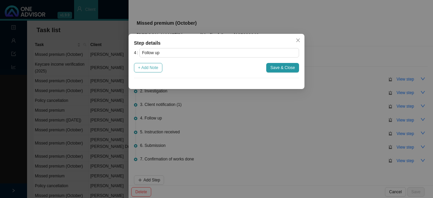
click at [157, 68] on span "+ Add Note" at bounding box center [148, 67] width 20 height 7
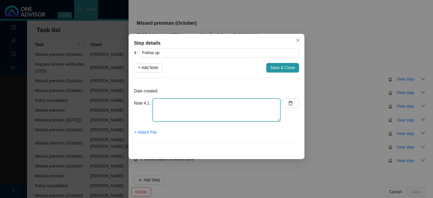
click at [159, 111] on textarea at bounding box center [217, 109] width 128 height 23
type textarea "W/App to clien t"
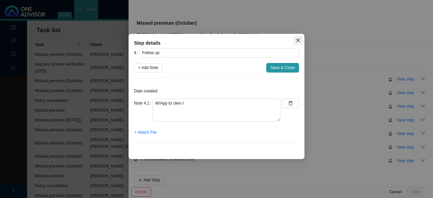
click at [296, 40] on icon "close" at bounding box center [298, 40] width 5 height 5
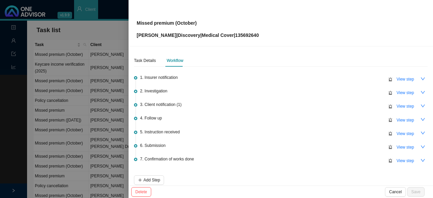
click at [74, 33] on div at bounding box center [216, 99] width 433 height 198
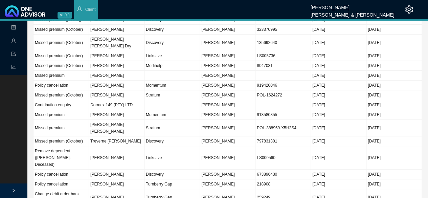
scroll to position [53, 0]
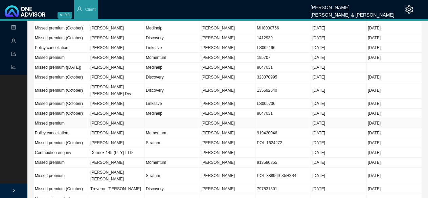
click at [112, 124] on td "[PERSON_NAME]" at bounding box center [116, 123] width 55 height 10
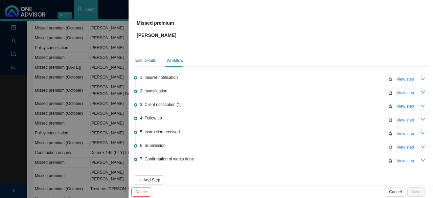
click at [138, 59] on div "Task Details" at bounding box center [145, 60] width 22 height 7
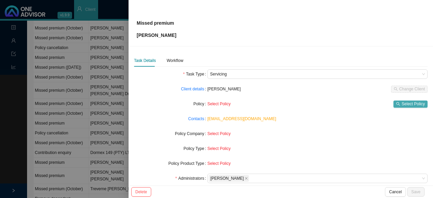
click at [401, 106] on span "Select Policy" at bounding box center [412, 103] width 23 height 7
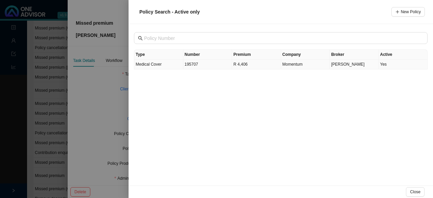
click at [182, 63] on td "Medical Cover" at bounding box center [158, 65] width 49 height 10
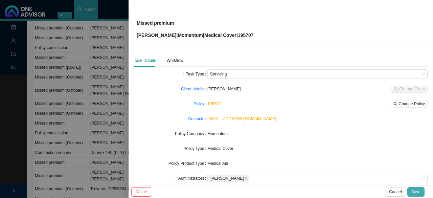
click at [417, 193] on span "Save" at bounding box center [415, 191] width 9 height 7
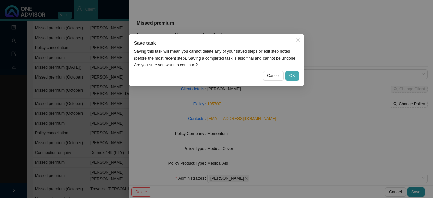
click at [292, 76] on span "OK" at bounding box center [292, 75] width 6 height 7
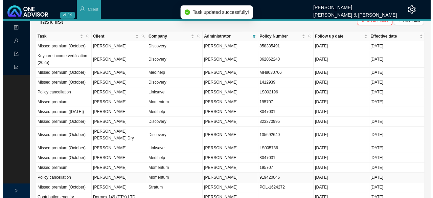
scroll to position [0, 0]
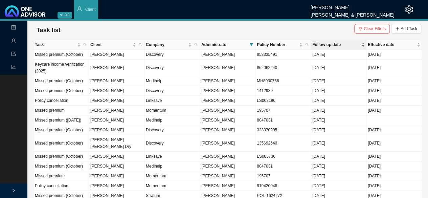
click at [328, 43] on span "Follow up date" at bounding box center [336, 44] width 48 height 7
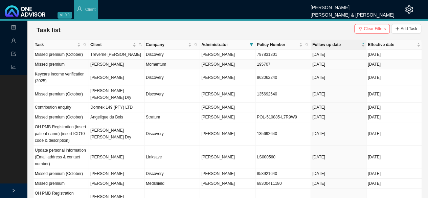
click at [116, 67] on td "[PERSON_NAME]" at bounding box center [116, 65] width 55 height 10
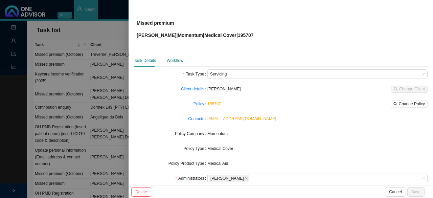
click at [175, 59] on div "Workflow" at bounding box center [175, 60] width 17 height 7
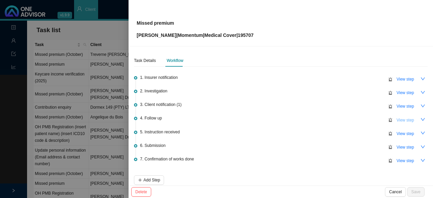
click at [400, 119] on span "View step" at bounding box center [405, 120] width 18 height 7
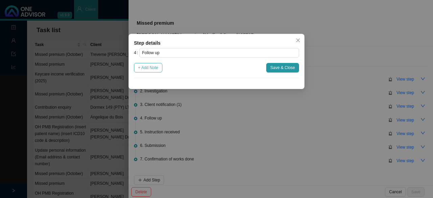
drag, startPoint x: 155, startPoint y: 67, endPoint x: 167, endPoint y: 83, distance: 20.2
click at [155, 67] on span "+ Add Note" at bounding box center [148, 67] width 20 height 7
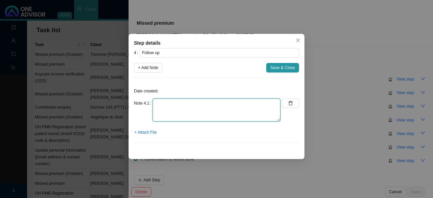
click at [174, 109] on textarea at bounding box center [217, 109] width 128 height 23
type textarea "Tried to call client - no answer"
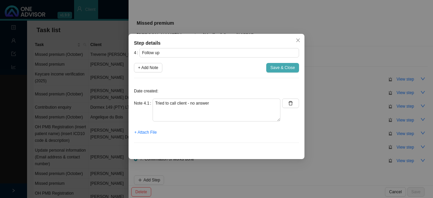
click at [279, 66] on span "Save & Close" at bounding box center [282, 67] width 25 height 7
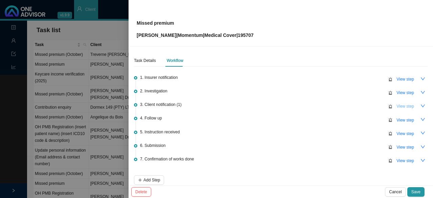
click at [399, 105] on span "View step" at bounding box center [405, 106] width 18 height 7
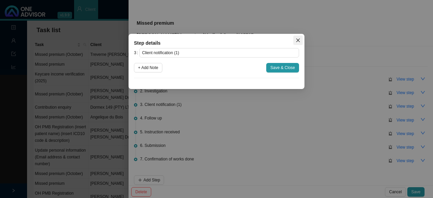
click at [300, 39] on icon "close" at bounding box center [298, 40] width 5 height 5
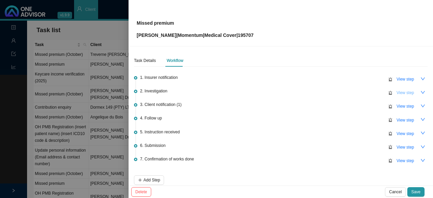
click at [399, 94] on span "View step" at bounding box center [405, 92] width 18 height 7
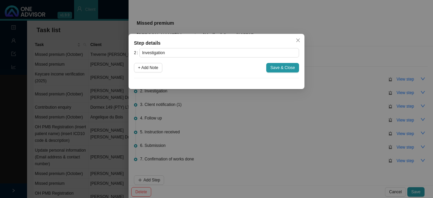
drag, startPoint x: 298, startPoint y: 39, endPoint x: 311, endPoint y: 48, distance: 15.3
click at [299, 39] on icon "close" at bounding box center [298, 40] width 5 height 5
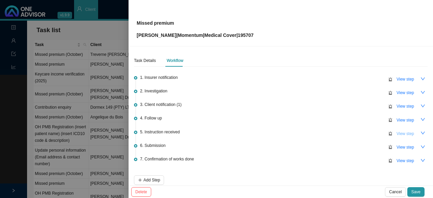
click at [398, 132] on span "View step" at bounding box center [405, 133] width 18 height 7
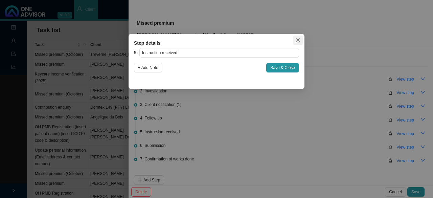
click at [300, 37] on button "Close" at bounding box center [297, 40] width 9 height 9
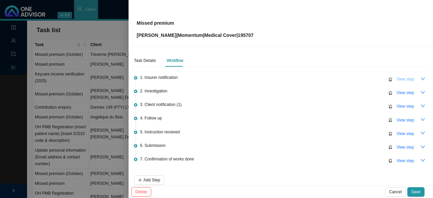
click at [399, 78] on span "View step" at bounding box center [405, 79] width 18 height 7
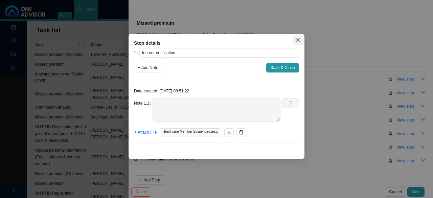
click at [299, 42] on icon "close" at bounding box center [298, 40] width 5 height 5
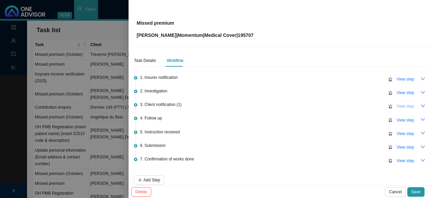
click at [396, 106] on span "View step" at bounding box center [405, 106] width 18 height 7
type input "Client notification (1)"
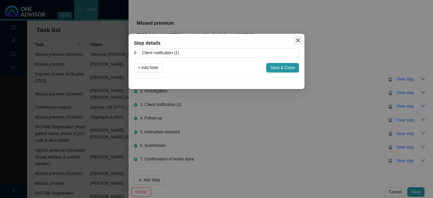
click at [298, 39] on icon "close" at bounding box center [298, 40] width 5 height 5
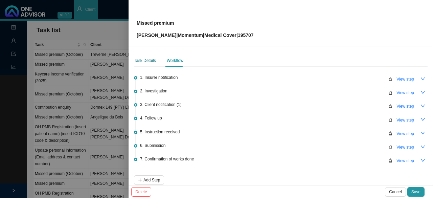
drag, startPoint x: 145, startPoint y: 64, endPoint x: 157, endPoint y: 66, distance: 11.4
click at [145, 64] on div "Task Details" at bounding box center [145, 60] width 22 height 7
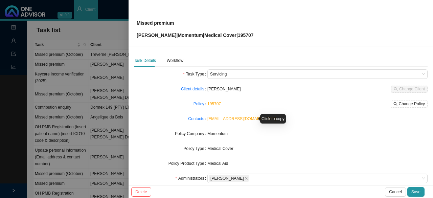
click at [244, 119] on link "[EMAIL_ADDRESS][DOMAIN_NAME]" at bounding box center [241, 118] width 69 height 5
drag, startPoint x: 174, startPoint y: 57, endPoint x: 208, endPoint y: 67, distance: 35.9
click at [174, 57] on div "Workflow" at bounding box center [175, 60] width 17 height 7
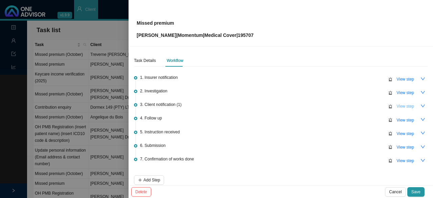
click at [396, 105] on span "View step" at bounding box center [405, 106] width 18 height 7
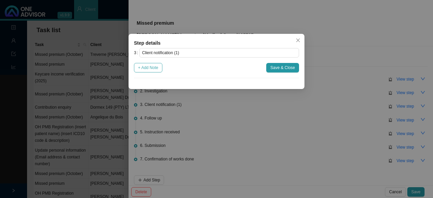
drag, startPoint x: 149, startPoint y: 68, endPoint x: 154, endPoint y: 72, distance: 6.0
click at [150, 69] on span "+ Add Note" at bounding box center [148, 67] width 20 height 7
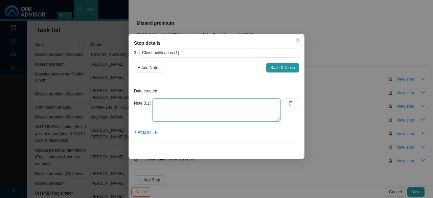
click at [165, 113] on textarea at bounding box center [217, 109] width 128 height 23
type textarea "Informed client - short payment every month"
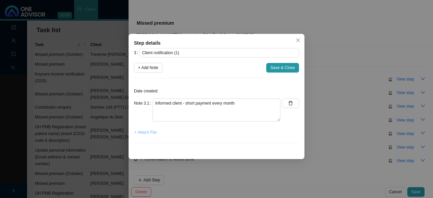
click at [148, 131] on span "+ Attach File" at bounding box center [145, 132] width 22 height 7
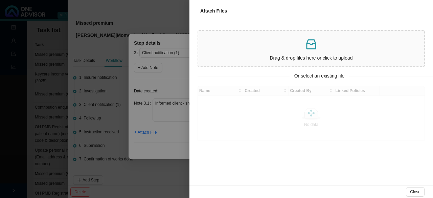
click at [258, 58] on p "Drag & drop files here or click to upload" at bounding box center [311, 58] width 221 height 8
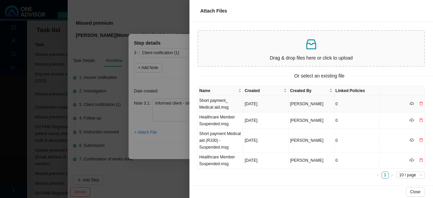
click at [211, 103] on td "Short payment_ Medical aid.msg" at bounding box center [220, 104] width 45 height 17
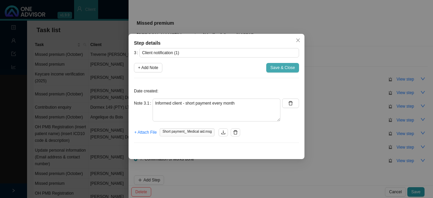
click at [275, 67] on span "Save & Close" at bounding box center [282, 67] width 25 height 7
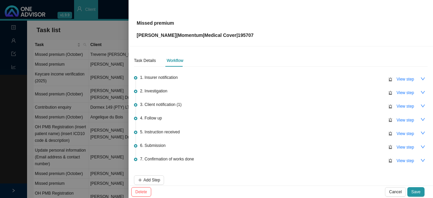
scroll to position [31, 0]
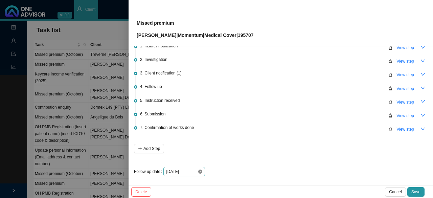
click at [199, 169] on icon "close-circle" at bounding box center [200, 171] width 4 height 4
click at [200, 168] on div at bounding box center [184, 171] width 36 height 7
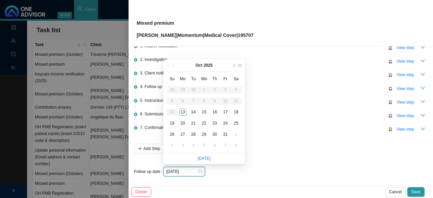
type input "[DATE]"
click at [194, 111] on div "14" at bounding box center [193, 112] width 7 height 7
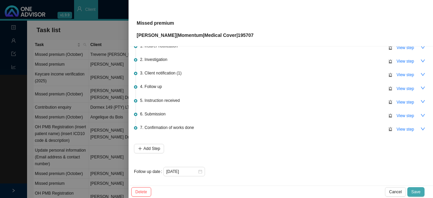
click at [414, 190] on span "Save" at bounding box center [415, 191] width 9 height 7
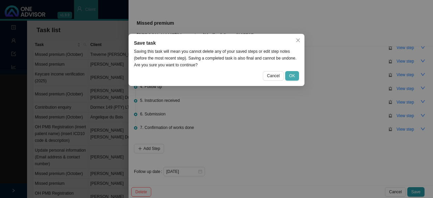
click at [293, 75] on span "OK" at bounding box center [292, 75] width 6 height 7
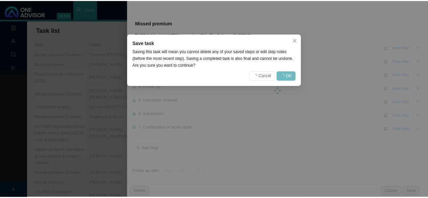
scroll to position [0, 0]
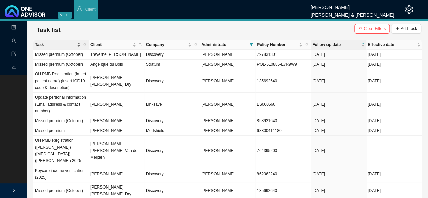
click at [50, 43] on span "Task" at bounding box center [55, 44] width 41 height 7
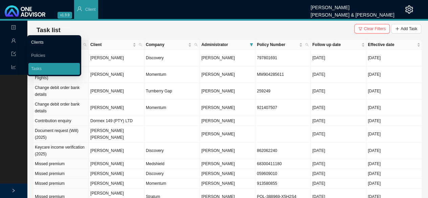
click at [34, 42] on link "Clients" at bounding box center [37, 42] width 13 height 5
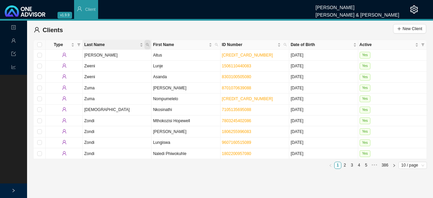
click at [145, 46] on span "Last Name" at bounding box center [147, 44] width 6 height 9
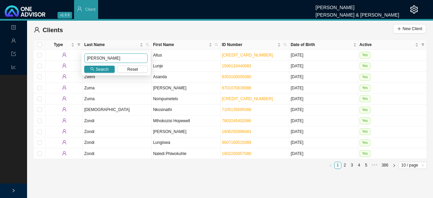
type input "[PERSON_NAME]"
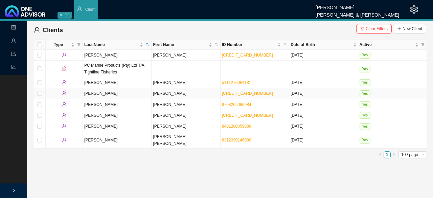
click at [88, 92] on td "[PERSON_NAME]" at bounding box center [117, 93] width 69 height 11
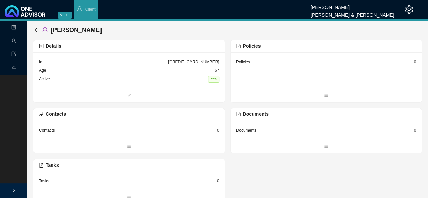
scroll to position [5, 0]
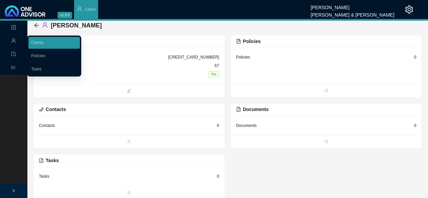
click at [16, 39] on span "Management" at bounding box center [26, 41] width 31 height 5
drag, startPoint x: 36, startPoint y: 44, endPoint x: 55, endPoint y: 43, distance: 19.3
click at [36, 44] on link "Clients" at bounding box center [37, 42] width 13 height 5
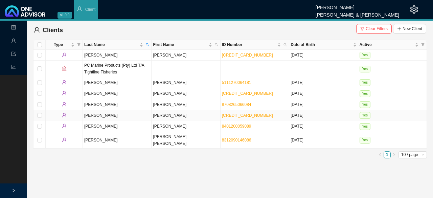
click at [101, 116] on td "[PERSON_NAME]" at bounding box center [117, 115] width 69 height 11
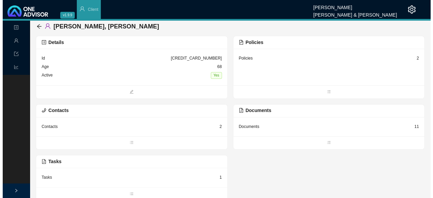
scroll to position [5, 0]
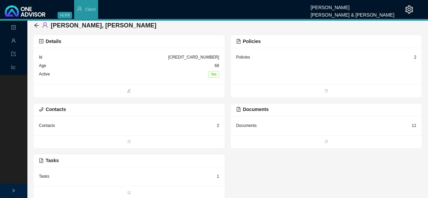
click at [45, 177] on div "Tasks" at bounding box center [44, 176] width 10 height 7
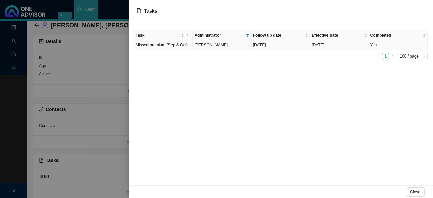
click at [168, 45] on td "Missed premium (Sep & Oct)" at bounding box center [163, 45] width 59 height 10
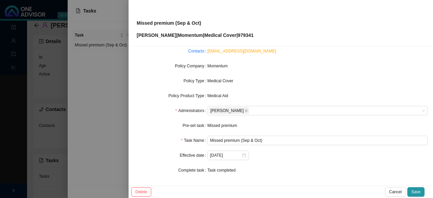
scroll to position [0, 0]
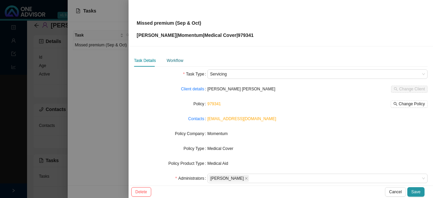
drag, startPoint x: 168, startPoint y: 58, endPoint x: 204, endPoint y: 67, distance: 36.3
click at [170, 58] on div "Workflow" at bounding box center [175, 60] width 17 height 7
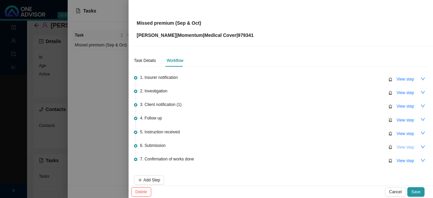
click at [399, 147] on span "View step" at bounding box center [405, 147] width 18 height 7
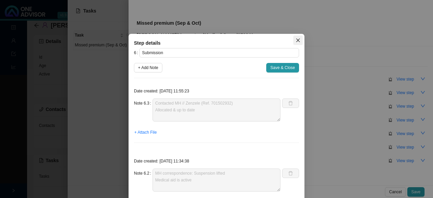
click at [296, 41] on icon "close" at bounding box center [298, 40] width 5 height 5
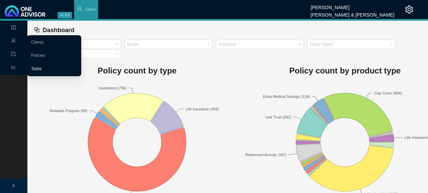
drag, startPoint x: 35, startPoint y: 69, endPoint x: 60, endPoint y: 69, distance: 25.0
click at [35, 69] on link "Tasks" at bounding box center [36, 68] width 10 height 5
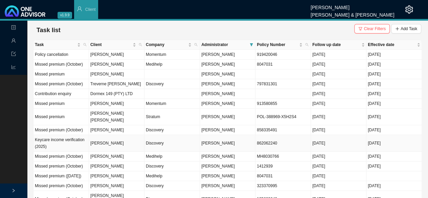
click at [131, 143] on td "[PERSON_NAME]" at bounding box center [116, 143] width 55 height 17
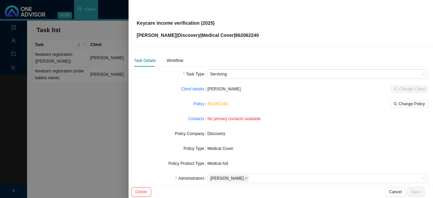
drag, startPoint x: 106, startPoint y: 123, endPoint x: 122, endPoint y: 119, distance: 16.7
click at [106, 123] on div at bounding box center [216, 99] width 433 height 198
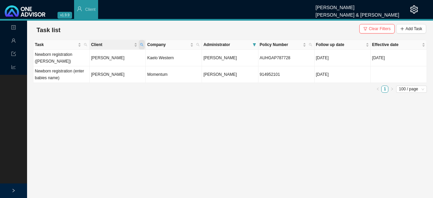
click at [143, 47] on span "Client" at bounding box center [142, 44] width 6 height 9
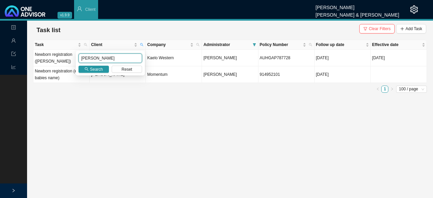
type input "[PERSON_NAME]"
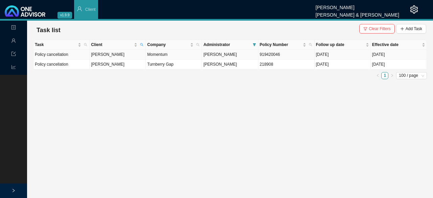
click at [100, 56] on td "[PERSON_NAME]" at bounding box center [118, 55] width 56 height 10
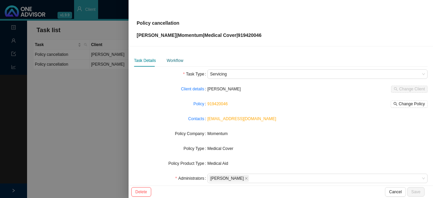
click at [174, 60] on div "Workflow" at bounding box center [175, 60] width 17 height 7
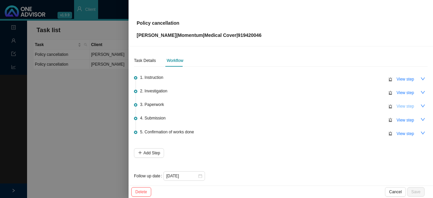
click at [400, 105] on span "View step" at bounding box center [405, 106] width 18 height 7
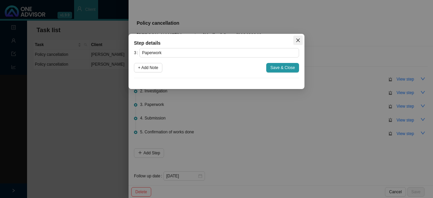
click at [297, 40] on icon "close" at bounding box center [298, 40] width 5 height 5
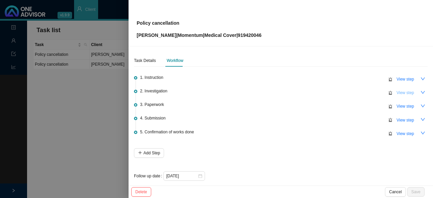
click at [398, 91] on span "View step" at bounding box center [405, 92] width 18 height 7
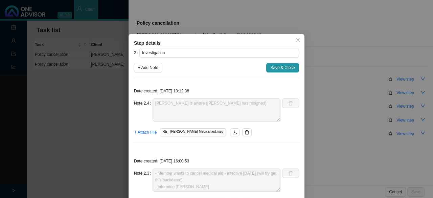
drag, startPoint x: 293, startPoint y: 40, endPoint x: 370, endPoint y: 101, distance: 98.7
click at [296, 40] on icon "close" at bounding box center [298, 40] width 5 height 5
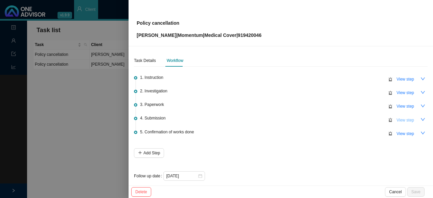
click at [402, 121] on span "View step" at bounding box center [405, 120] width 18 height 7
type input "Submission"
type textarea "Contacted MH // Ref: 702042395 Membership certificate sent through"
type textarea "Cancellation sent to MH // Autoreply ref: 701471437"
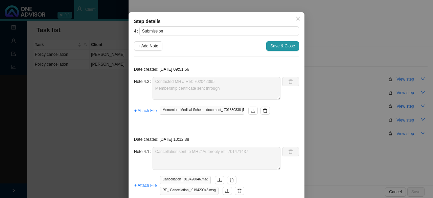
scroll to position [11, 0]
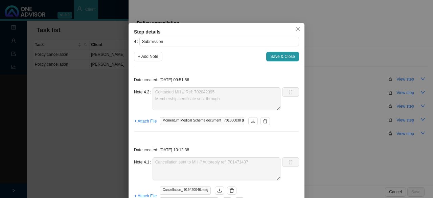
click at [313, 123] on div "Step details 4 Submission + Add Note Save & Close Date created: 2025-10-13 09:5…" at bounding box center [216, 99] width 433 height 198
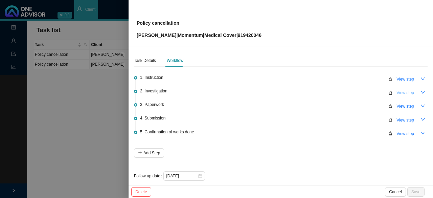
click at [398, 93] on span "View step" at bounding box center [405, 92] width 18 height 7
type input "Investigation"
type textarea "Leeann is aware (Carmen has resigned)"
type textarea "- Member wants to cancel medical aid - effective 01.10.2025 (will try get this …"
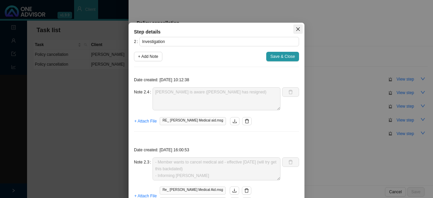
click at [299, 31] on span "Close" at bounding box center [297, 29] width 9 height 5
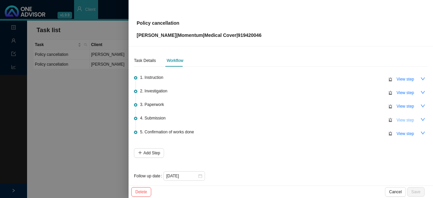
click at [397, 117] on span "View step" at bounding box center [405, 120] width 18 height 7
type input "Submission"
type textarea "Contacted MH // Ref: 702042395 Membership certificate sent through"
type textarea "Cancellation sent to MH // Autoreply ref: 701471437"
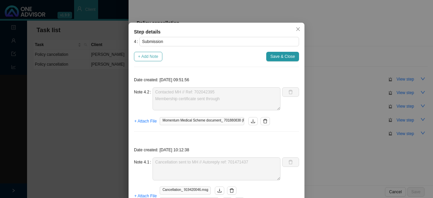
click at [147, 60] on span "+ Add Note" at bounding box center [148, 56] width 20 height 7
type textarea "Contacted MH // Ref: 702042395 Membership certificate sent through"
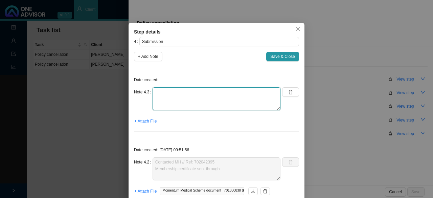
click at [162, 107] on textarea at bounding box center [217, 98] width 128 height 23
type textarea "M"
click at [198, 101] on textarea "Feedback given to client:" at bounding box center [217, 98] width 128 height 23
type textarea "Feedback given to client: cancelled (confirmation still to be sent) Enquiring a…"
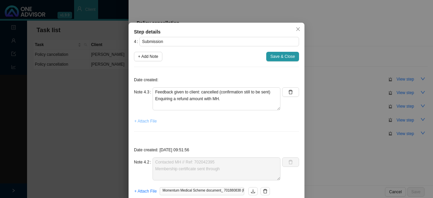
click at [142, 124] on span "+ Attach File" at bounding box center [145, 121] width 22 height 7
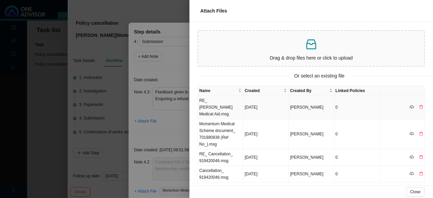
click at [229, 105] on td "RE_ [PERSON_NAME] Medical Aid.msg" at bounding box center [220, 107] width 45 height 23
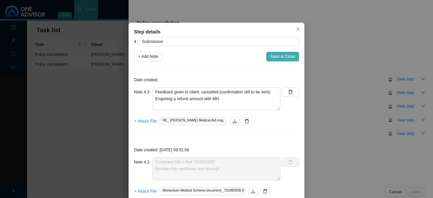
click at [275, 60] on span "Save & Close" at bounding box center [282, 56] width 25 height 7
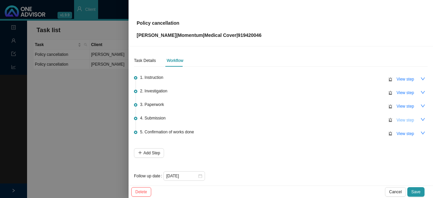
click at [404, 121] on span "View step" at bounding box center [405, 120] width 18 height 7
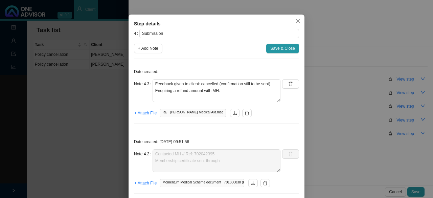
scroll to position [0, 0]
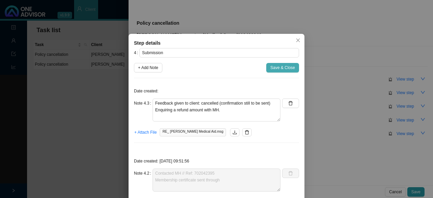
drag, startPoint x: 276, startPoint y: 68, endPoint x: 271, endPoint y: 75, distance: 8.5
click at [276, 68] on span "Save & Close" at bounding box center [282, 67] width 25 height 7
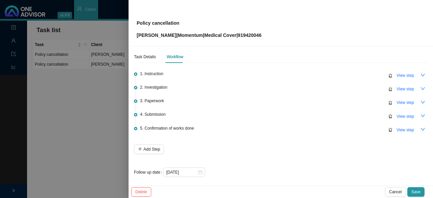
scroll to position [5, 0]
click at [200, 169] on icon "close-circle" at bounding box center [200, 171] width 4 height 4
click at [200, 169] on div at bounding box center [184, 171] width 36 height 7
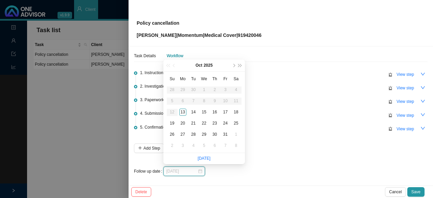
type input "[DATE]"
click at [194, 112] on div "14" at bounding box center [193, 112] width 7 height 7
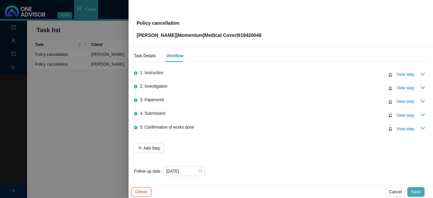
click at [414, 191] on span "Save" at bounding box center [415, 191] width 9 height 7
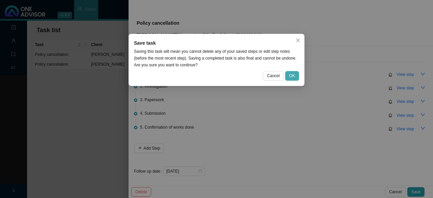
click at [293, 75] on span "OK" at bounding box center [292, 75] width 6 height 7
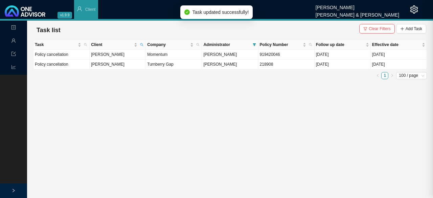
scroll to position [0, 0]
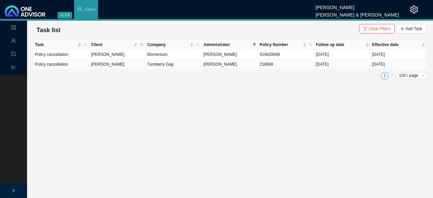
click at [168, 64] on td "Turnberry Gap" at bounding box center [174, 65] width 56 height 10
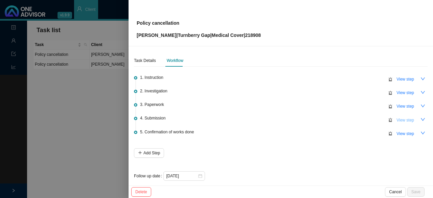
click at [403, 119] on span "View step" at bounding box center [405, 120] width 18 height 7
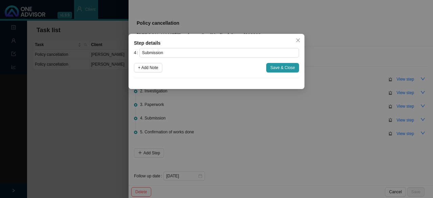
click at [302, 40] on span "Close" at bounding box center [297, 40] width 9 height 5
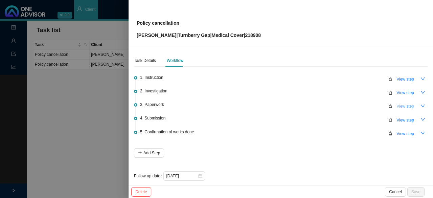
click at [392, 105] on button "View step" at bounding box center [405, 105] width 26 height 9
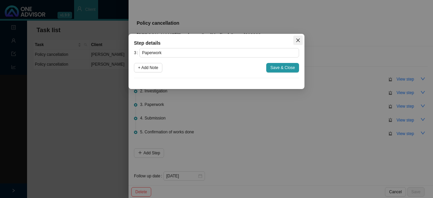
drag, startPoint x: 296, startPoint y: 40, endPoint x: 321, endPoint y: 73, distance: 41.1
click at [297, 40] on icon "close" at bounding box center [298, 40] width 5 height 5
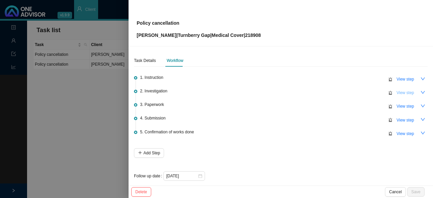
click at [400, 91] on span "View step" at bounding box center [405, 92] width 18 height 7
type input "Investigation"
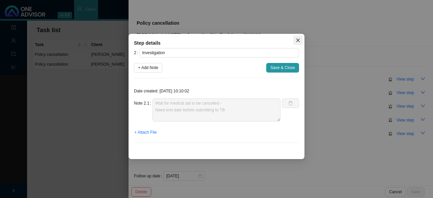
click at [299, 39] on icon "close" at bounding box center [298, 40] width 5 height 5
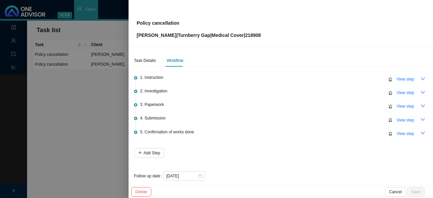
drag, startPoint x: 97, startPoint y: 109, endPoint x: 99, endPoint y: 92, distance: 17.3
click at [97, 109] on div at bounding box center [216, 99] width 433 height 198
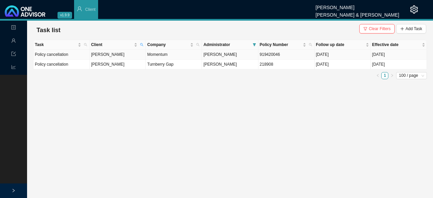
click at [141, 54] on td "[PERSON_NAME]" at bounding box center [118, 55] width 56 height 10
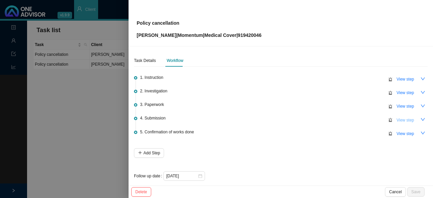
click at [398, 120] on span "View step" at bounding box center [405, 120] width 18 height 7
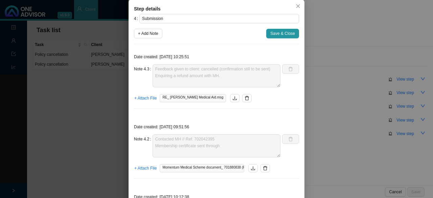
scroll to position [68, 0]
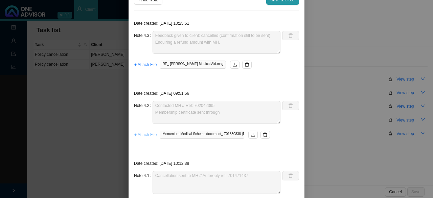
click at [139, 134] on span "+ Attach File" at bounding box center [145, 134] width 22 height 7
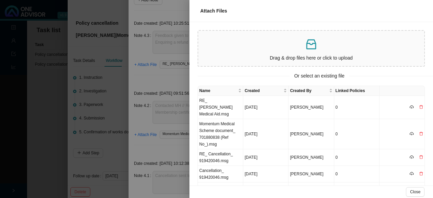
click at [243, 52] on div "Drag & drop files here or click to upload" at bounding box center [311, 48] width 221 height 30
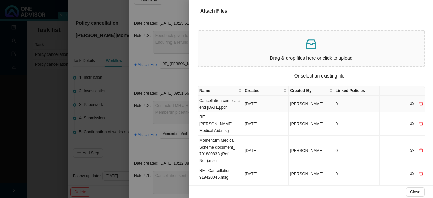
click at [218, 102] on td "Cancellation certificate end 30.09.2025.pdf" at bounding box center [220, 104] width 45 height 17
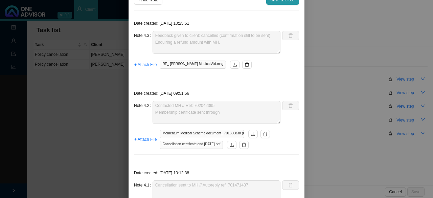
scroll to position [0, 0]
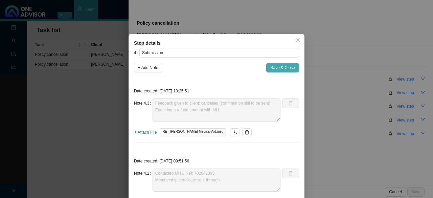
click at [278, 68] on span "Save & Close" at bounding box center [282, 67] width 25 height 7
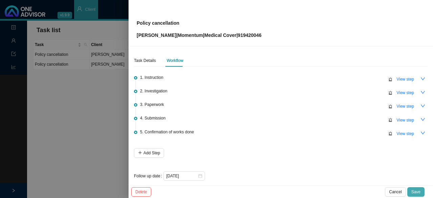
click at [415, 190] on span "Save" at bounding box center [415, 191] width 9 height 7
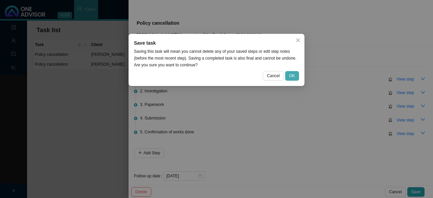
click at [296, 76] on button "OK" at bounding box center [292, 75] width 14 height 9
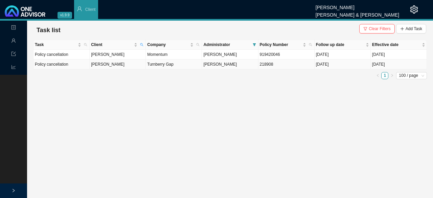
click at [182, 63] on td "Turnberry Gap" at bounding box center [174, 65] width 56 height 10
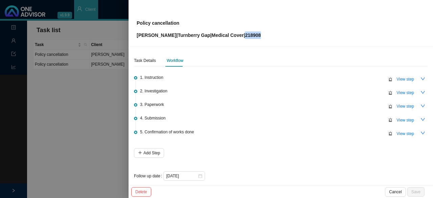
drag, startPoint x: 259, startPoint y: 37, endPoint x: 245, endPoint y: 37, distance: 14.5
click at [245, 37] on p "Carmen Layman | Turnberry Gap | Medical Cover | 218908" at bounding box center [199, 34] width 124 height 7
copy p "218908"
click at [397, 119] on span "View step" at bounding box center [405, 120] width 18 height 7
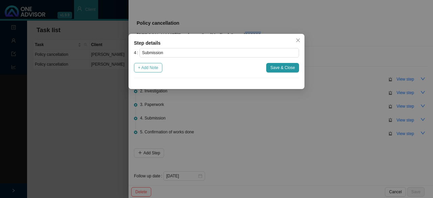
click at [151, 70] on span "+ Add Note" at bounding box center [148, 67] width 20 height 7
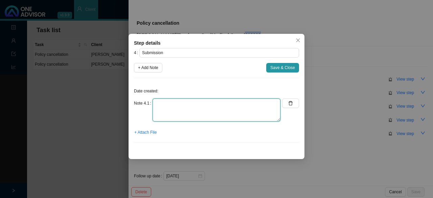
click at [165, 98] on textarea at bounding box center [217, 109] width 128 height 23
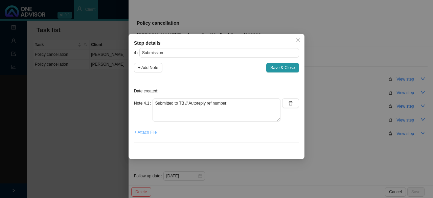
click at [144, 130] on span "+ Attach File" at bounding box center [145, 132] width 22 height 7
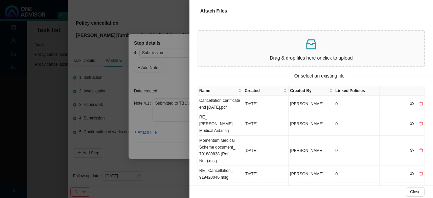
click at [277, 43] on p at bounding box center [311, 45] width 221 height 14
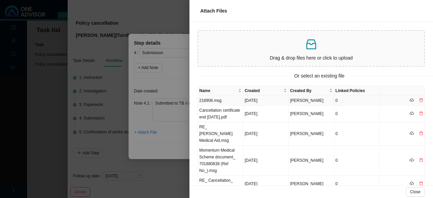
click at [219, 102] on td "218908.msg" at bounding box center [220, 101] width 45 height 10
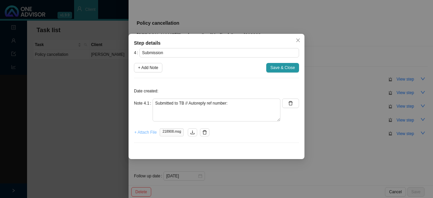
click at [145, 132] on span "+ Attach File" at bounding box center [145, 132] width 22 height 7
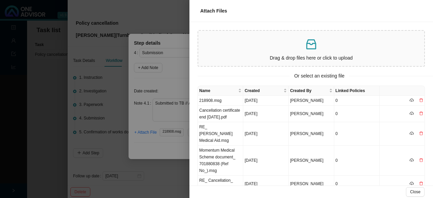
click at [253, 53] on div "Drag & drop files here or click to upload" at bounding box center [311, 48] width 221 height 30
drag, startPoint x: 169, startPoint y: 111, endPoint x: 181, endPoint y: 111, distance: 11.2
click at [169, 111] on div at bounding box center [216, 99] width 433 height 198
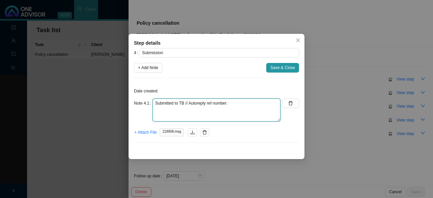
click at [236, 105] on textarea "Submitted to TB // Autoreply ref number:" at bounding box center [217, 109] width 128 height 23
paste textarea "REF-T00883182."
click at [228, 102] on textarea "Submitted to TB // Autoreply ref number:REF-T00883182." at bounding box center [217, 109] width 128 height 23
click at [229, 111] on textarea "Submitted to TB // Autoreply ref number: REF-T00883182." at bounding box center [217, 109] width 128 height 23
click at [260, 101] on textarea "Submitted to TB // Autoreply ref number: REF-T00883182." at bounding box center [217, 109] width 128 height 23
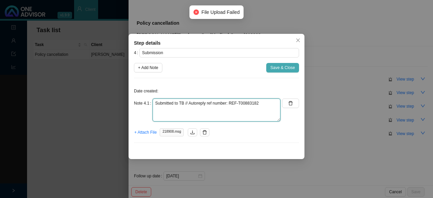
type textarea "Submitted to TB // Autoreply ref number: REF-T00883182"
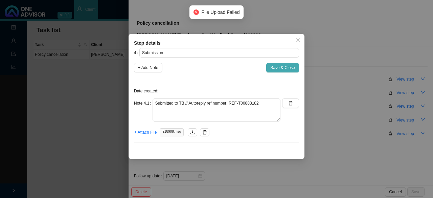
click at [280, 67] on span "Save & Close" at bounding box center [282, 67] width 25 height 7
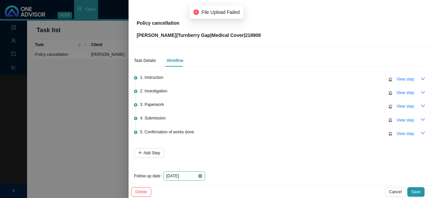
click at [198, 175] on icon "close-circle" at bounding box center [200, 176] width 4 height 4
click at [192, 175] on input at bounding box center [181, 175] width 31 height 7
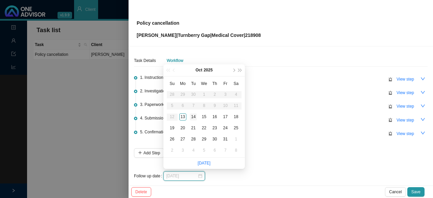
type input "[DATE]"
drag, startPoint x: 193, startPoint y: 115, endPoint x: 249, endPoint y: 142, distance: 61.6
click at [194, 115] on div "14" at bounding box center [193, 116] width 7 height 7
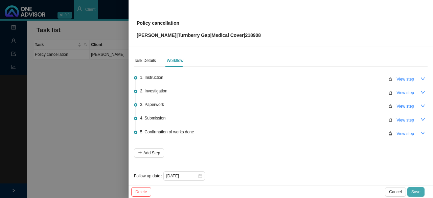
click at [413, 189] on span "Save" at bounding box center [415, 191] width 9 height 7
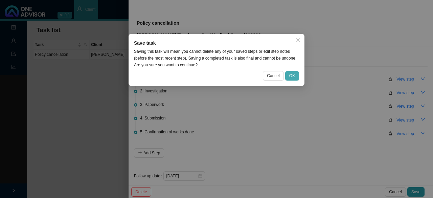
drag, startPoint x: 294, startPoint y: 77, endPoint x: 318, endPoint y: 87, distance: 26.1
click at [295, 77] on span "OK" at bounding box center [292, 75] width 6 height 7
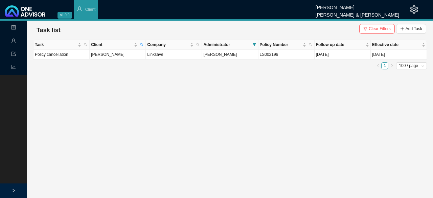
click at [104, 83] on main "Landing Management Data Reports Task list Clear Filters Add Task Task Client Co…" at bounding box center [216, 109] width 433 height 177
click at [140, 44] on icon "search" at bounding box center [141, 44] width 3 height 3
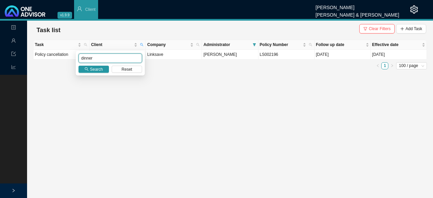
click at [94, 59] on input "dinner" at bounding box center [110, 57] width 64 height 9
drag, startPoint x: 95, startPoint y: 58, endPoint x: 69, endPoint y: 47, distance: 27.7
click at [64, 50] on body "v1.9.9 Sarah-Lee Clements Smith & Bormann Client Landing Management Data Report…" at bounding box center [216, 99] width 433 height 198
type input "NOR"
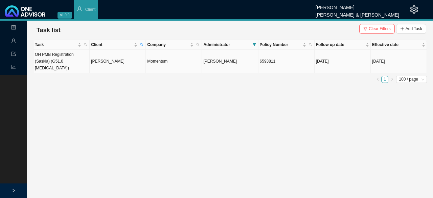
click at [106, 59] on td "[PERSON_NAME]" at bounding box center [118, 61] width 56 height 23
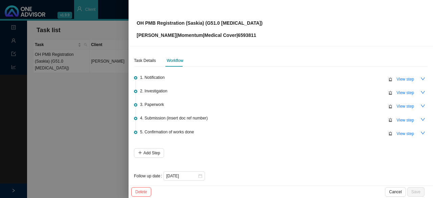
click at [406, 101] on div "3. Paperwork View step" at bounding box center [283, 106] width 287 height 10
click at [401, 105] on span "View step" at bounding box center [405, 106] width 18 height 7
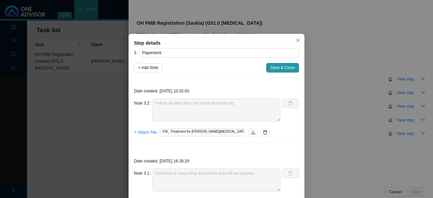
drag, startPoint x: 141, startPoint y: 68, endPoint x: 164, endPoint y: 117, distance: 54.5
click at [142, 68] on span "+ Add Note" at bounding box center [148, 67] width 20 height 7
type textarea "Follow up with client (no forms received yet)"
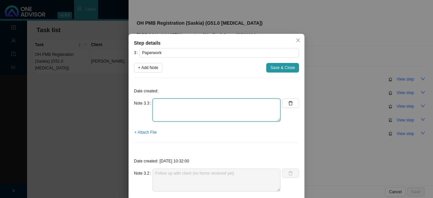
click at [168, 108] on textarea at bounding box center [217, 109] width 128 height 23
type textarea "f"
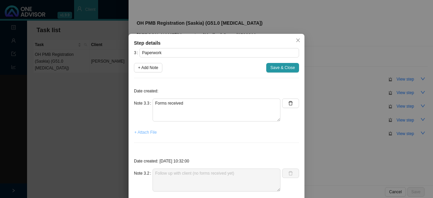
click at [147, 130] on span "+ Attach File" at bounding box center [145, 132] width 22 height 7
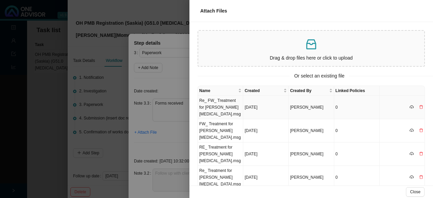
drag, startPoint x: 215, startPoint y: 101, endPoint x: 209, endPoint y: 90, distance: 13.2
click at [215, 101] on td "Re_ FW_ Treatment for Bell's Palsy.msg" at bounding box center [220, 107] width 45 height 23
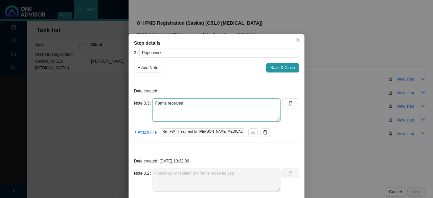
click at [187, 106] on textarea "Forms received" at bounding box center [217, 109] width 128 height 23
type textarea "Forms received // Acknowledged forms"
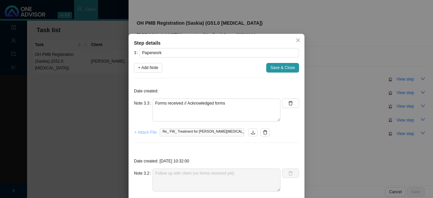
click at [146, 131] on span "+ Attach File" at bounding box center [145, 132] width 22 height 7
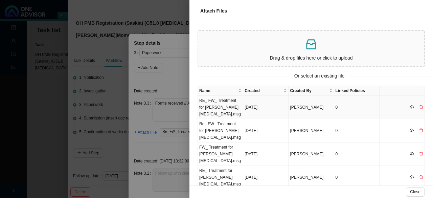
click at [208, 105] on td "RE_ FW_ Treatment for Bell's Palsy.msg" at bounding box center [220, 107] width 45 height 23
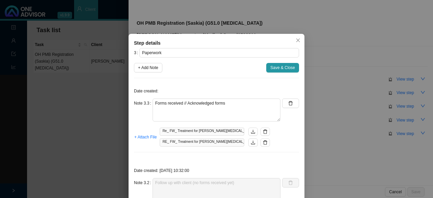
click at [278, 67] on span "Save & Close" at bounding box center [282, 67] width 25 height 7
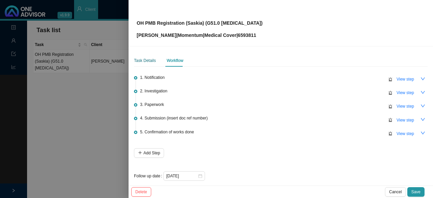
click at [144, 60] on div "Task Details" at bounding box center [145, 60] width 22 height 7
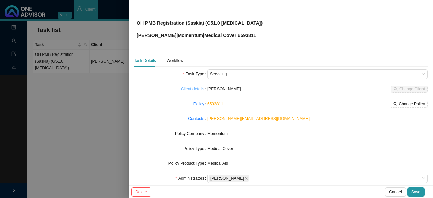
click at [194, 88] on link "Client details" at bounding box center [192, 89] width 23 height 7
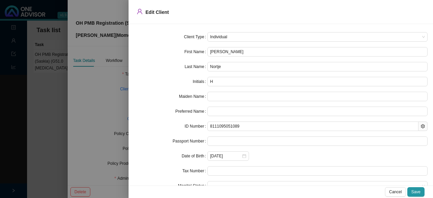
click at [106, 83] on div at bounding box center [216, 99] width 433 height 198
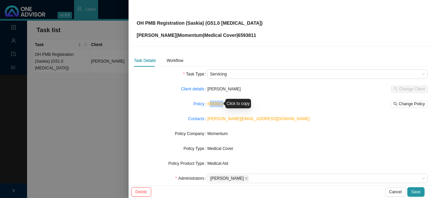
drag, startPoint x: 227, startPoint y: 104, endPoint x: 208, endPoint y: 105, distance: 19.0
click at [208, 105] on div "6593811 Change Policy" at bounding box center [317, 103] width 220 height 7
click at [244, 105] on div "6593811 Change Policy" at bounding box center [317, 103] width 220 height 7
click at [212, 101] on link "6593811" at bounding box center [215, 103] width 16 height 5
click at [173, 60] on div "Workflow" at bounding box center [175, 60] width 17 height 7
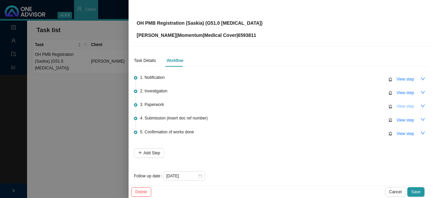
click at [398, 105] on span "View step" at bounding box center [405, 106] width 18 height 7
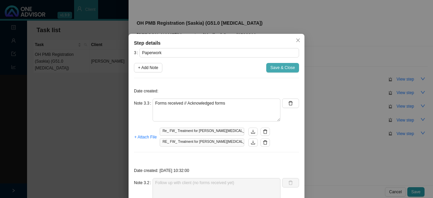
click at [276, 69] on span "Save & Close" at bounding box center [282, 67] width 25 height 7
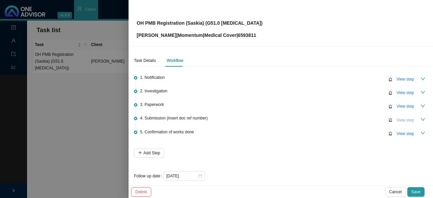
click at [396, 118] on span "View step" at bounding box center [405, 120] width 18 height 7
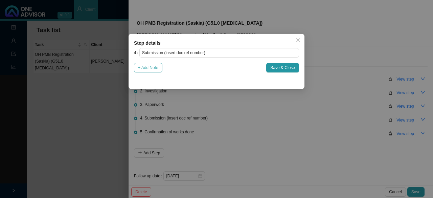
click at [160, 68] on button "+ Add Note" at bounding box center [148, 67] width 28 height 9
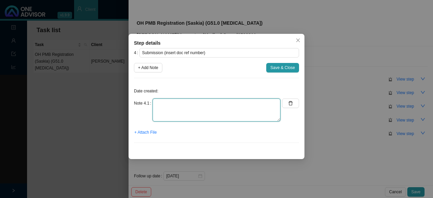
click at [165, 98] on textarea at bounding box center [217, 109] width 128 height 23
type textarea "u"
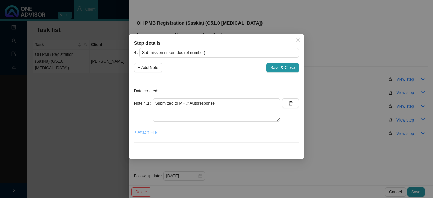
click at [146, 134] on span "+ Attach File" at bounding box center [145, 132] width 22 height 7
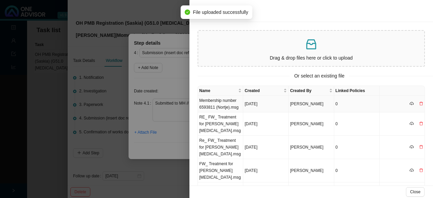
drag, startPoint x: 221, startPoint y: 106, endPoint x: 219, endPoint y: 101, distance: 5.2
click at [221, 105] on td "Membership number 6593811 (Nortje).msg" at bounding box center [220, 104] width 45 height 17
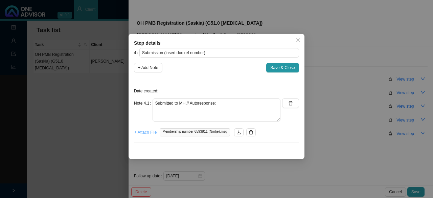
click at [147, 133] on span "+ Attach File" at bounding box center [145, 132] width 22 height 7
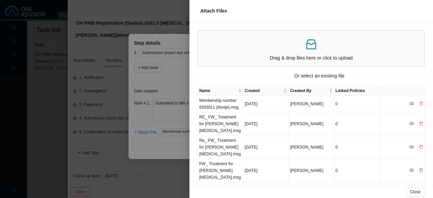
click at [309, 54] on p "Drag & drop files here or click to upload" at bounding box center [311, 58] width 221 height 8
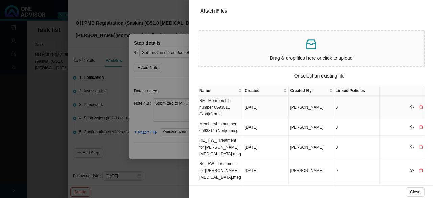
click at [223, 105] on td "RE_ Membership number 6593811 (Nortje).msg" at bounding box center [220, 107] width 45 height 23
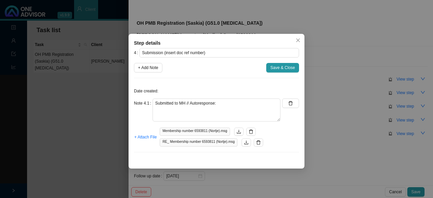
click at [229, 94] on div "Date created: Note 4.1 Submitted to MH // Autoresponse: + Attach File Membershi…" at bounding box center [216, 121] width 165 height 74
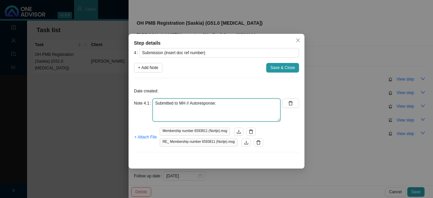
click at [226, 104] on textarea "Submitted to MH // Autoresponse:" at bounding box center [217, 109] width 128 height 23
paste textarea "702061755."
type textarea "Submitted to MH // Autoresponse: 702061755."
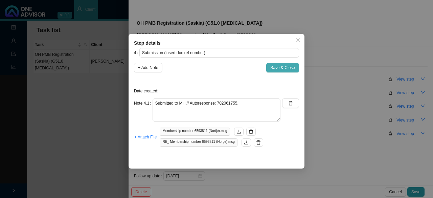
click at [280, 68] on span "Save & Close" at bounding box center [282, 67] width 25 height 7
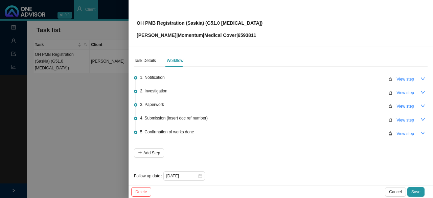
scroll to position [5, 0]
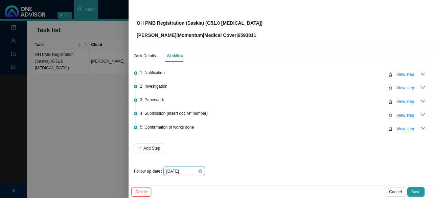
click at [198, 172] on div "[DATE]" at bounding box center [184, 171] width 36 height 7
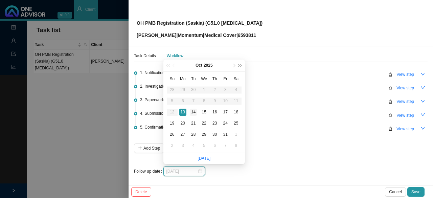
type input "[DATE]"
drag, startPoint x: 192, startPoint y: 110, endPoint x: 224, endPoint y: 121, distance: 33.6
click at [197, 109] on td "14" at bounding box center [193, 112] width 11 height 11
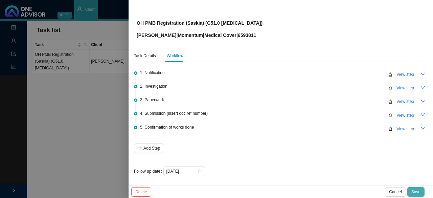
click at [421, 194] on button "Save" at bounding box center [415, 191] width 17 height 9
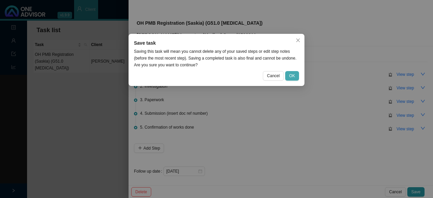
click at [293, 78] on span "OK" at bounding box center [292, 75] width 6 height 7
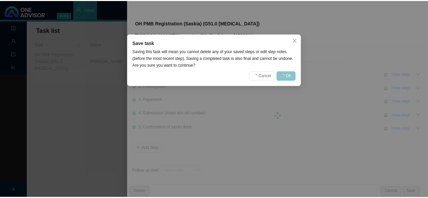
scroll to position [0, 0]
